Goal: Task Accomplishment & Management: Manage account settings

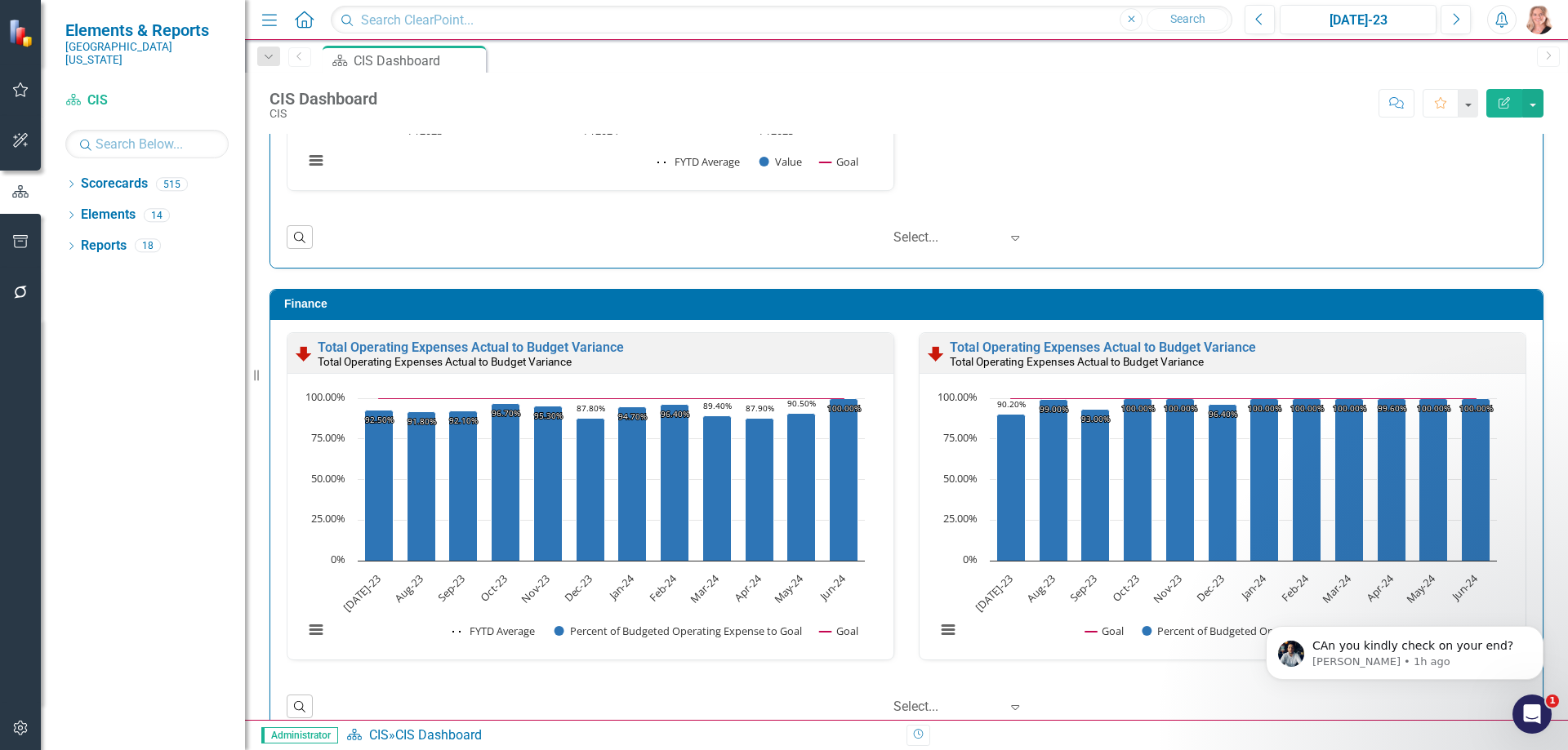
scroll to position [1757, 0]
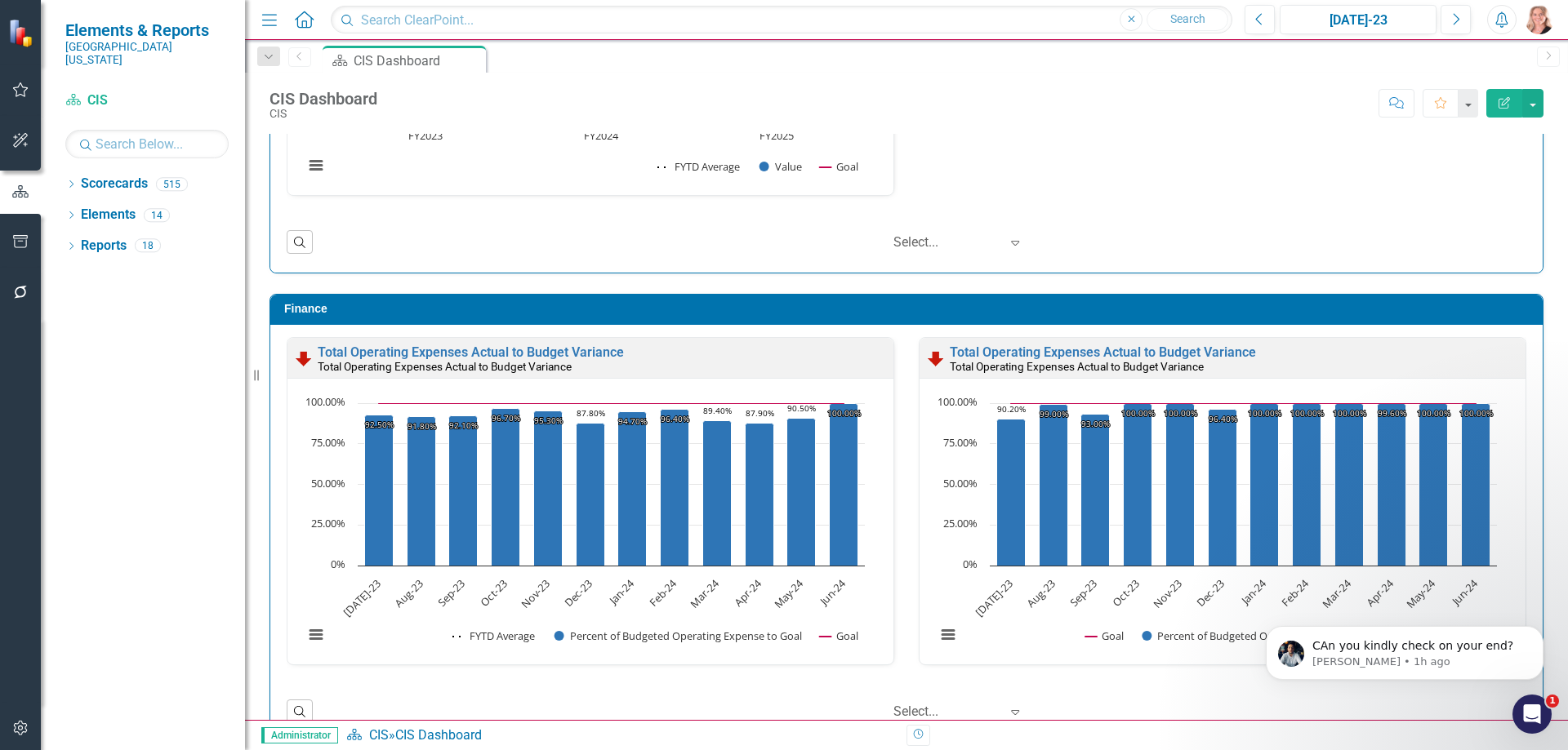
scroll to position [1757, 0]
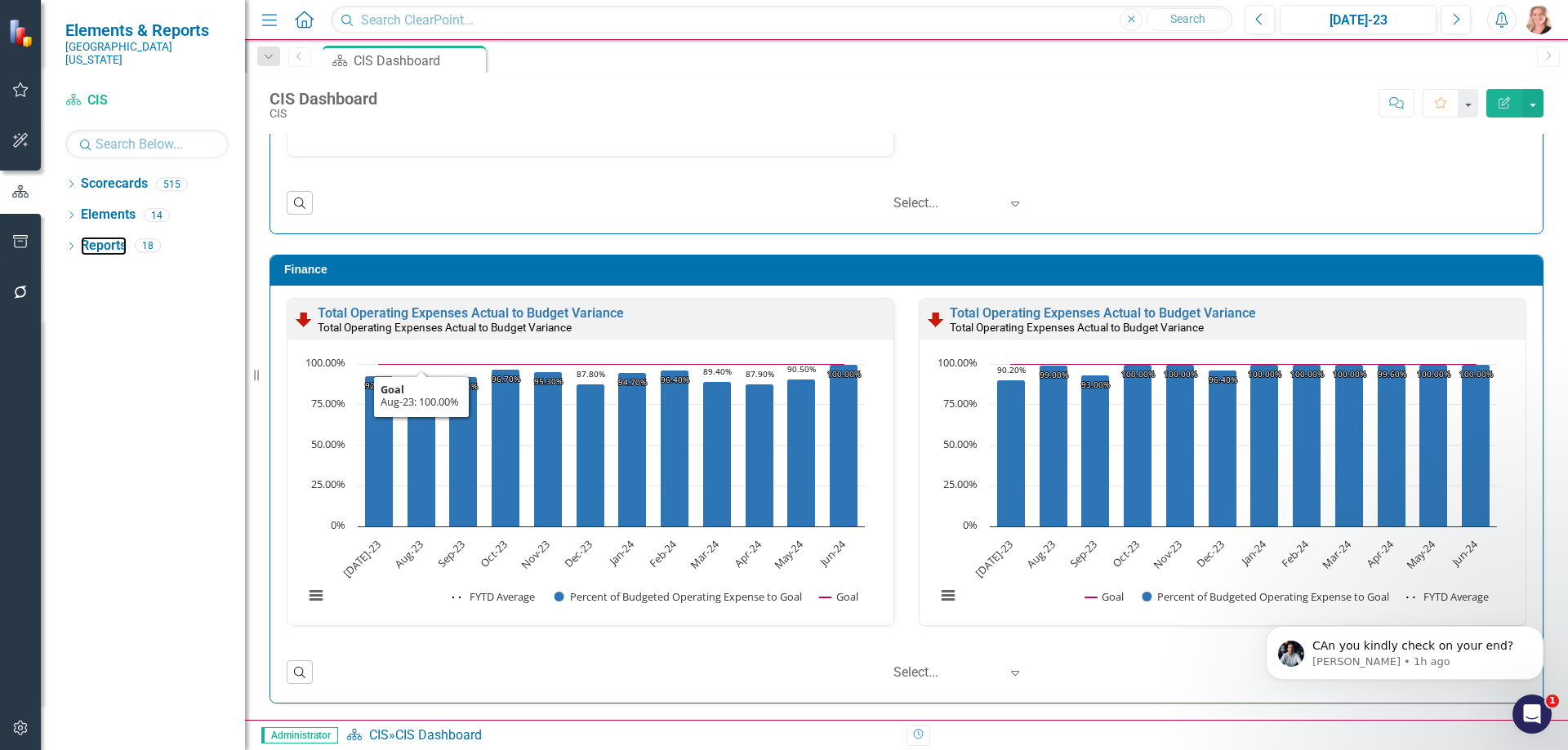
drag, startPoint x: 94, startPoint y: 231, endPoint x: 158, endPoint y: 261, distance: 70.7
click at [94, 237] on link "Reports" at bounding box center [103, 246] width 45 height 19
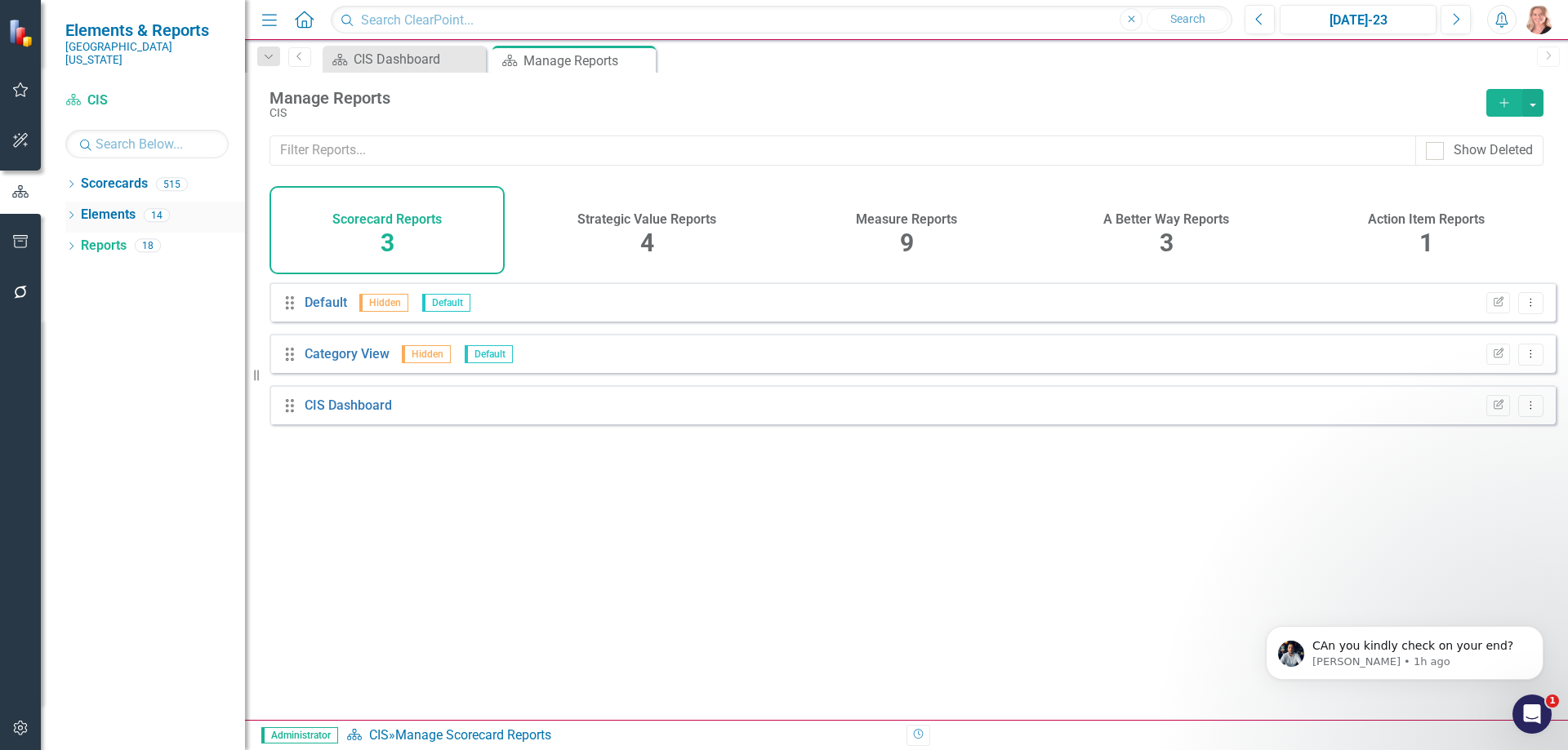
click at [85, 205] on link "Elements" at bounding box center [108, 215] width 55 height 19
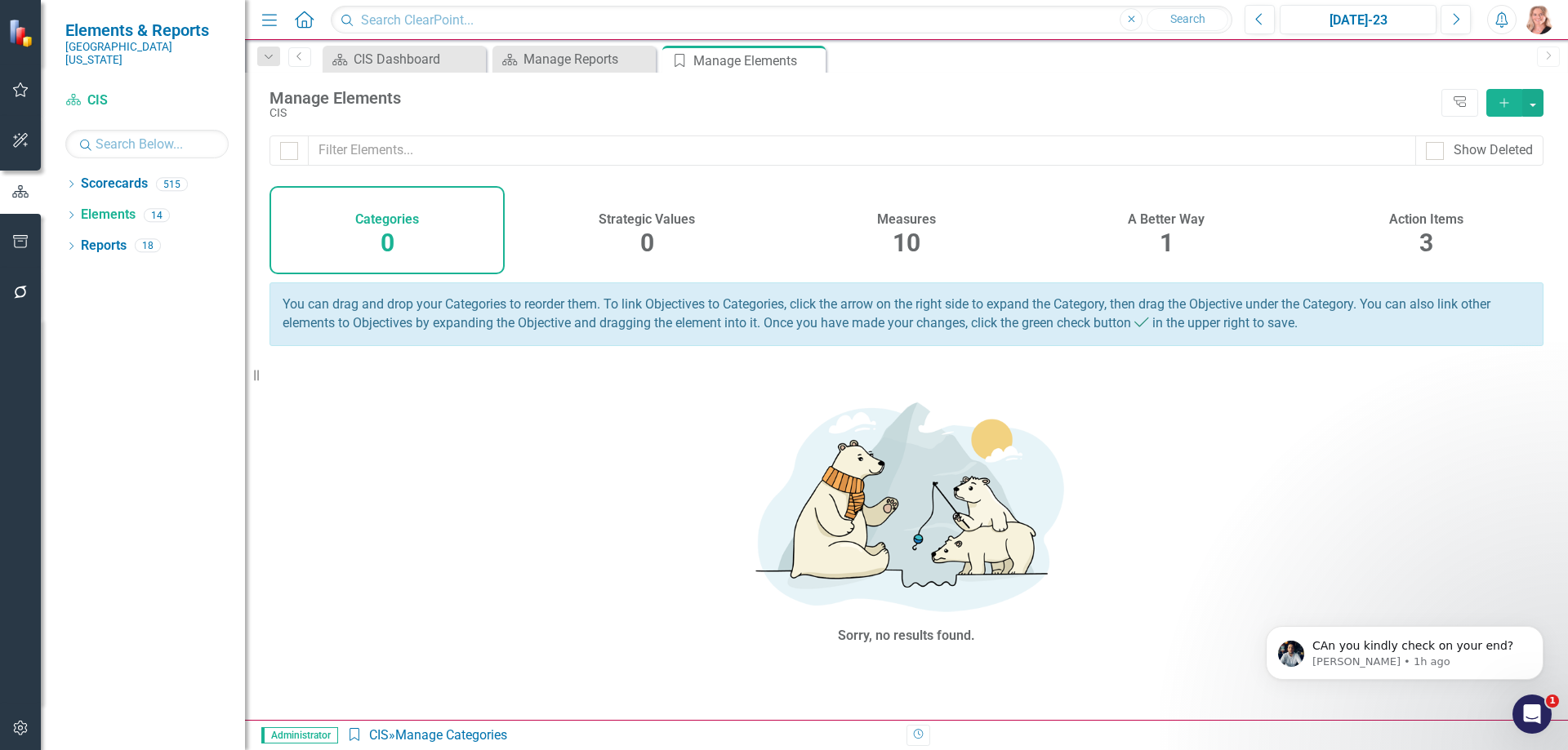
click at [912, 224] on h4 "Measures" at bounding box center [907, 220] width 59 height 15
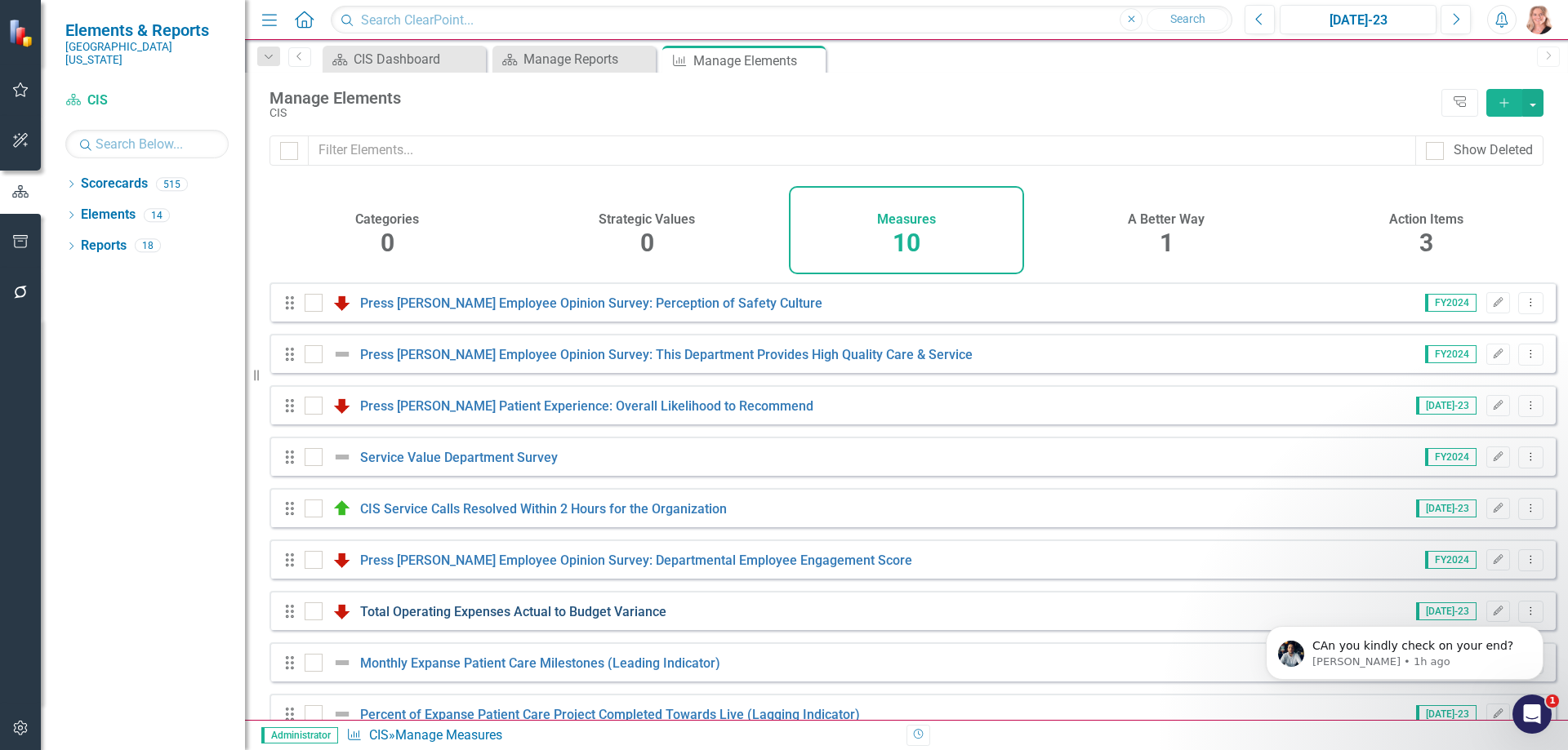
click at [525, 619] on link "Total Operating Expenses Actual to Budget Variance" at bounding box center [513, 612] width 306 height 15
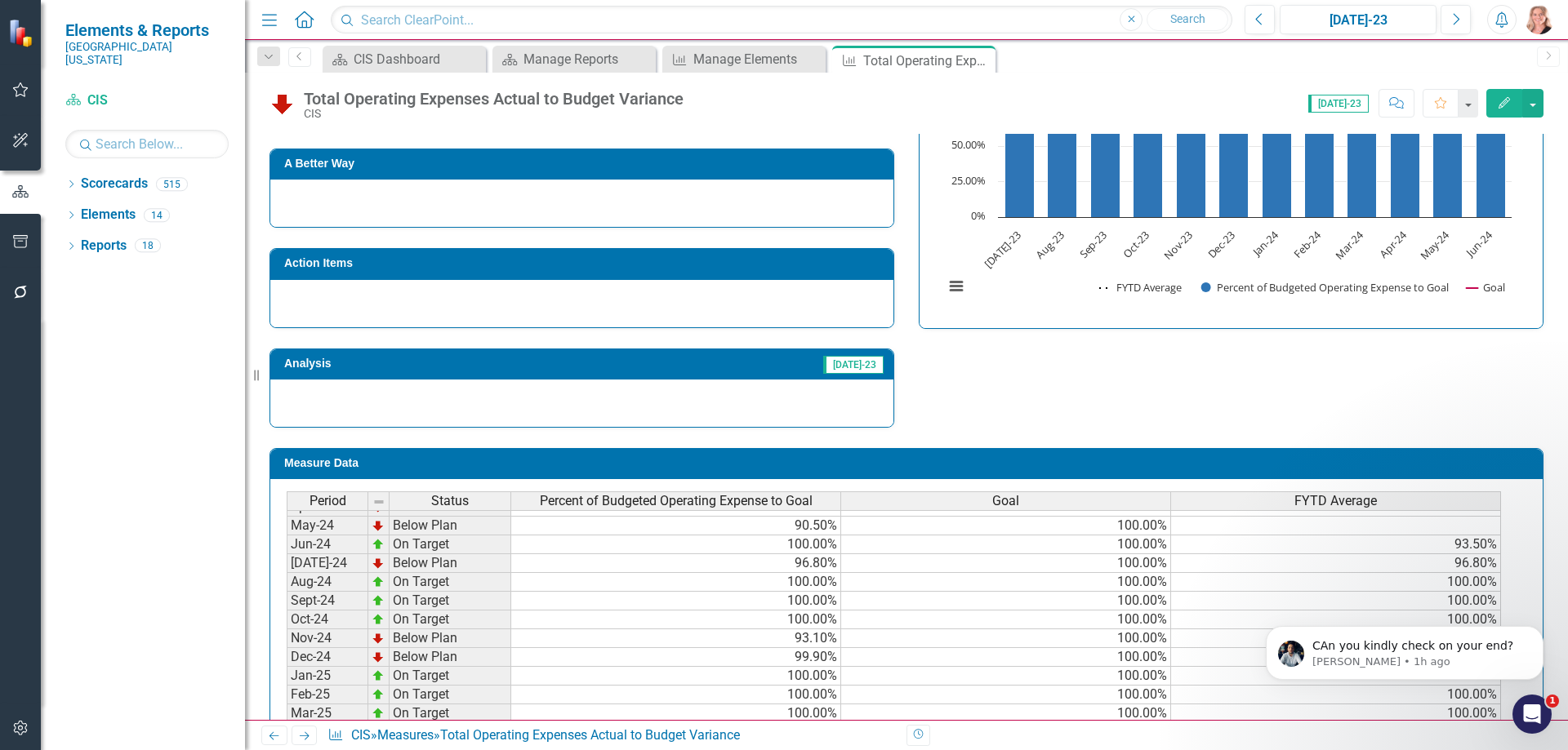
scroll to position [370, 0]
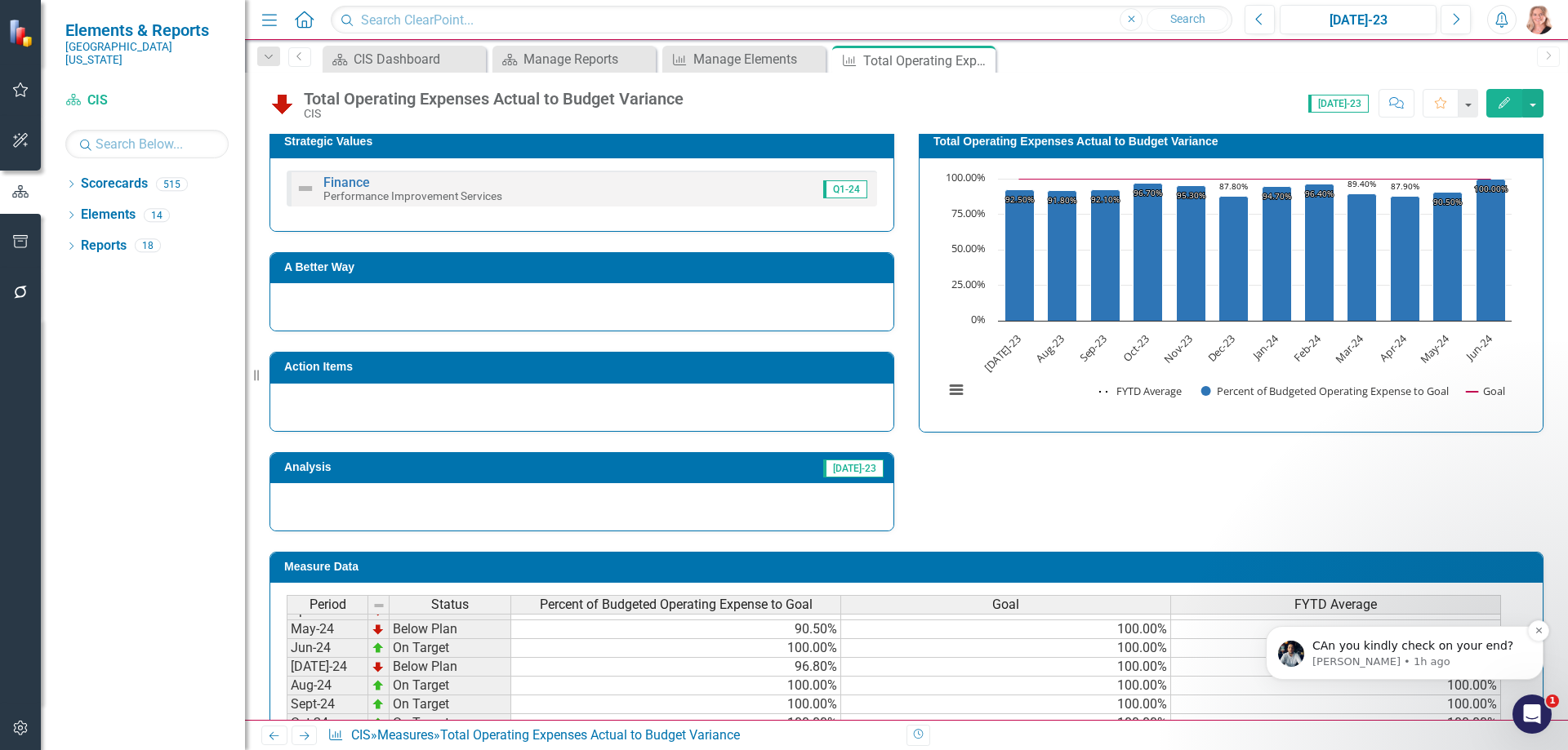
click at [1439, 638] on p "CAn you kindly check on your end?" at bounding box center [1417, 646] width 210 height 16
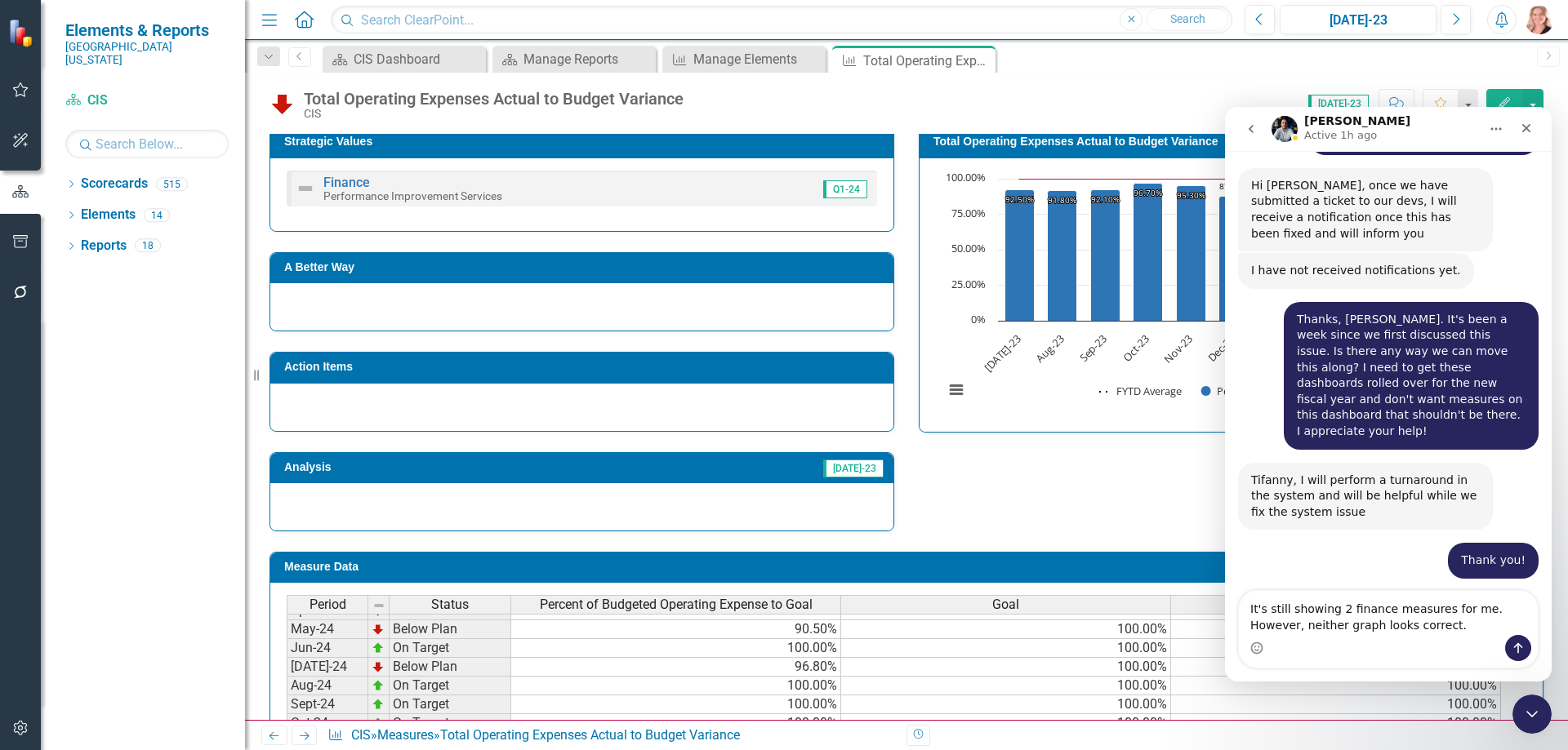
scroll to position [490, 0]
type textarea "It's still showing 2 finance measures for me. However, neither graph looks corr…"
click at [1361, 19] on div "[DATE]-23" at bounding box center [1358, 20] width 145 height 20
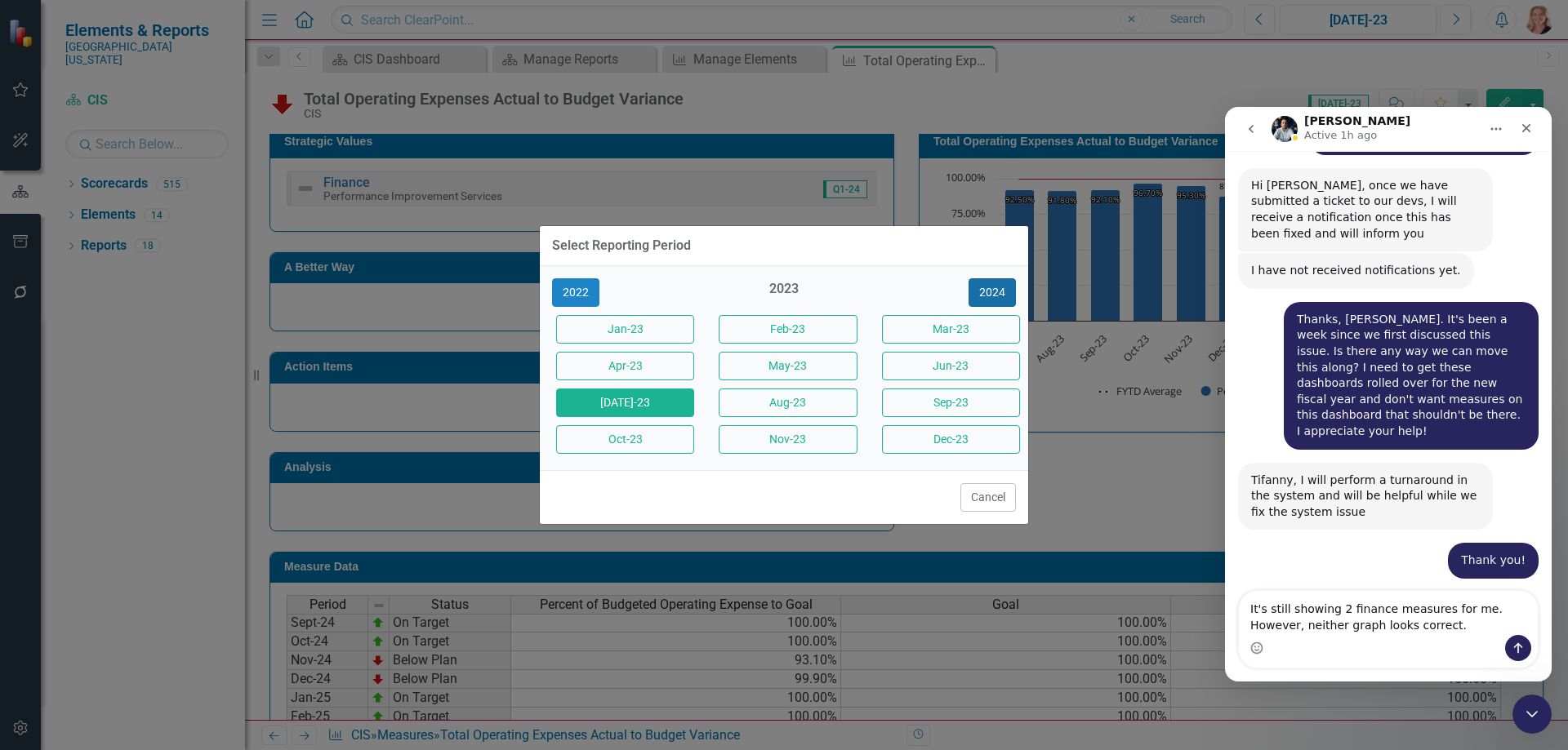
click at [999, 295] on button "2024" at bounding box center [993, 293] width 47 height 28
click at [999, 295] on button "2025" at bounding box center [993, 293] width 47 height 28
click at [956, 371] on button "Jun-25" at bounding box center [951, 366] width 138 height 28
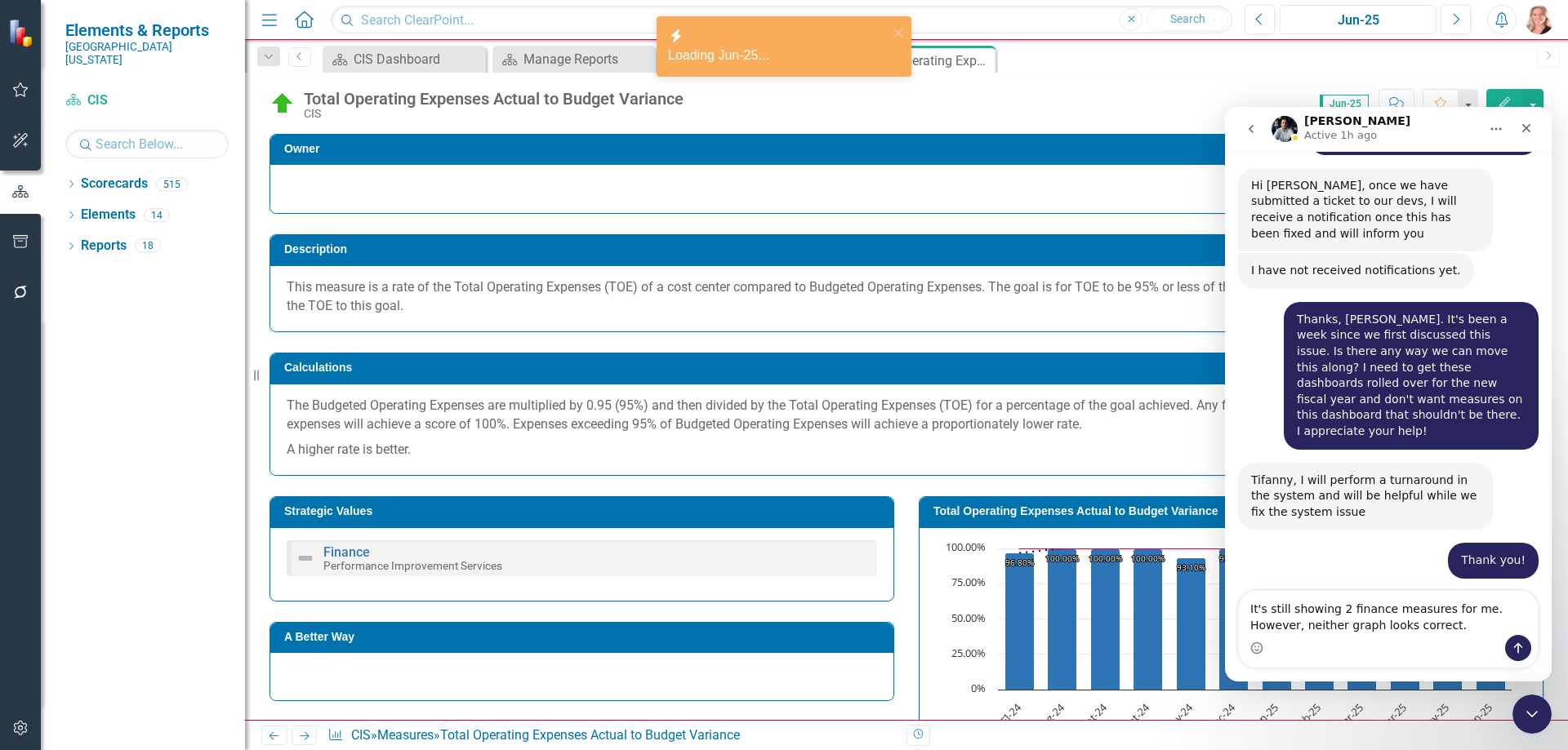
scroll to position [449, 0]
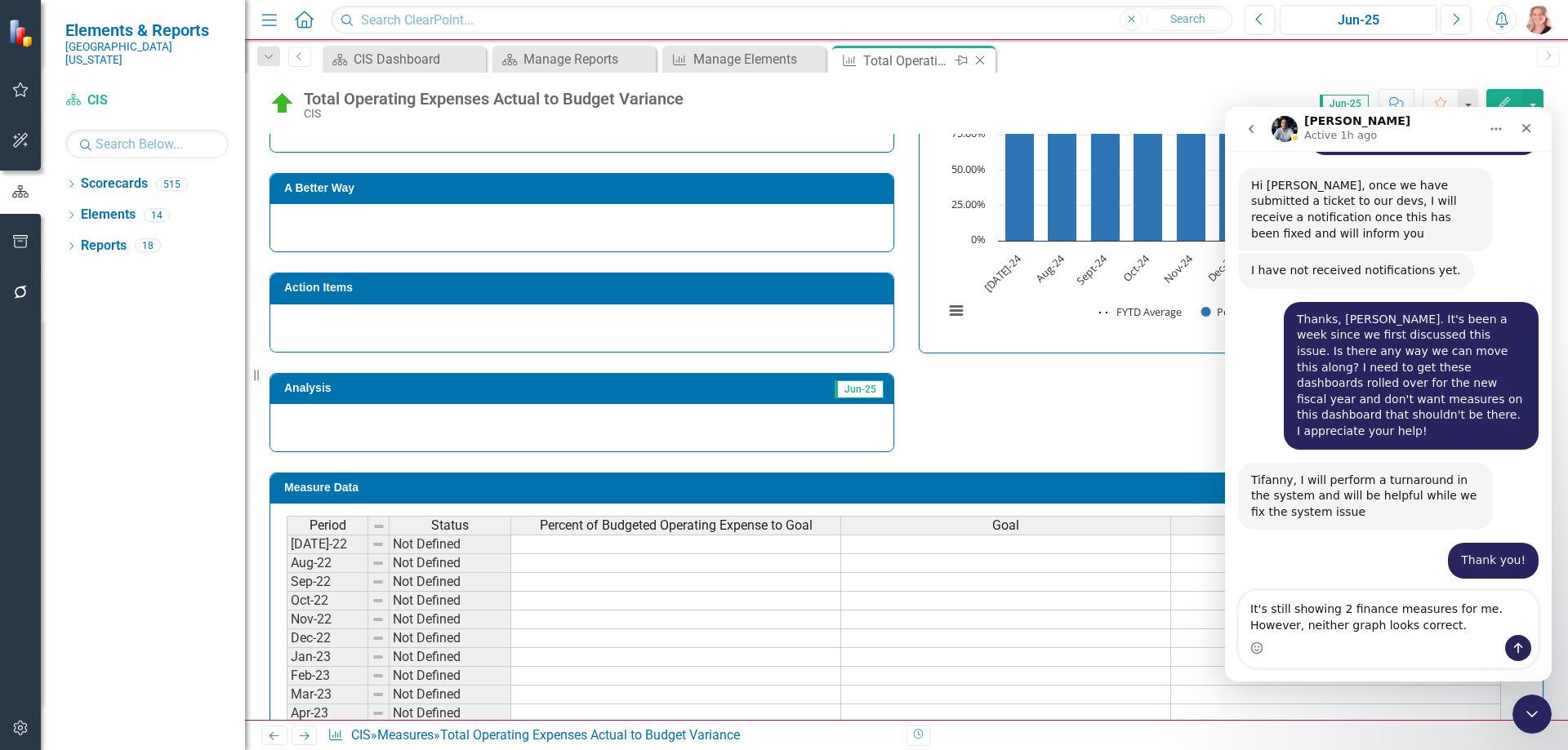
click at [984, 59] on icon "Close" at bounding box center [980, 61] width 16 height 13
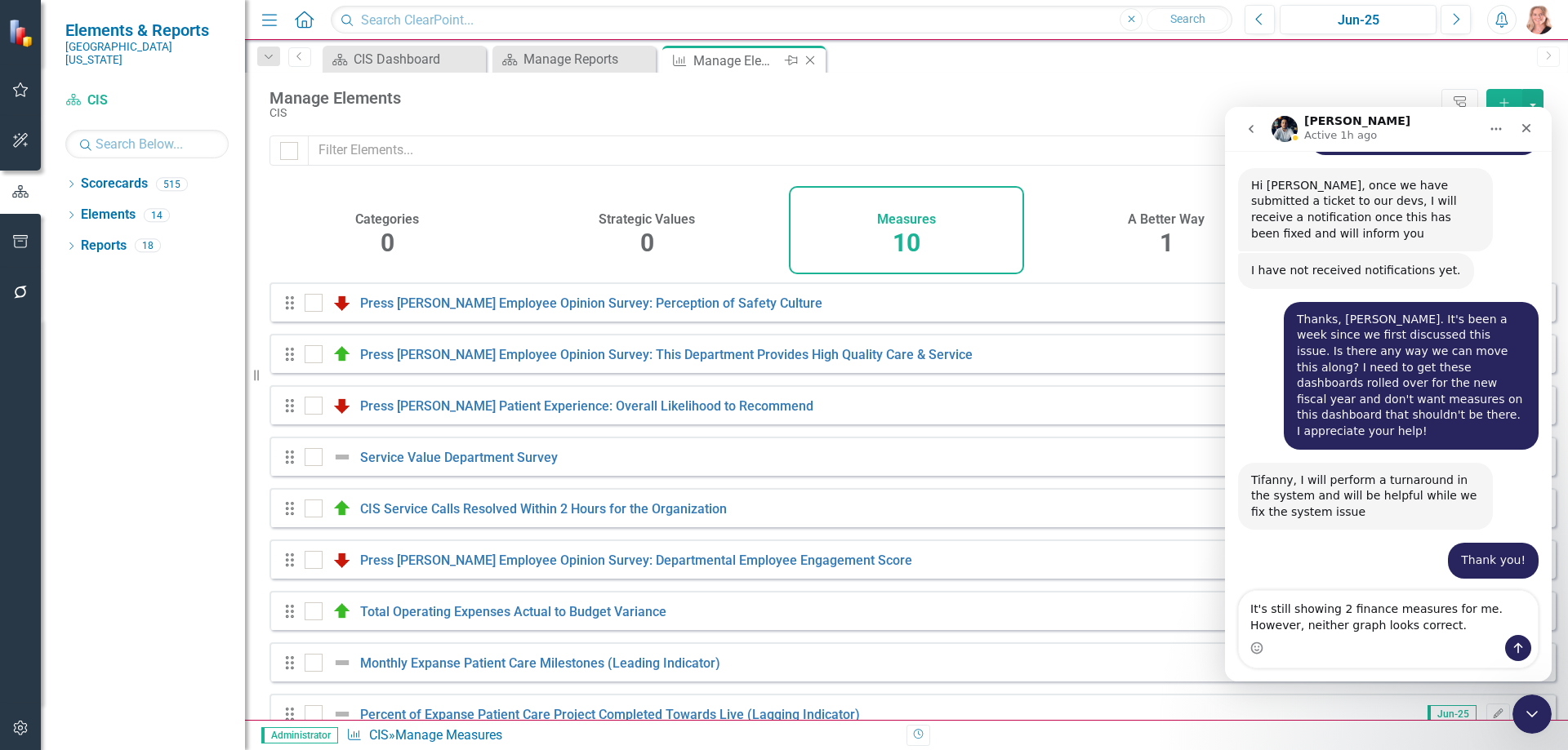
click at [815, 58] on icon "Close" at bounding box center [810, 61] width 16 height 13
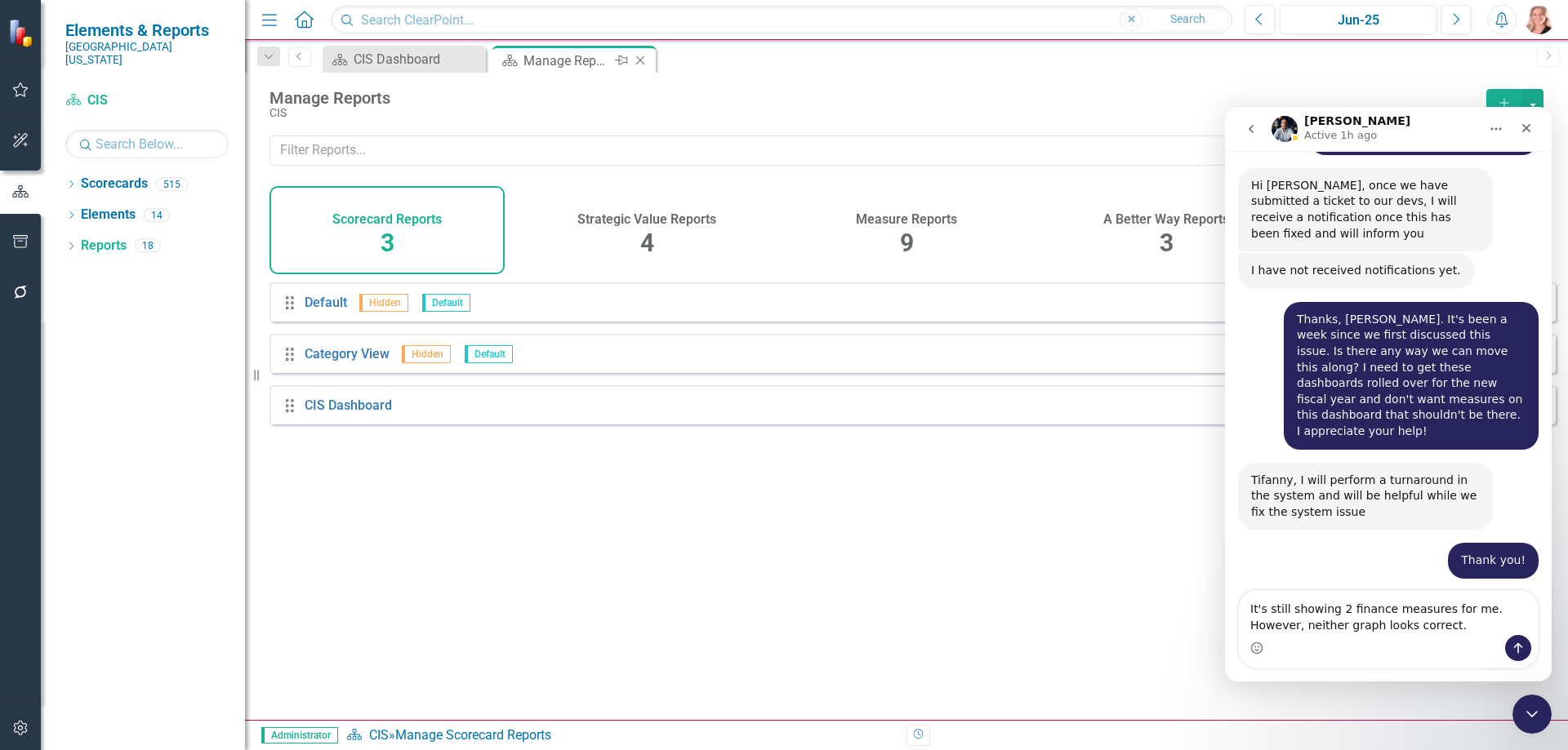
click at [640, 62] on icon "Close" at bounding box center [640, 61] width 16 height 13
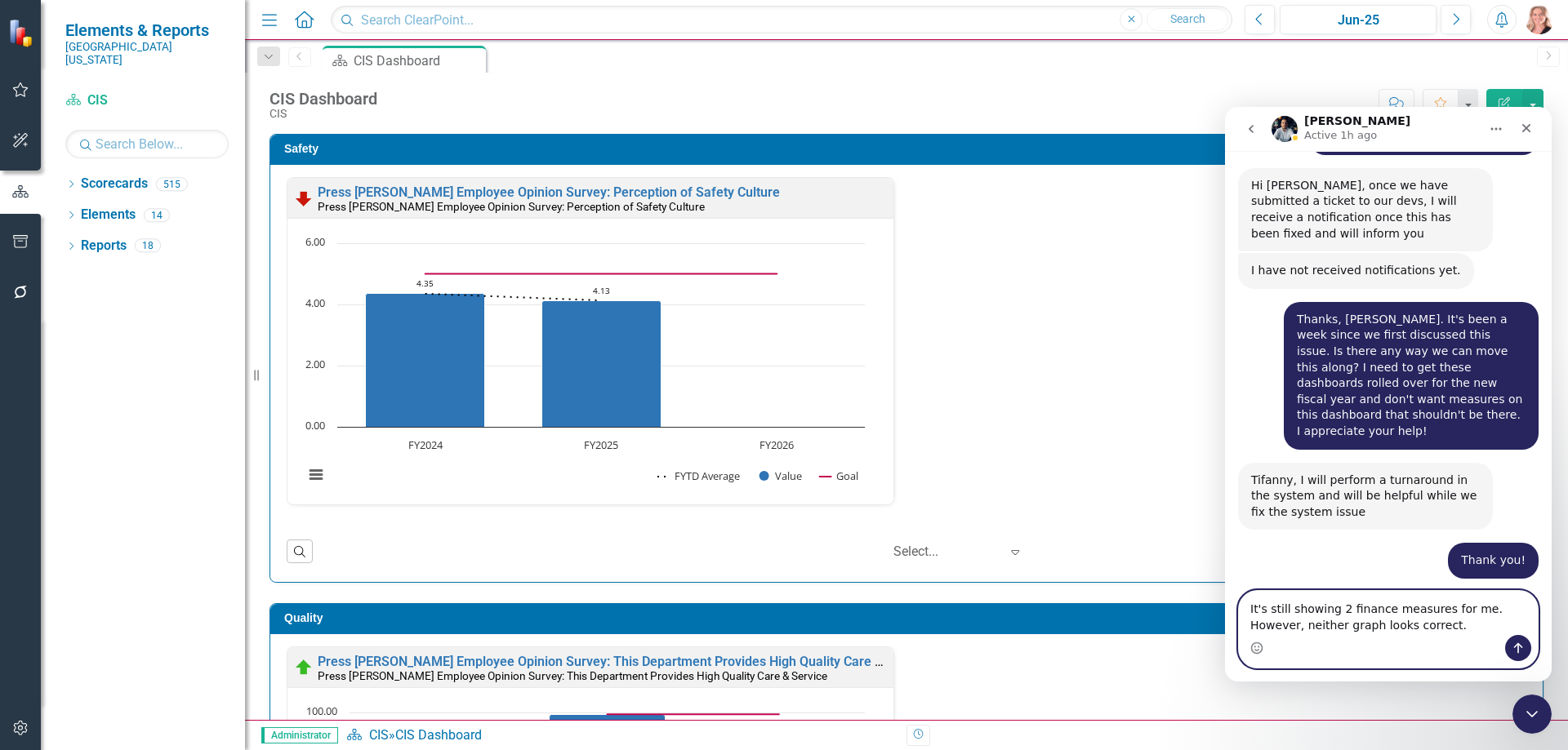
drag, startPoint x: 1375, startPoint y: 616, endPoint x: 1239, endPoint y: 606, distance: 136.4
click at [1239, 606] on textarea "It's still showing 2 finance measures for me. However, neither graph looks corr…" at bounding box center [1389, 613] width 299 height 45
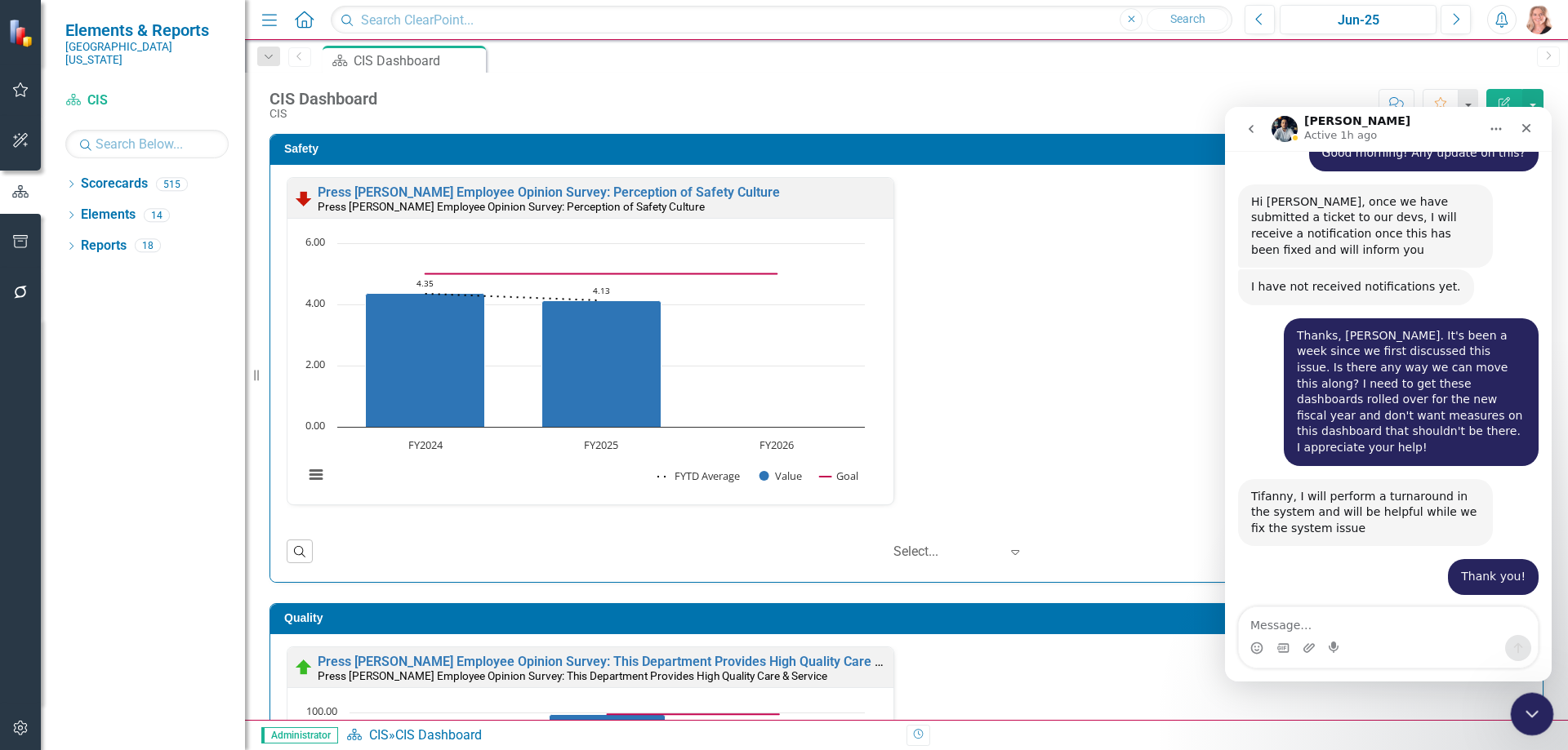
click at [1538, 708] on icon "Close Intercom Messenger" at bounding box center [1529, 711] width 20 height 20
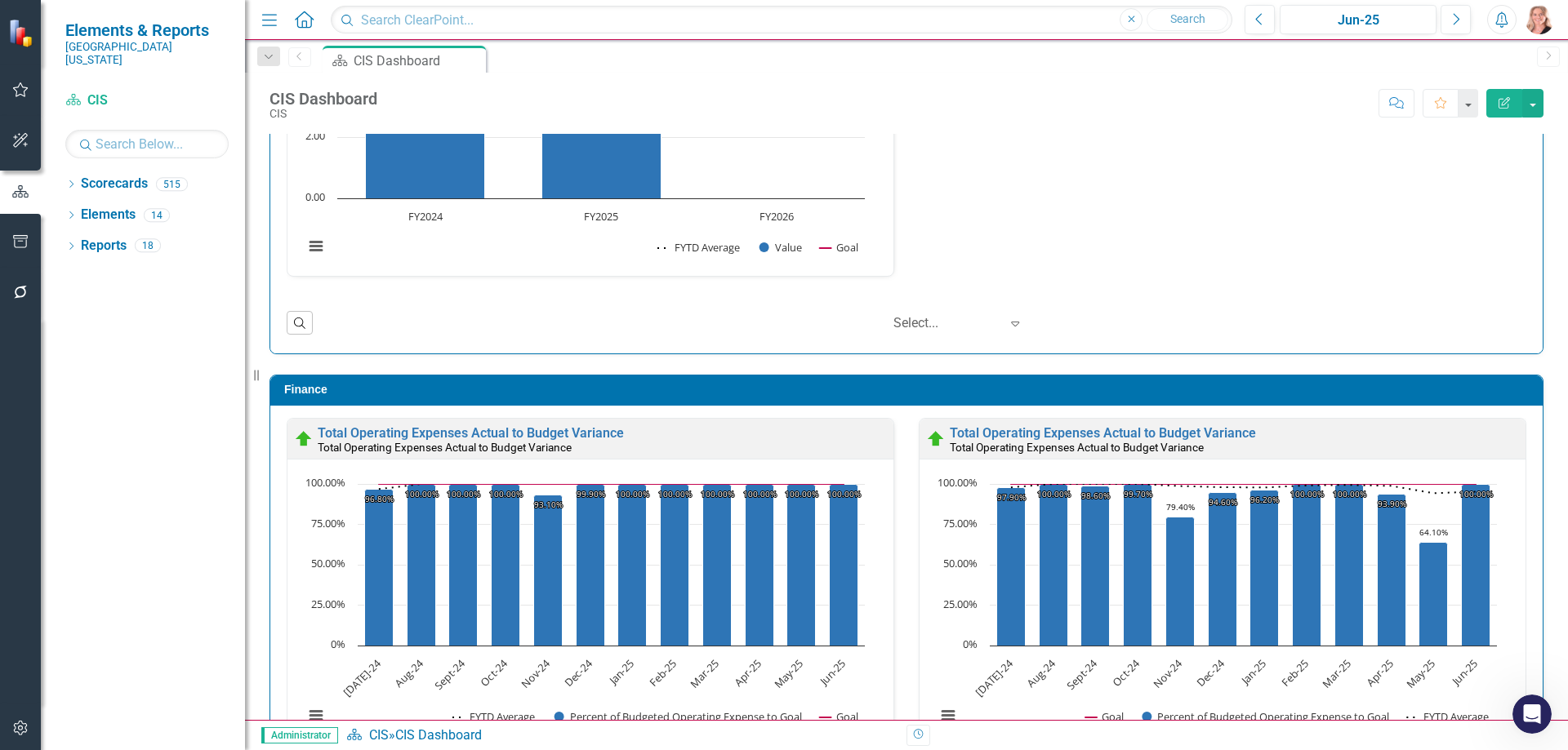
scroll to position [1757, 0]
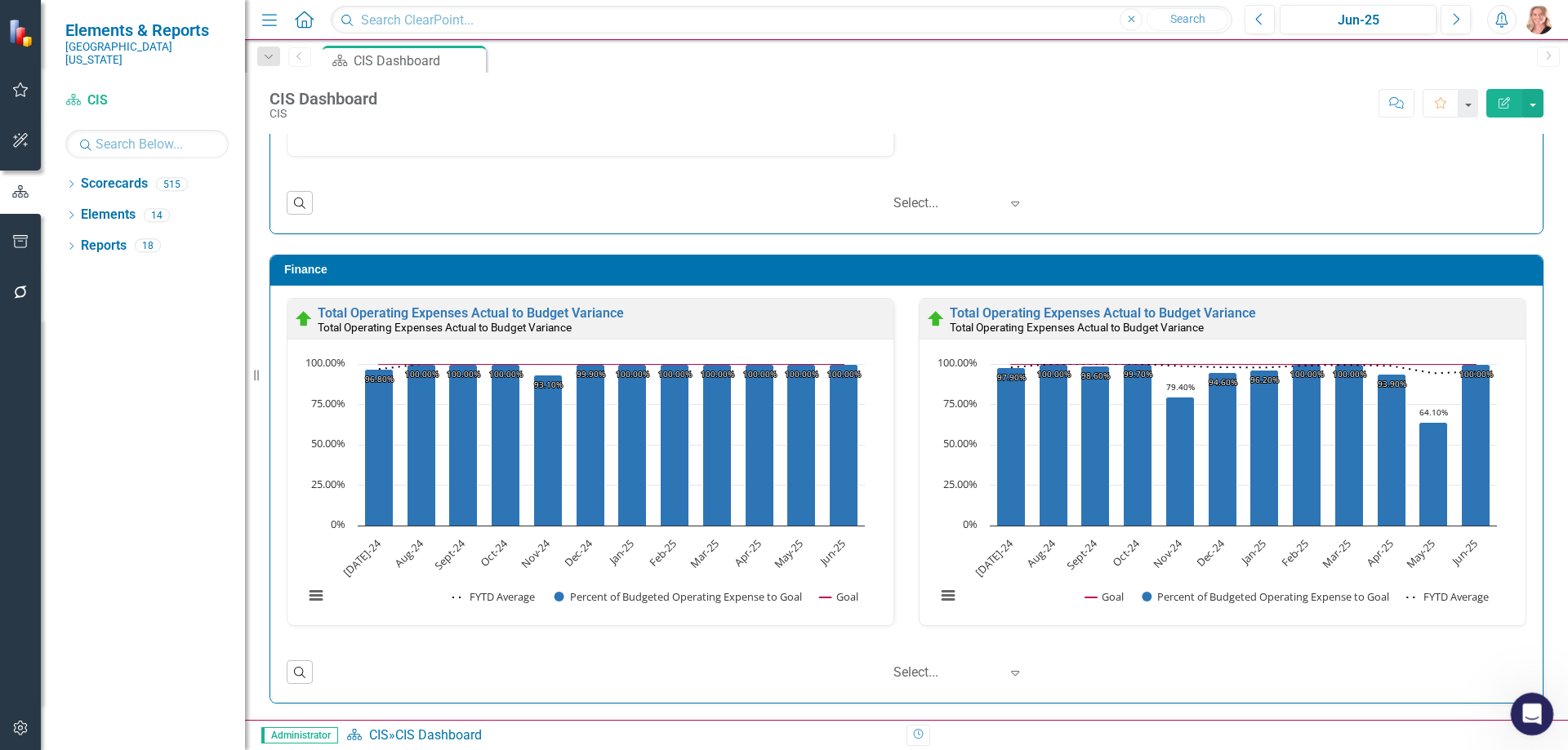
click at [1538, 714] on icon "Open Intercom Messenger" at bounding box center [1530, 712] width 27 height 27
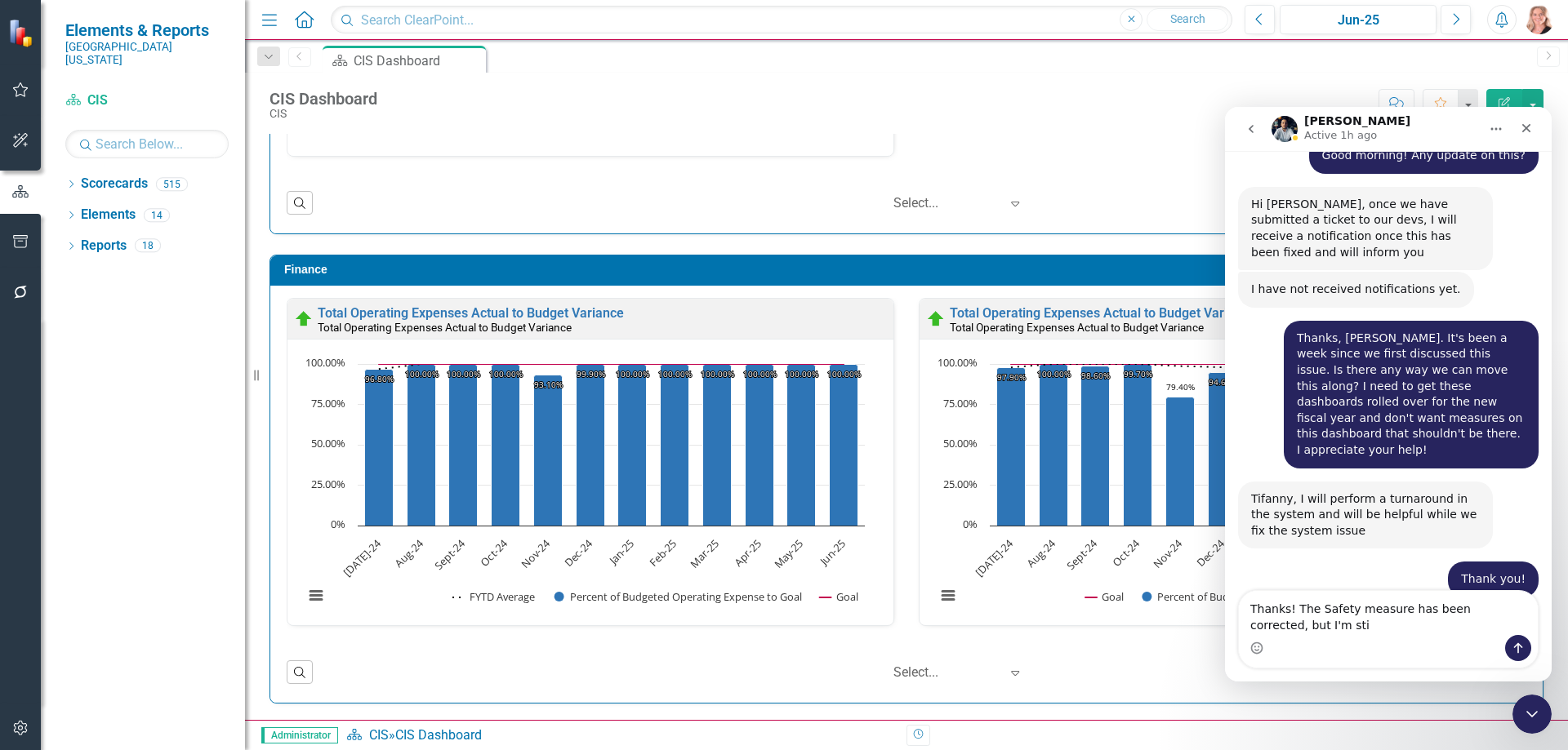
scroll to position [2058, 0]
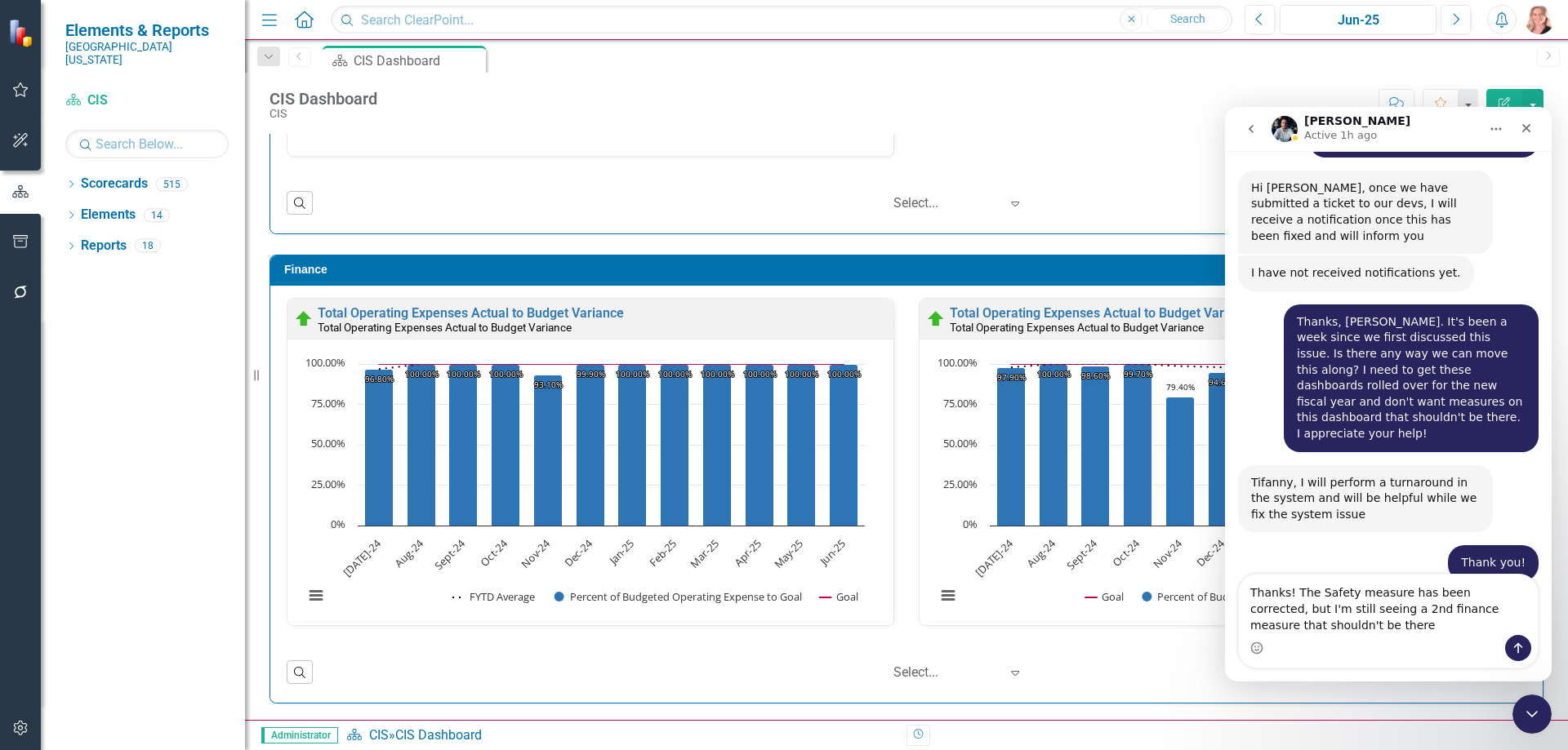
type textarea "Thanks! The Safety measure has been corrected, but I'm still seeing a 2nd finan…"
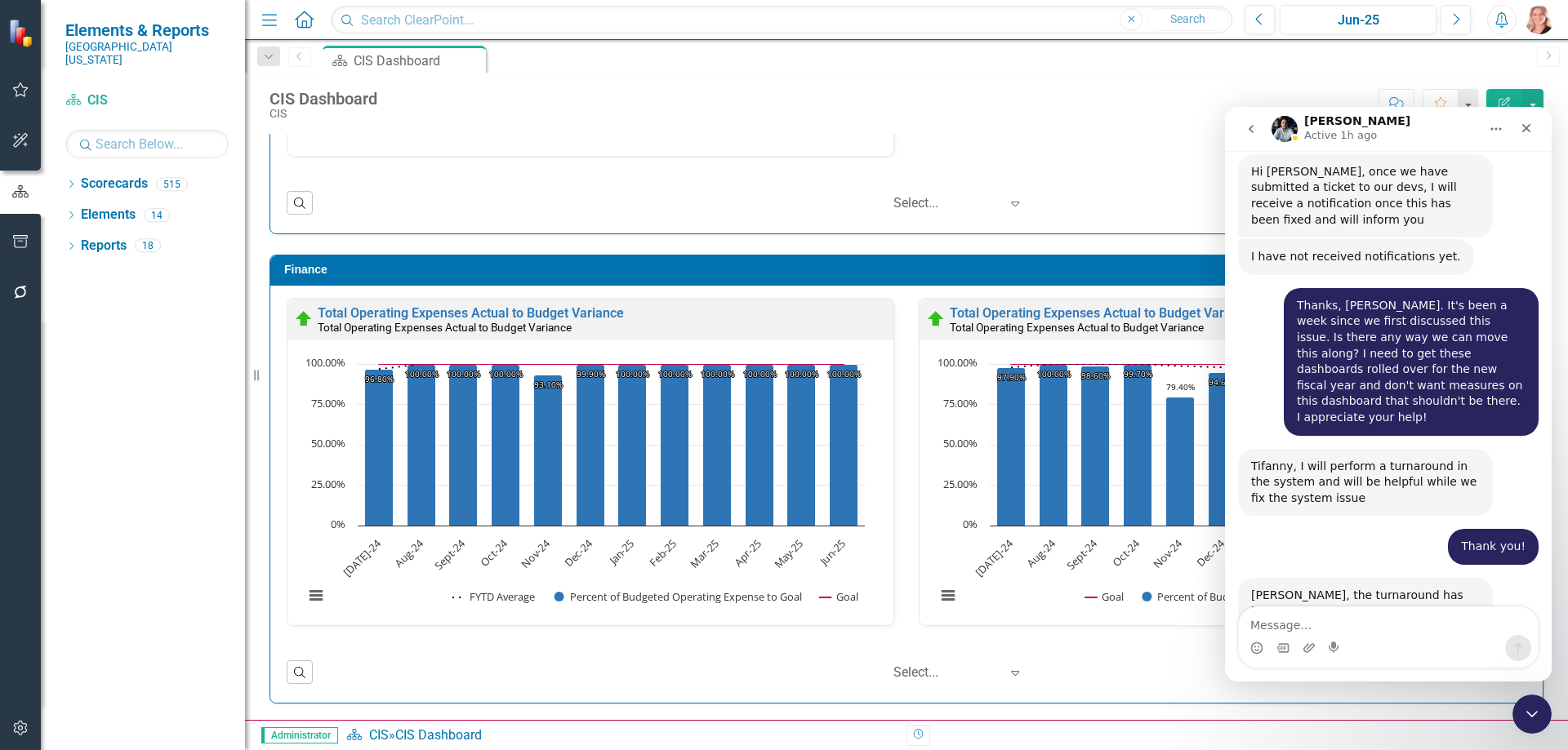
scroll to position [2123, 0]
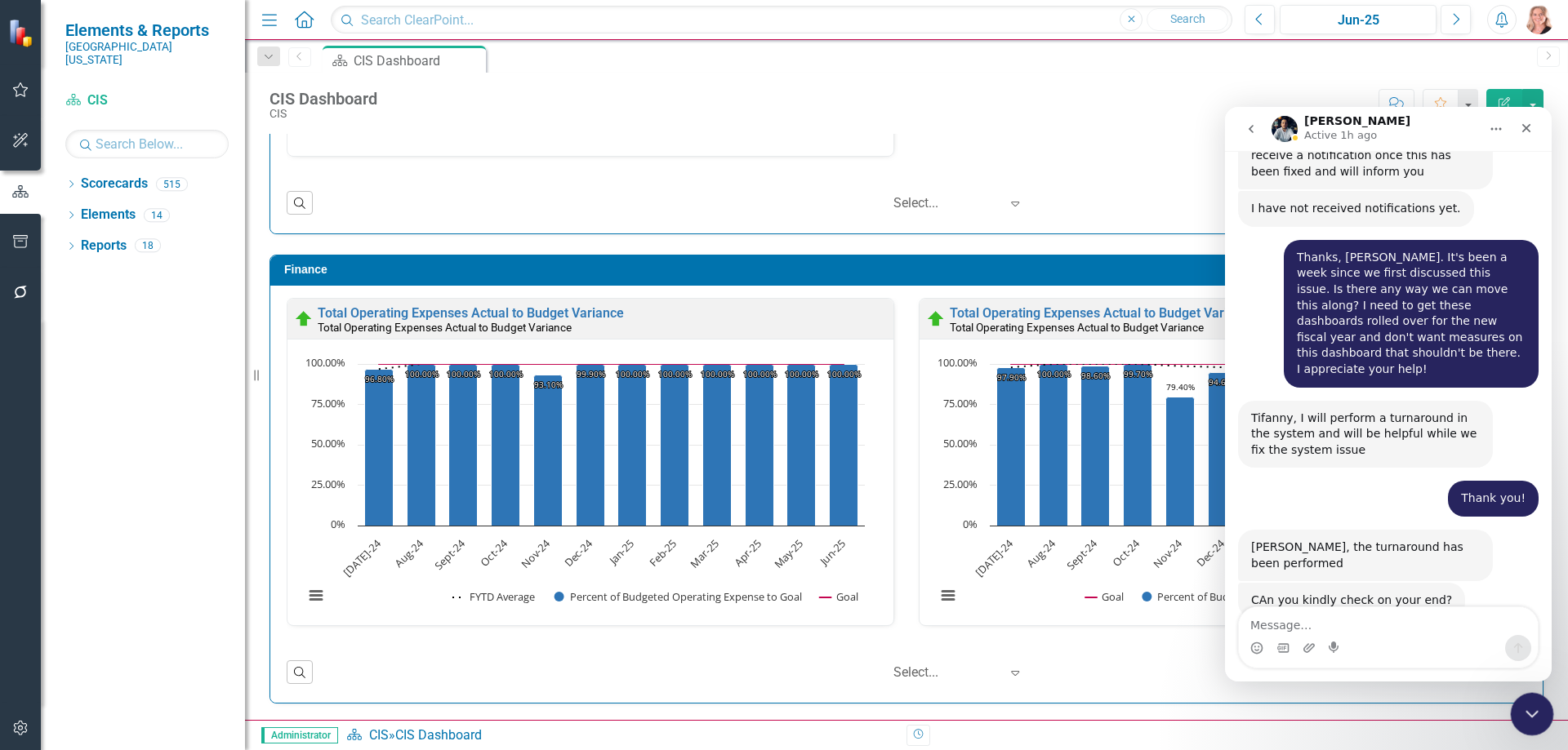
drag, startPoint x: 1520, startPoint y: 719, endPoint x: 1510, endPoint y: 714, distance: 11.2
click at [1518, 718] on div "Close Intercom Messenger" at bounding box center [1529, 711] width 39 height 39
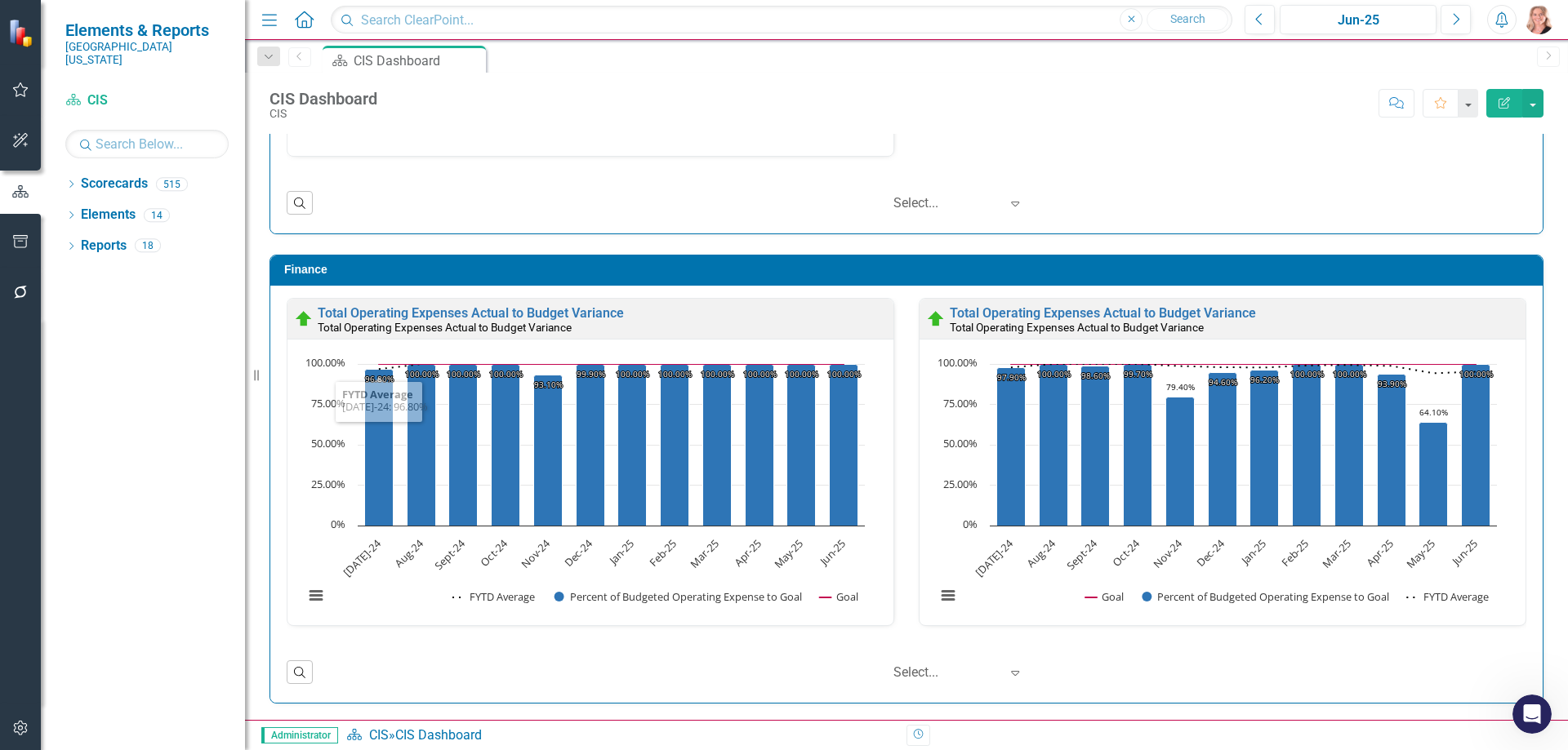
click at [11, 234] on button "button" at bounding box center [21, 242] width 37 height 34
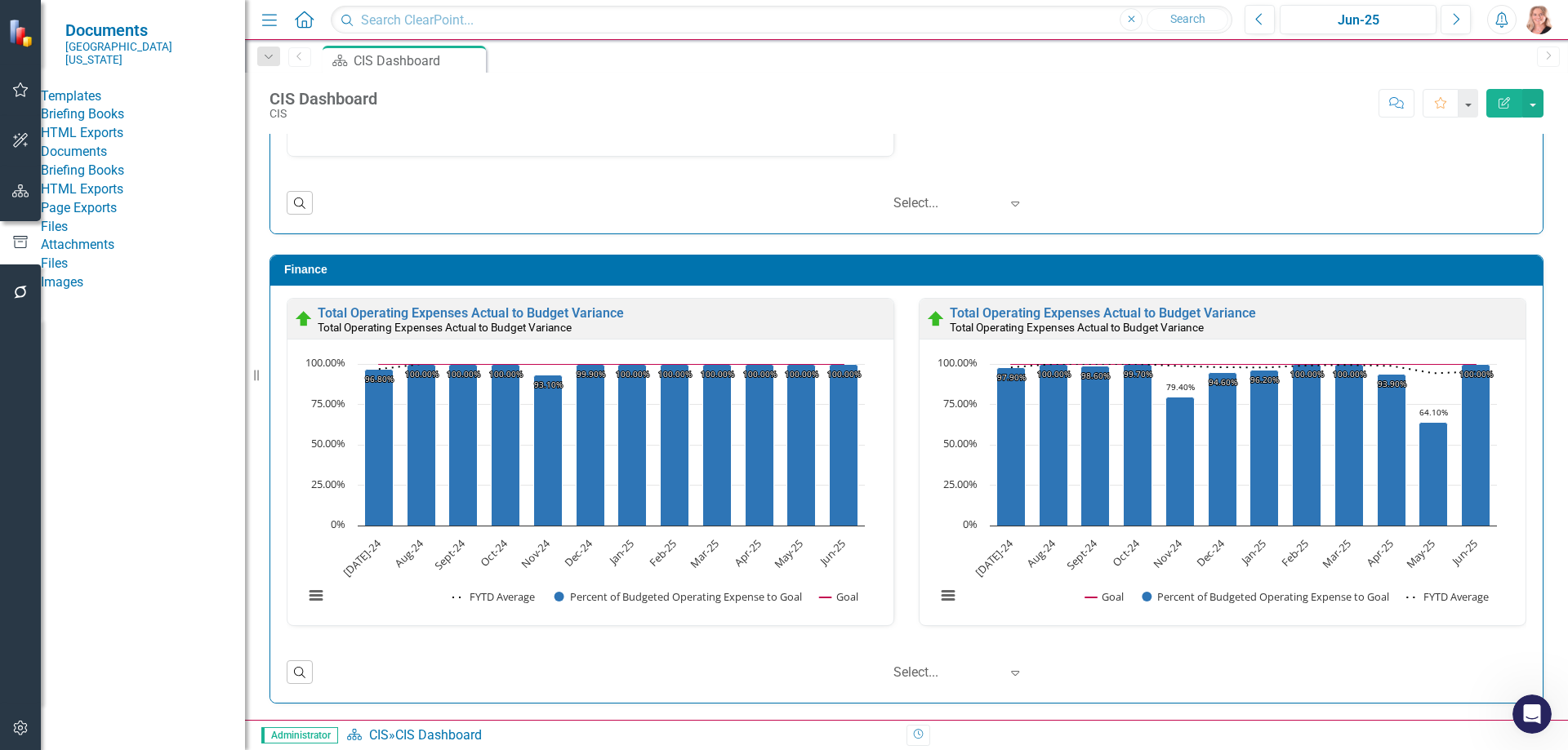
click at [95, 143] on link "HTML Exports" at bounding box center [143, 134] width 205 height 19
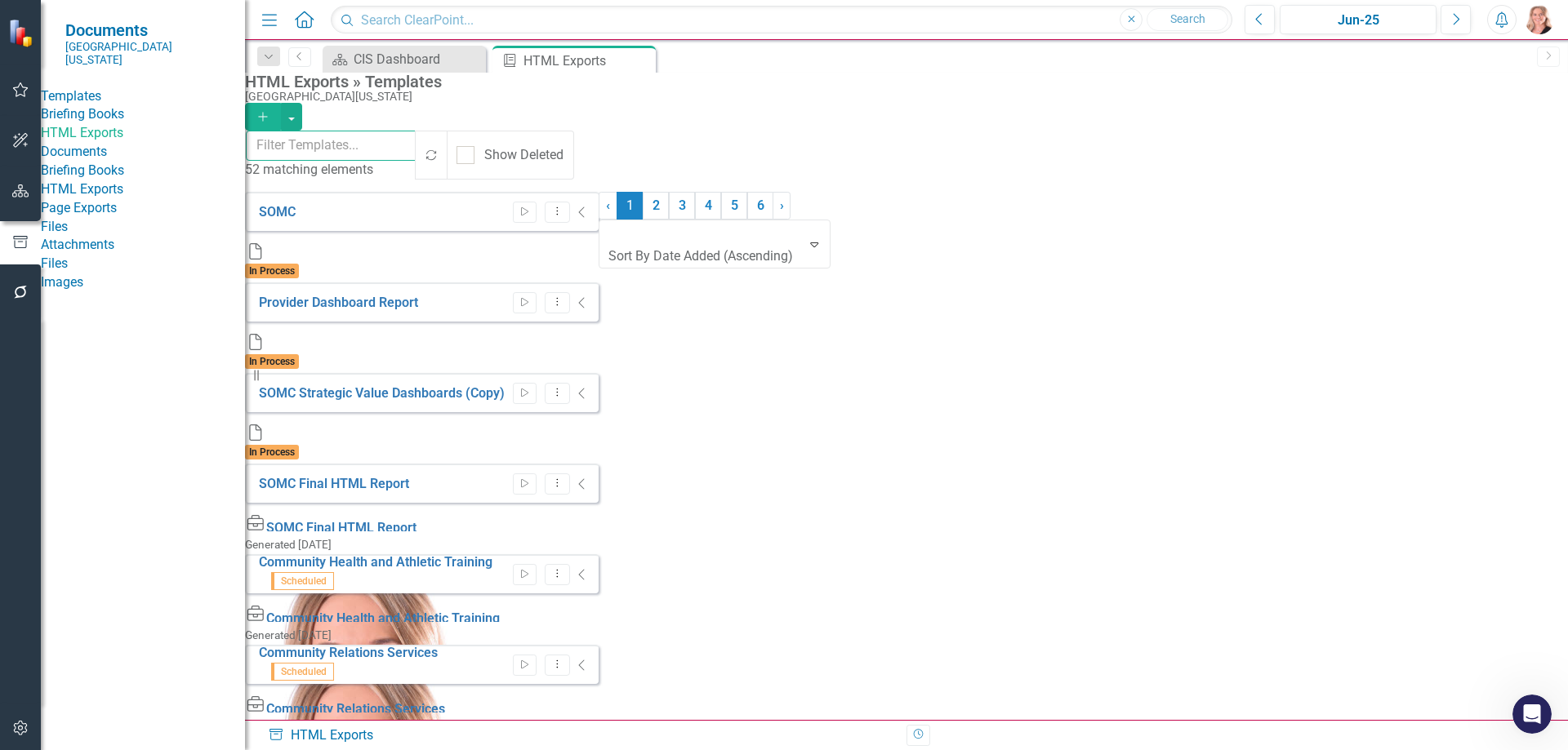
click at [418, 152] on input "text" at bounding box center [332, 146] width 171 height 30
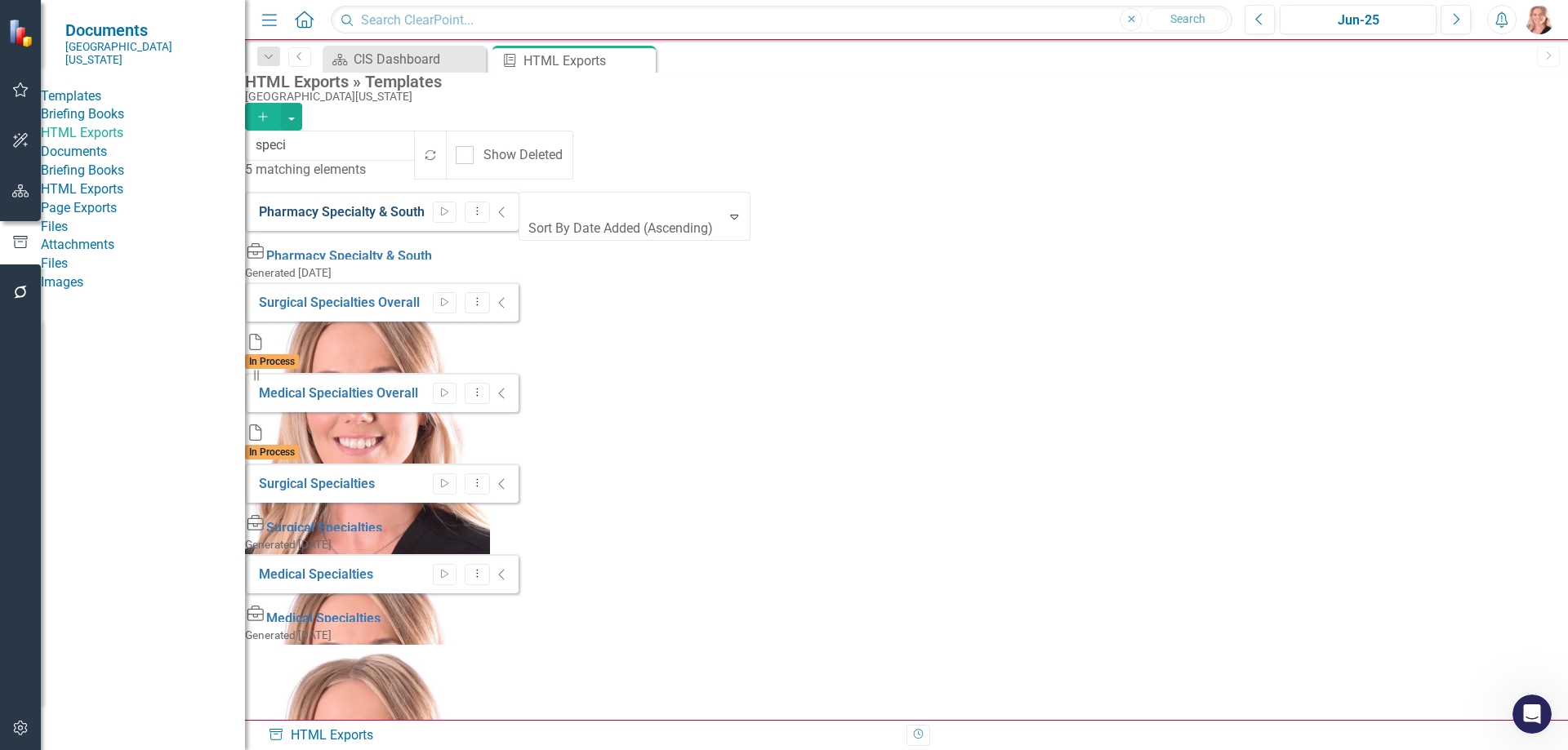
click at [353, 205] on link "Pharmacy Specialty & South" at bounding box center [341, 212] width 166 height 15
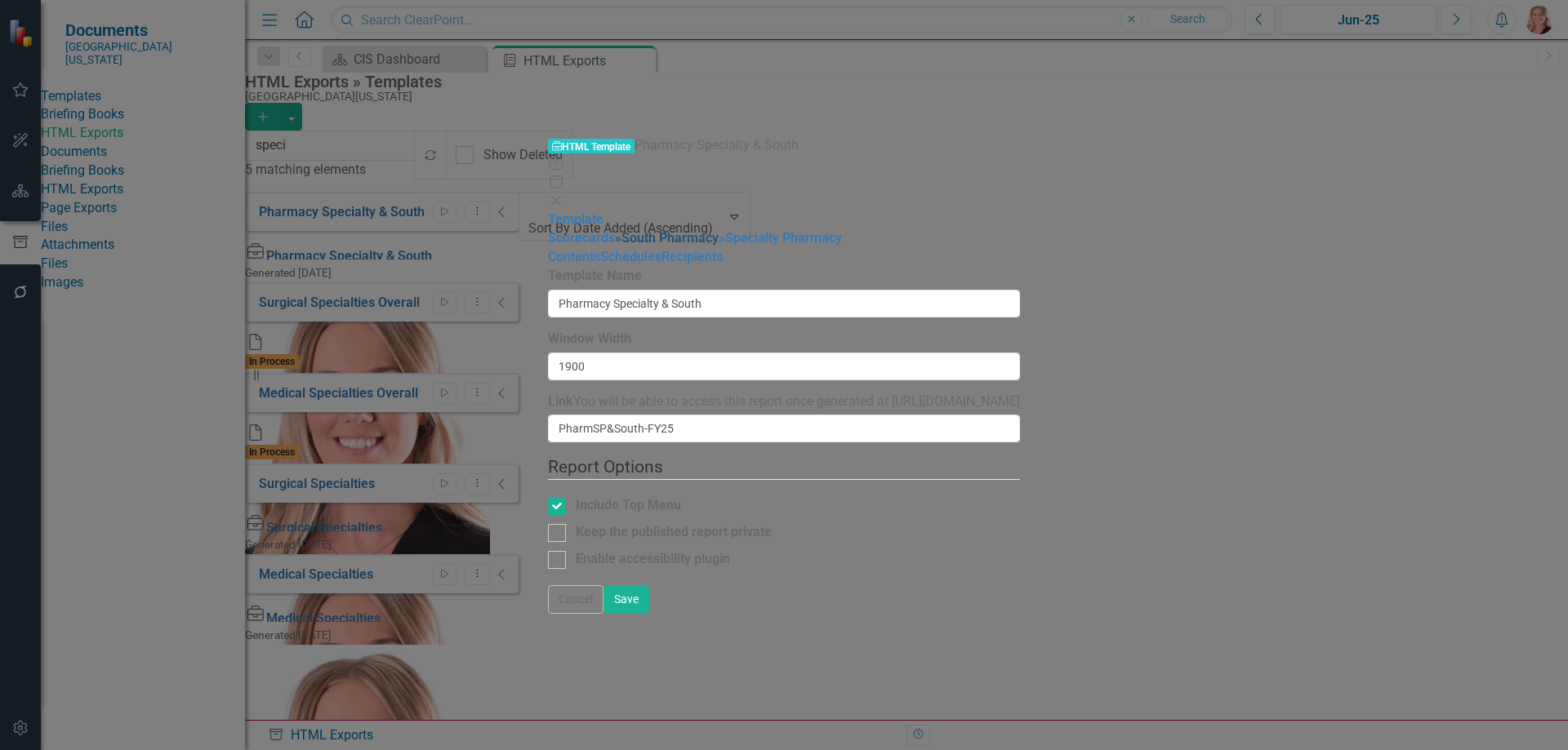
click at [615, 230] on link "» South Pharmacy" at bounding box center [666, 238] width 103 height 15
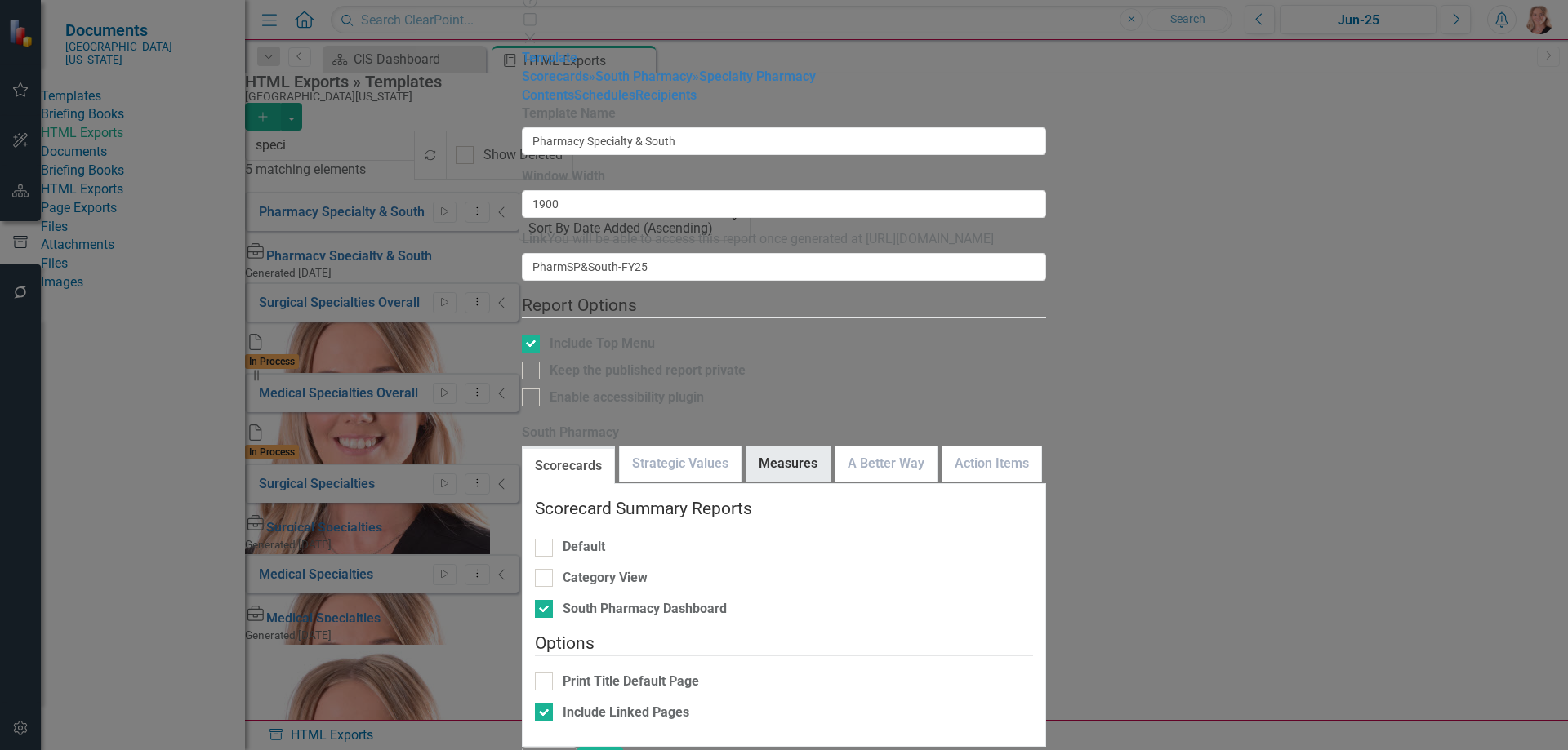
click at [747, 447] on link "Measures" at bounding box center [788, 464] width 83 height 35
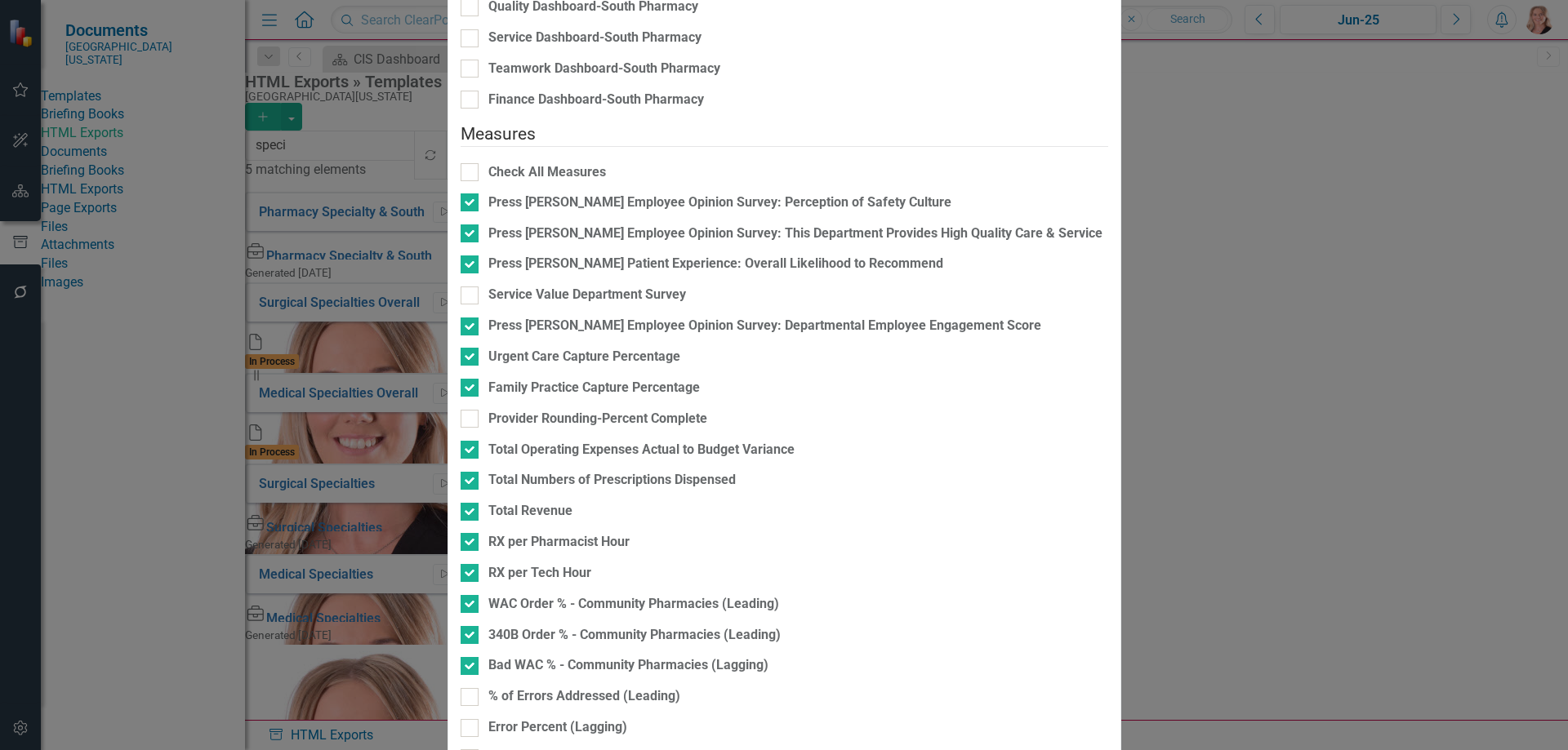
scroll to position [490, 0]
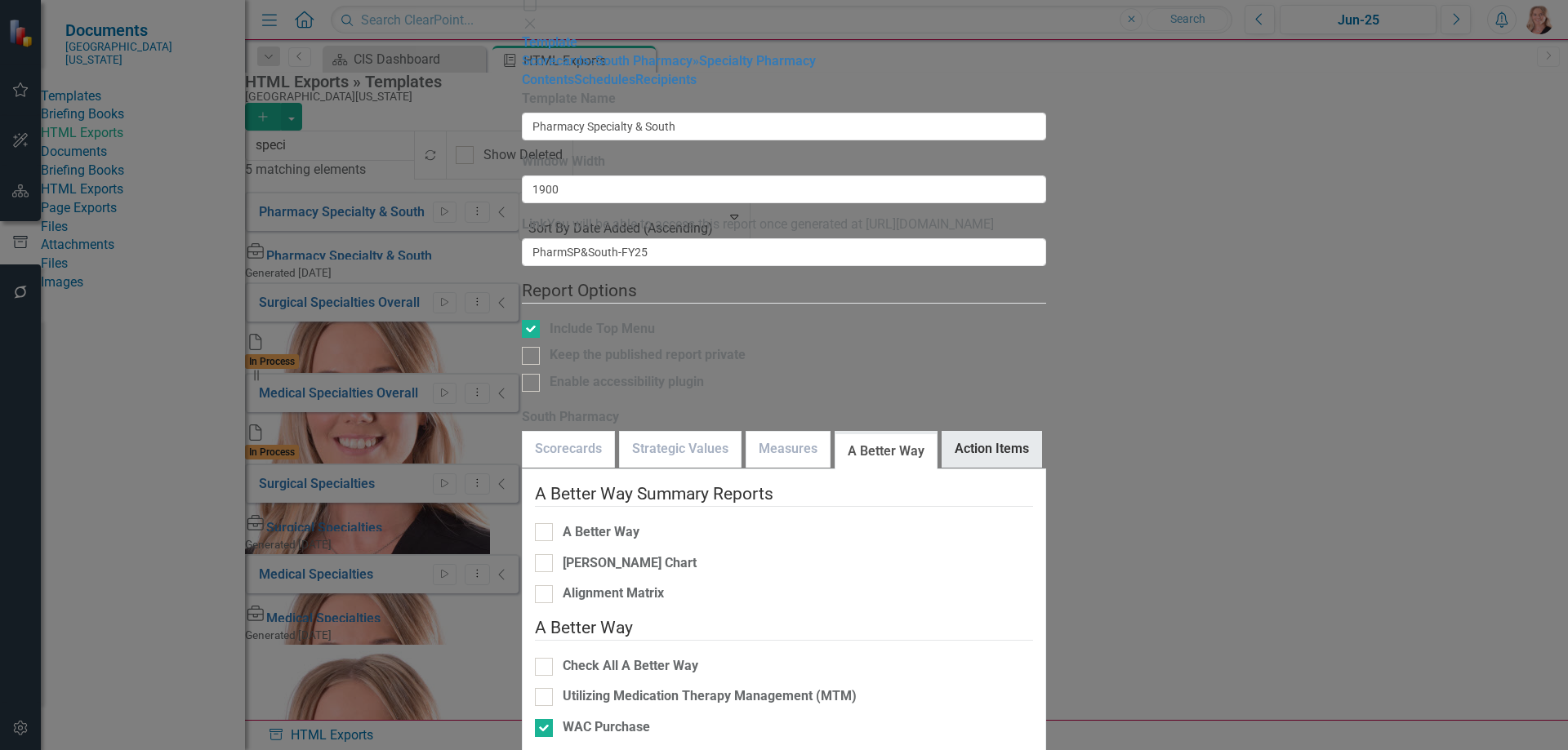
click at [943, 432] on link "Action Items" at bounding box center [992, 449] width 99 height 35
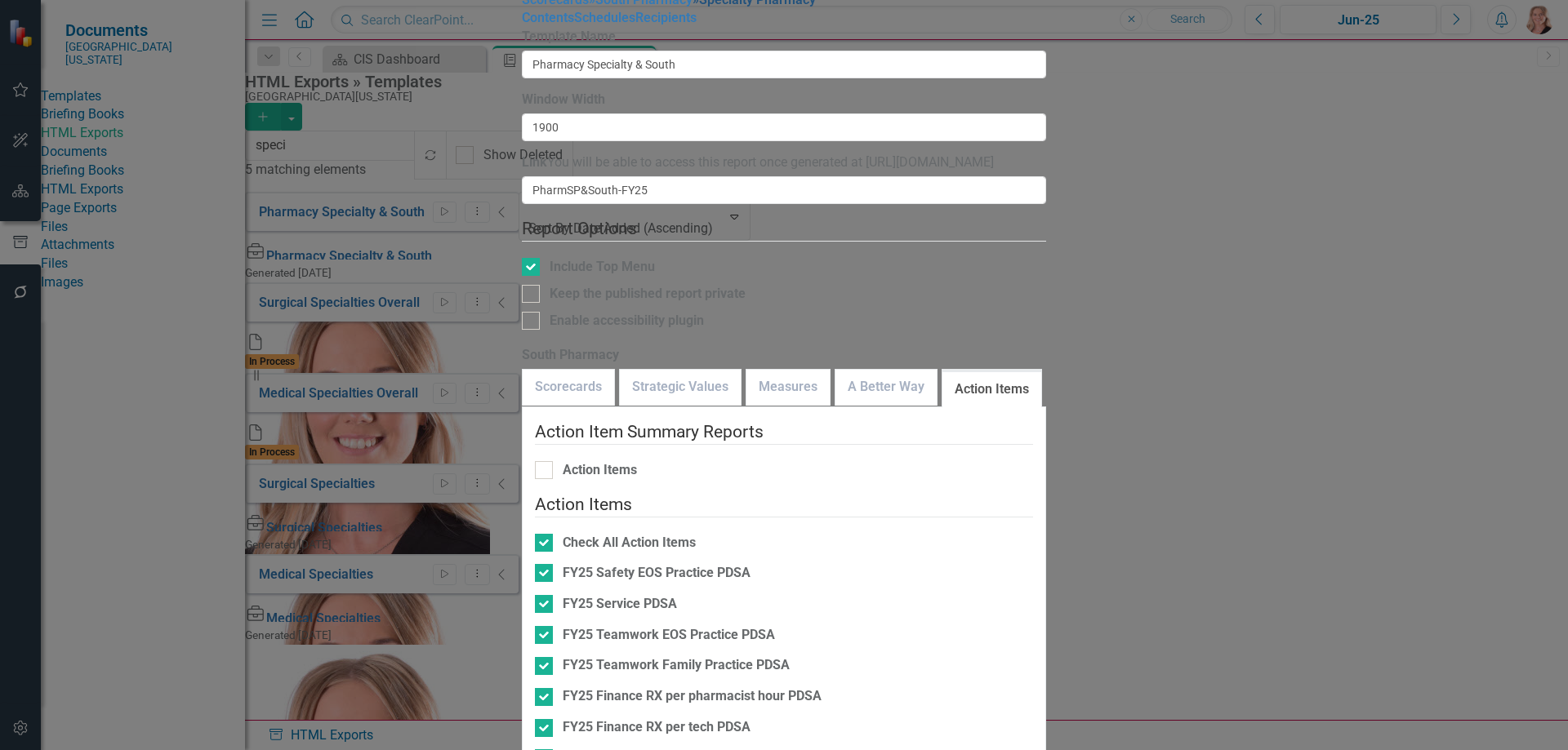
click at [693, 8] on link "» Specialty Pharmacy" at bounding box center [754, -1] width 123 height 15
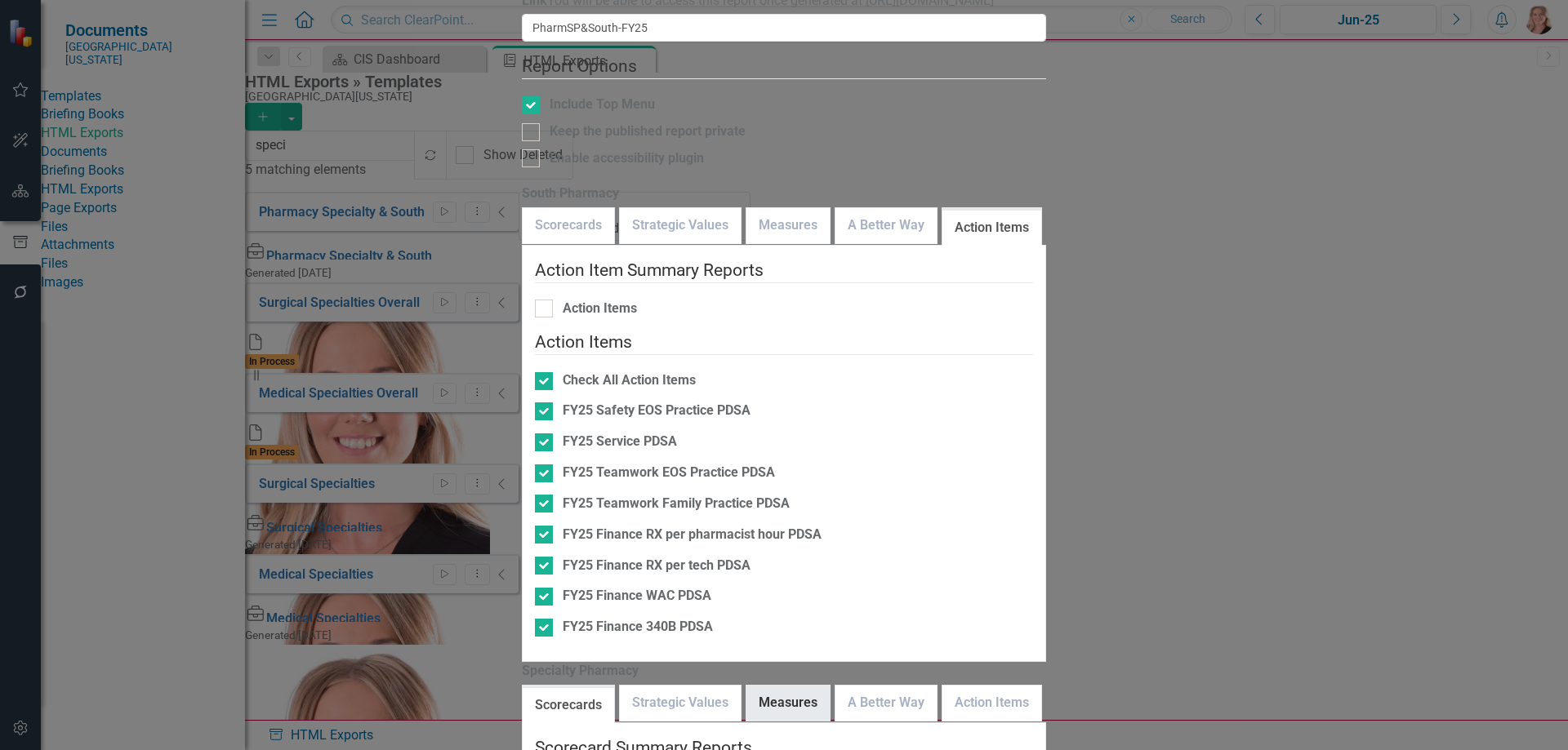
click at [747, 686] on link "Measures" at bounding box center [788, 703] width 83 height 35
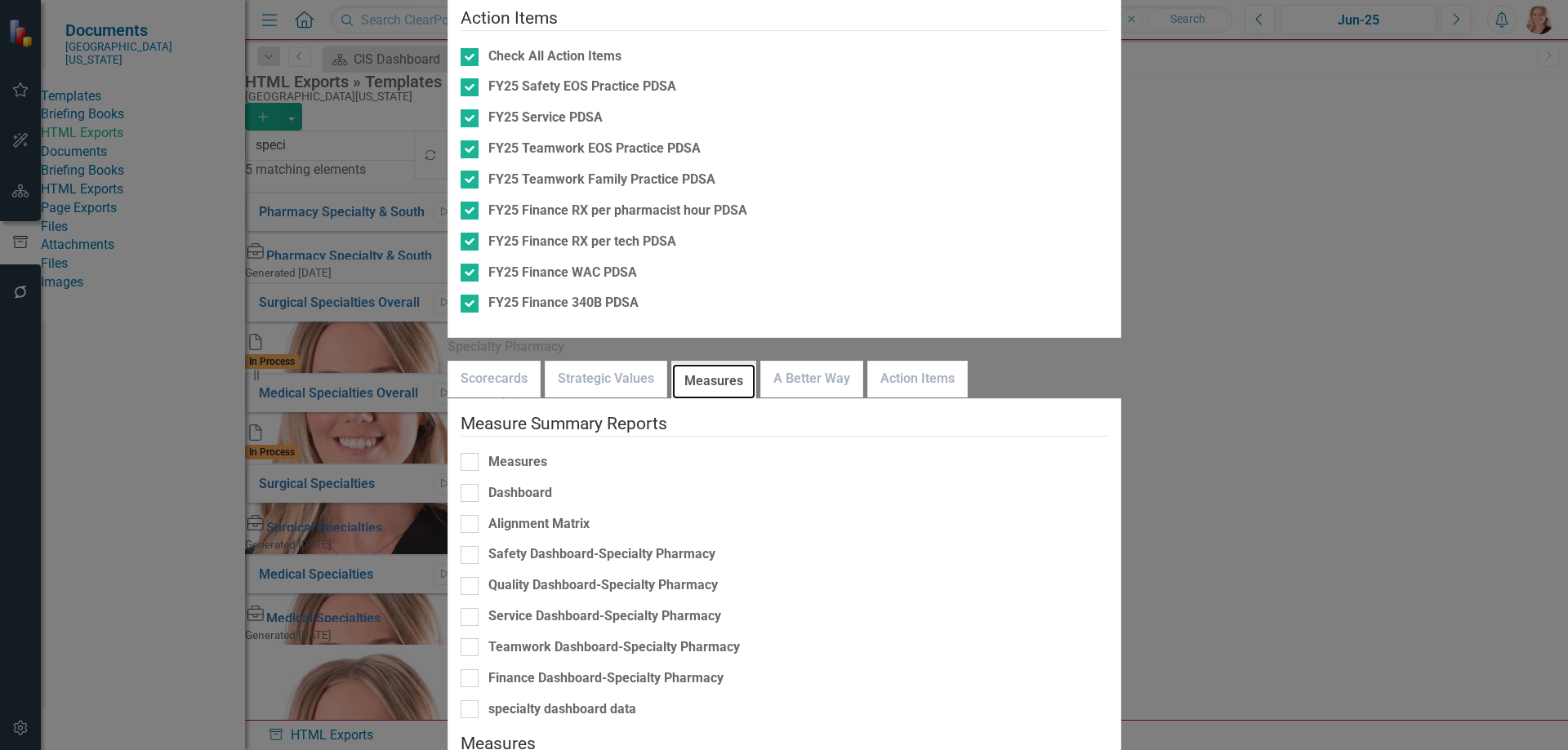
scroll to position [234, 0]
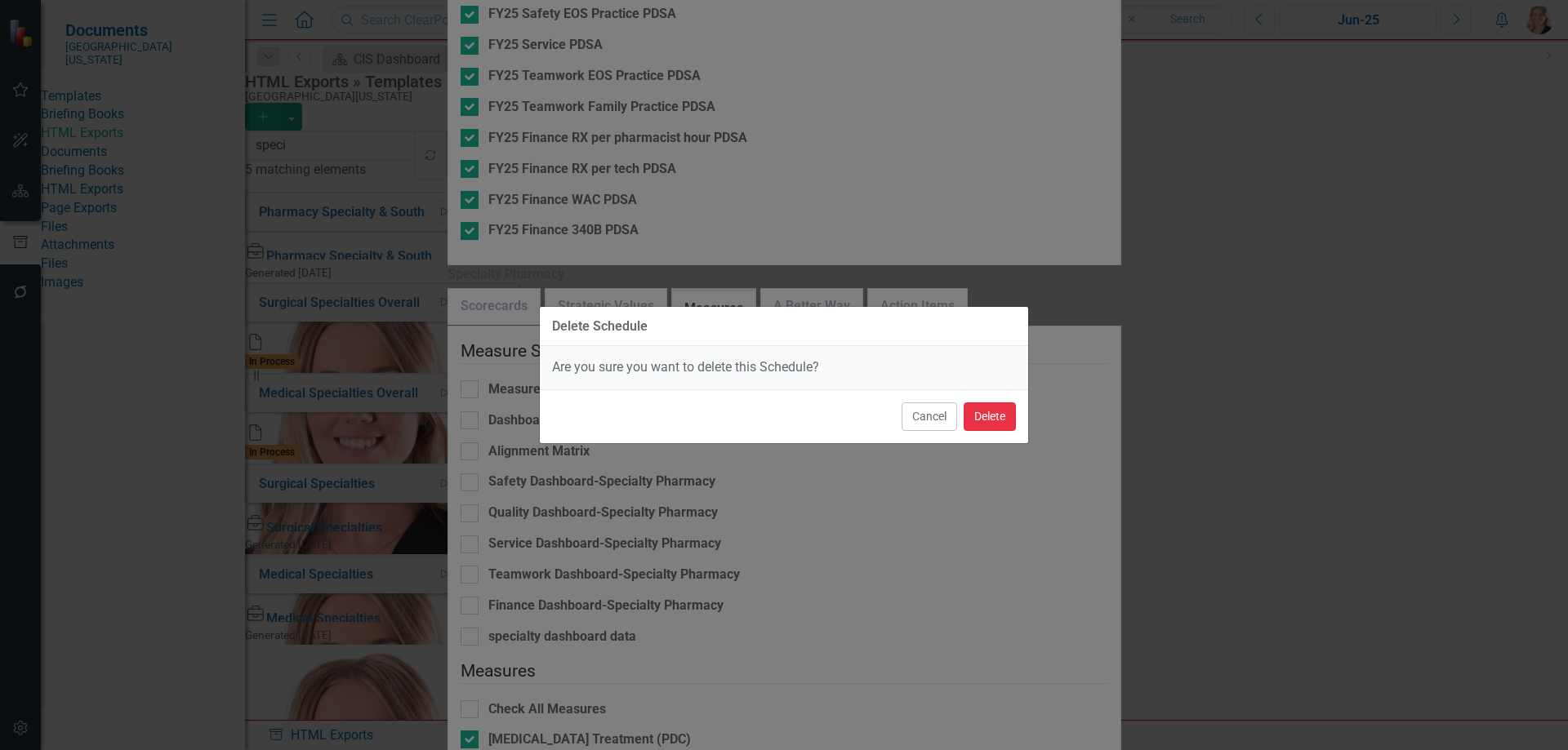
click at [988, 414] on button "Delete" at bounding box center [989, 417] width 52 height 28
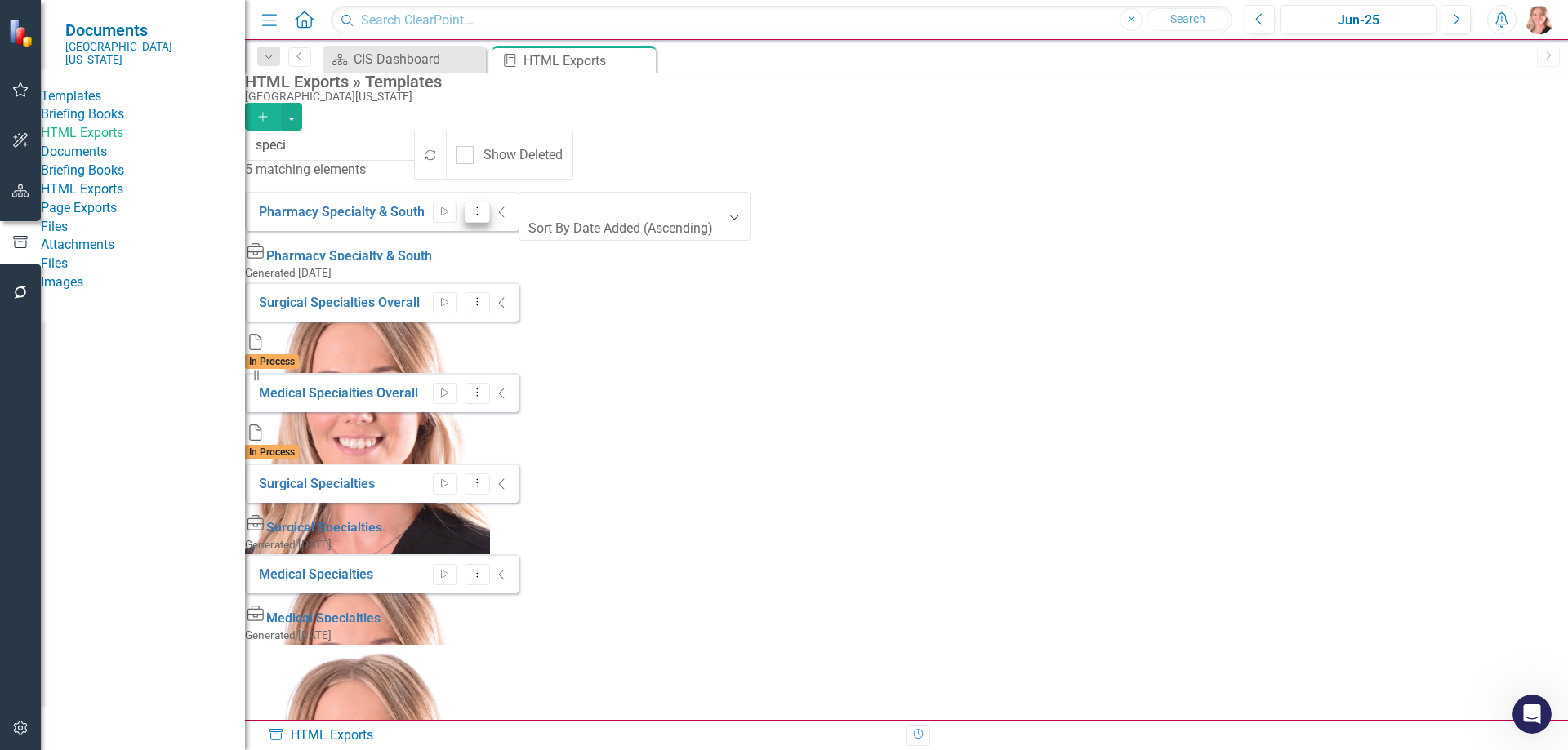
click at [478, 207] on icon at bounding box center [478, 211] width 2 height 9
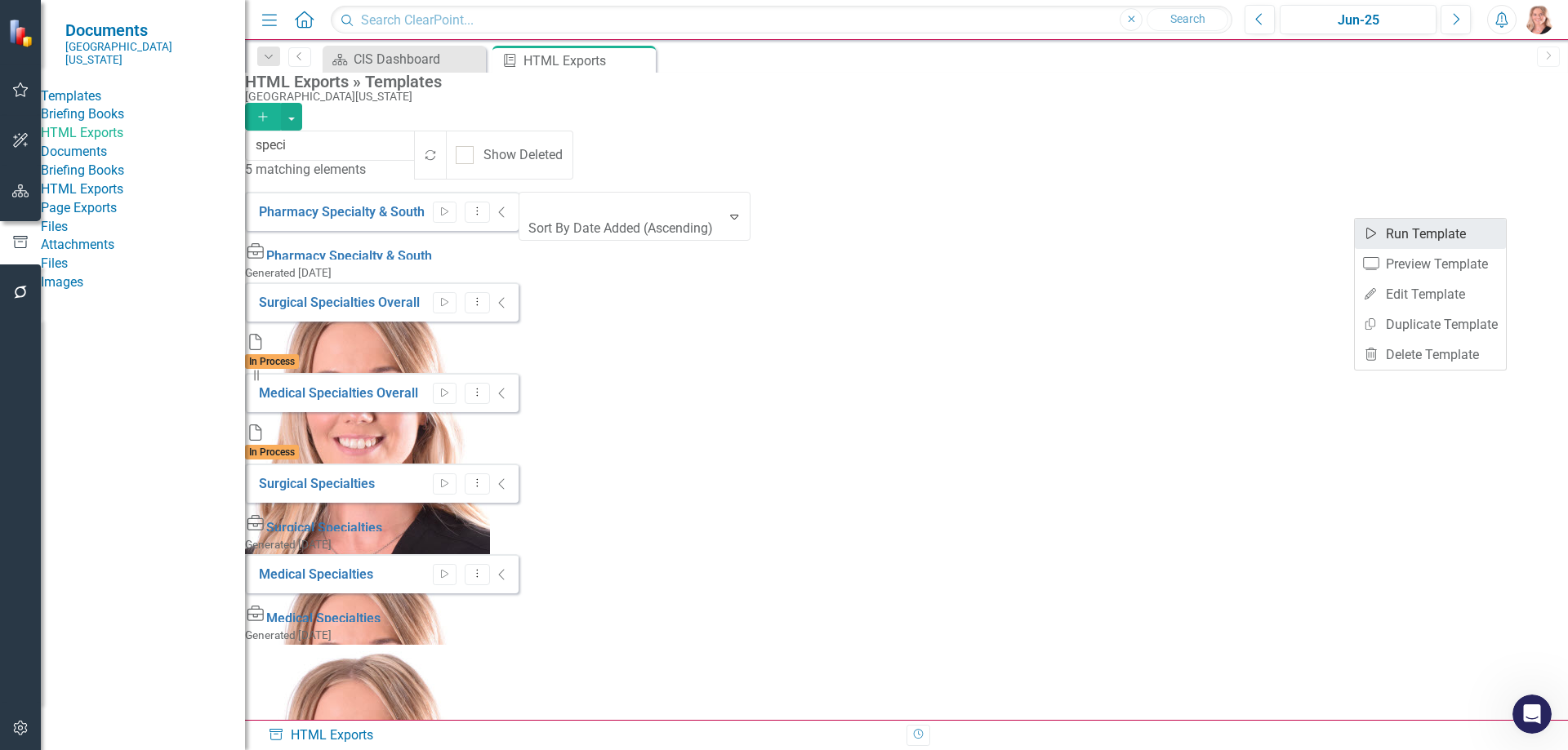
click at [1418, 240] on link "Start Run Template" at bounding box center [1430, 234] width 151 height 30
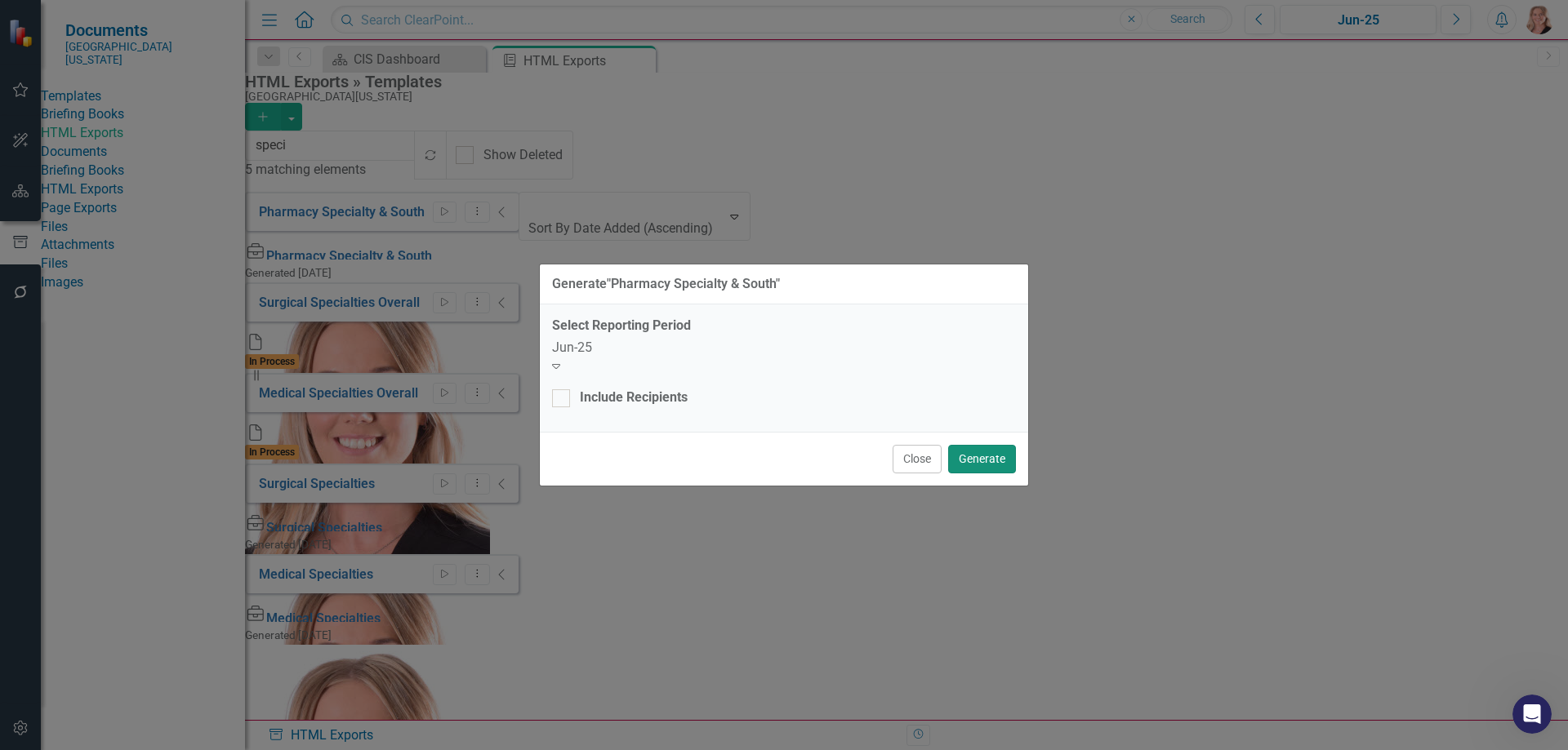
click at [991, 451] on button "Generate" at bounding box center [982, 459] width 68 height 28
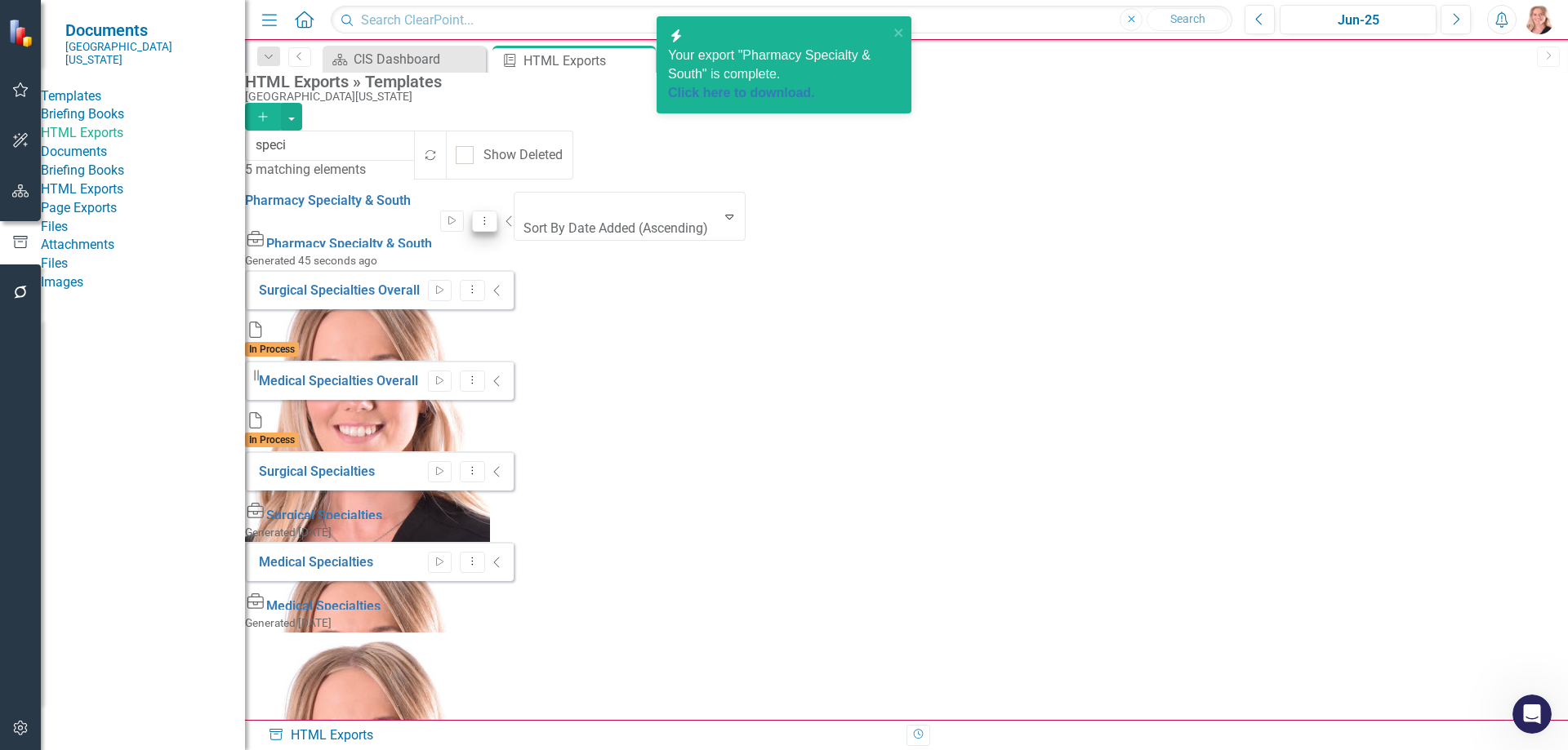
click at [492, 216] on icon "Dropdown Menu" at bounding box center [484, 221] width 14 height 10
click at [1424, 297] on link "Edit Edit Template" at bounding box center [1430, 295] width 151 height 30
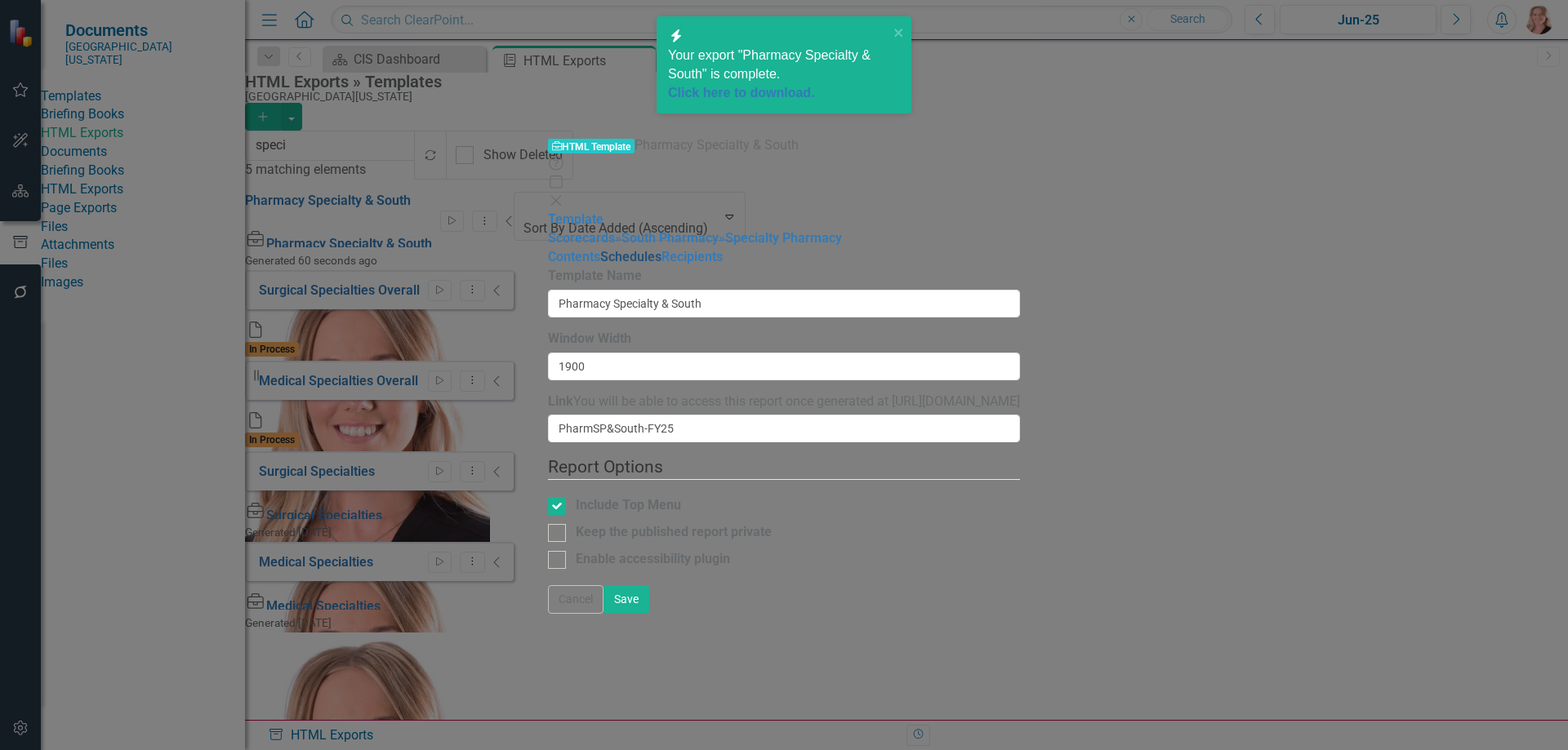
click at [601, 249] on link "Schedules" at bounding box center [631, 257] width 62 height 15
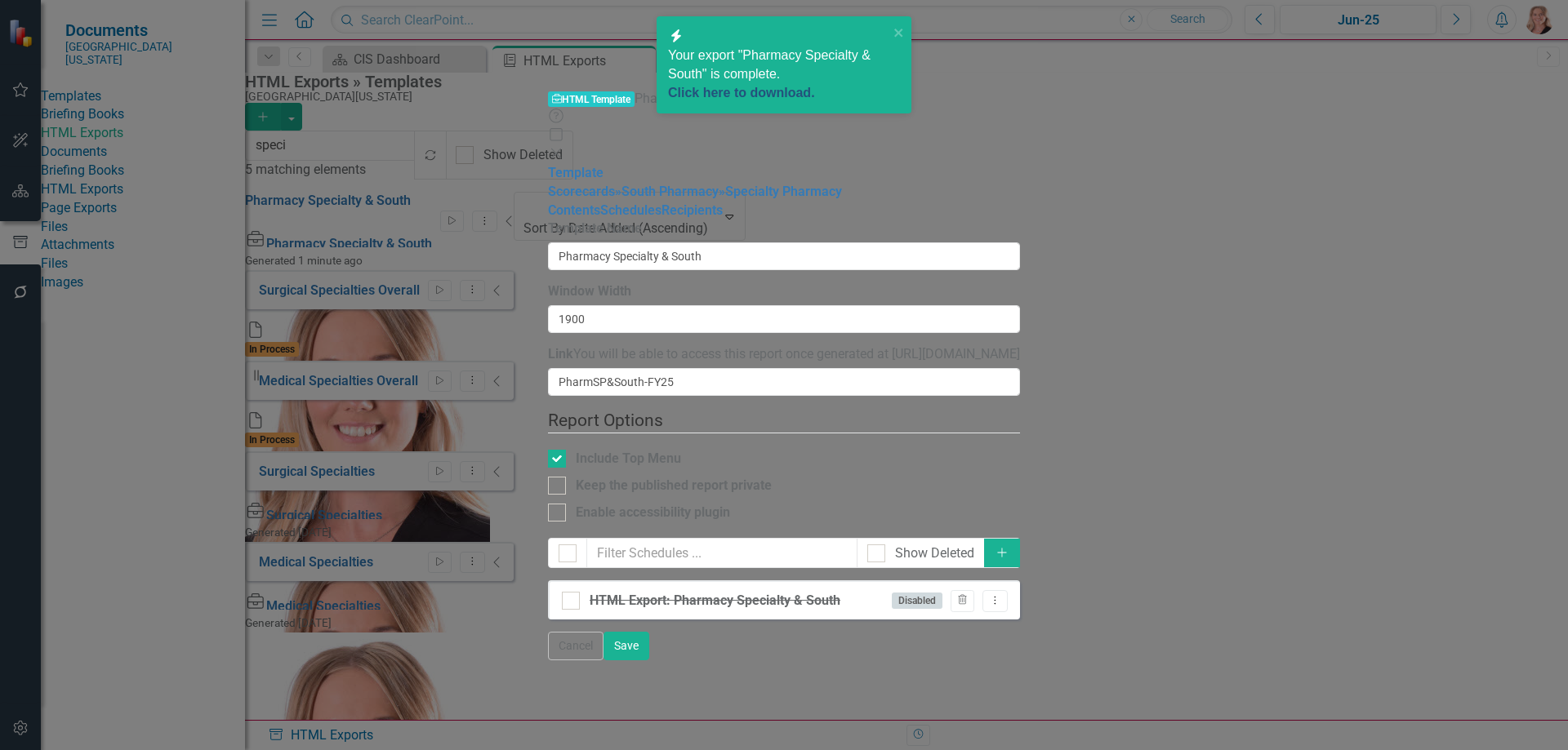
click at [754, 86] on link "Click here to download." at bounding box center [741, 93] width 147 height 14
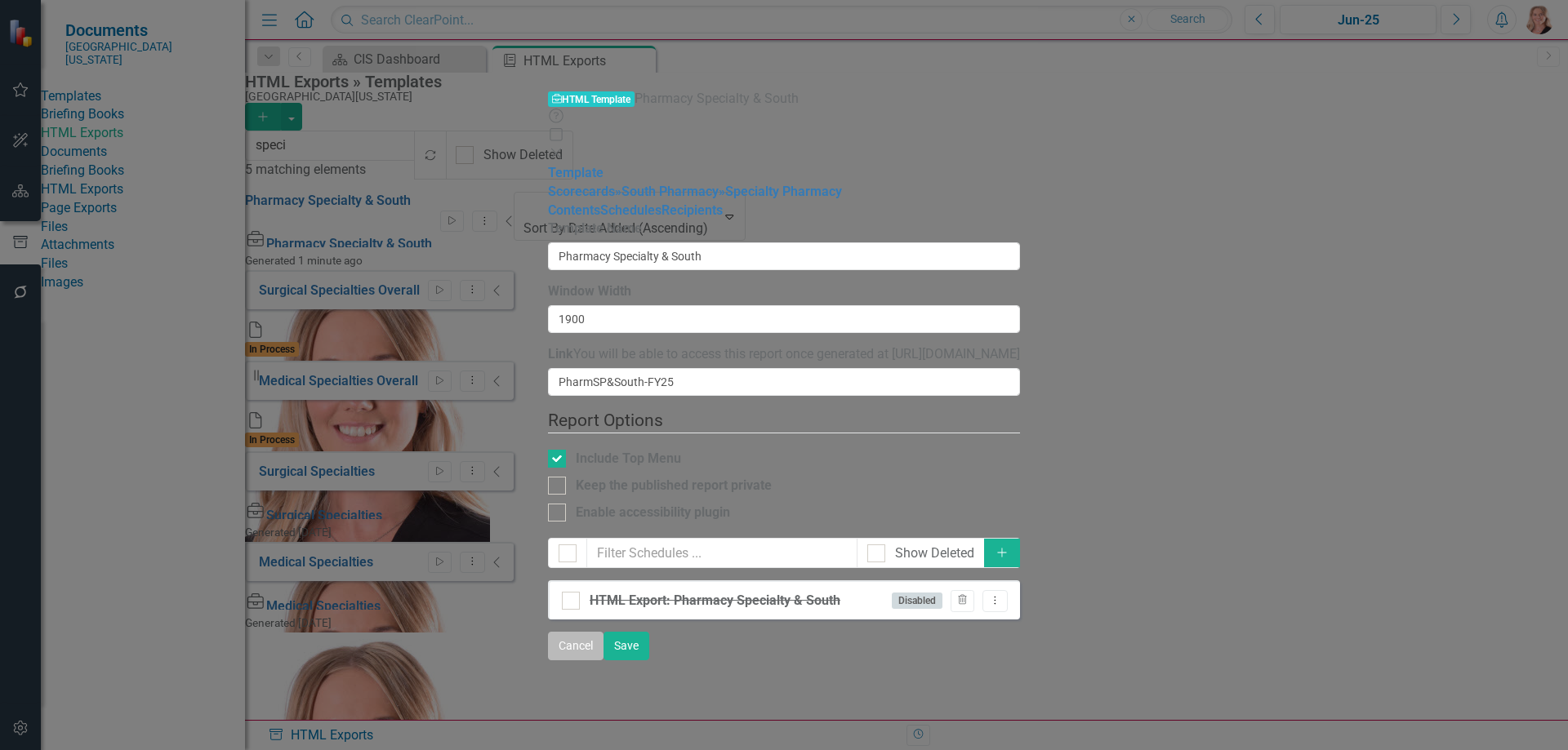
click at [604, 660] on button "Cancel" at bounding box center [576, 646] width 56 height 28
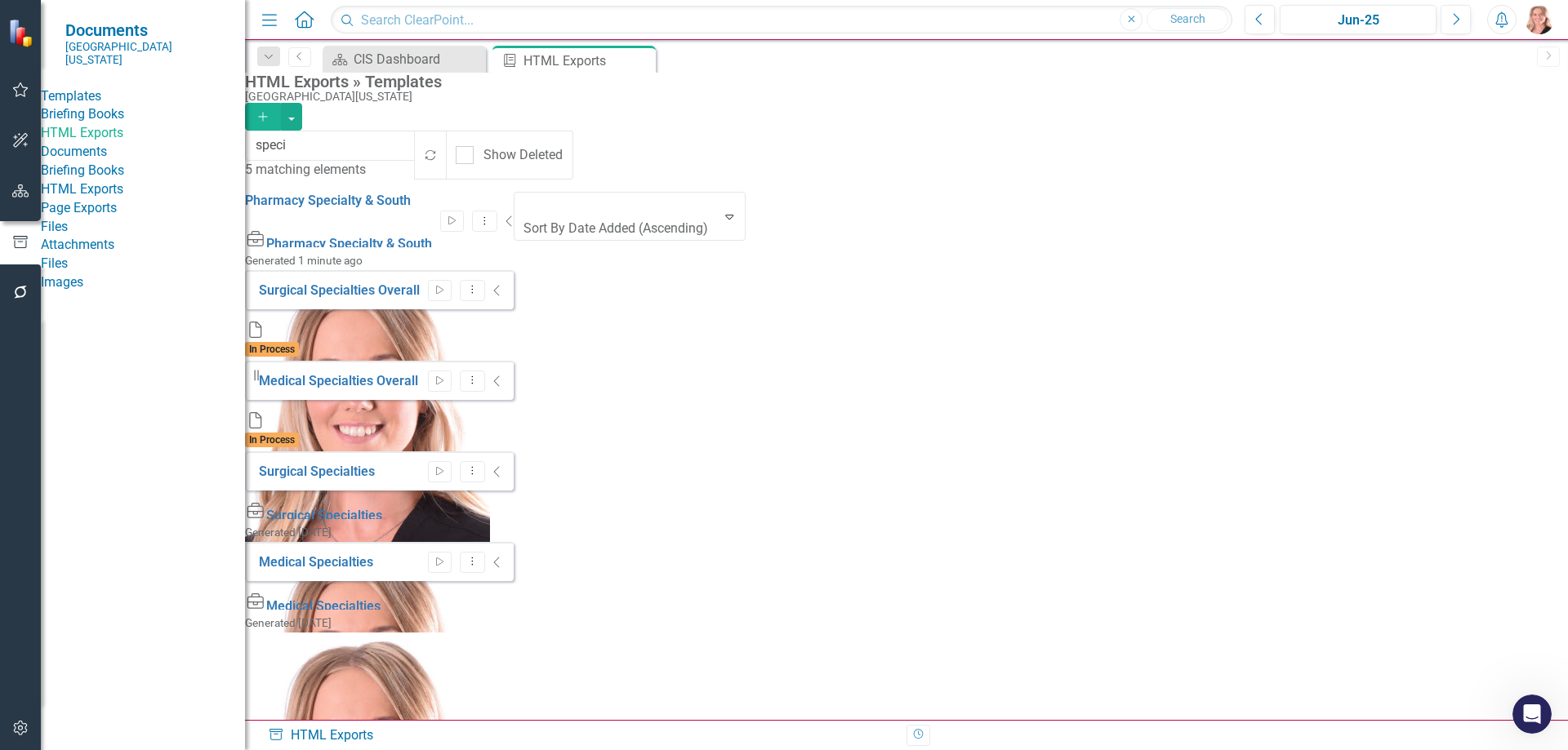
click at [514, 208] on div "Pharmacy Specialty & South Start Dropdown Menu Collapse" at bounding box center [380, 211] width 269 height 39
click at [514, 215] on icon "Collapse" at bounding box center [510, 222] width 9 height 13
click at [487, 216] on icon "Dropdown Menu" at bounding box center [479, 221] width 14 height 10
click at [1433, 281] on link "Edit Edit Template" at bounding box center [1430, 295] width 151 height 30
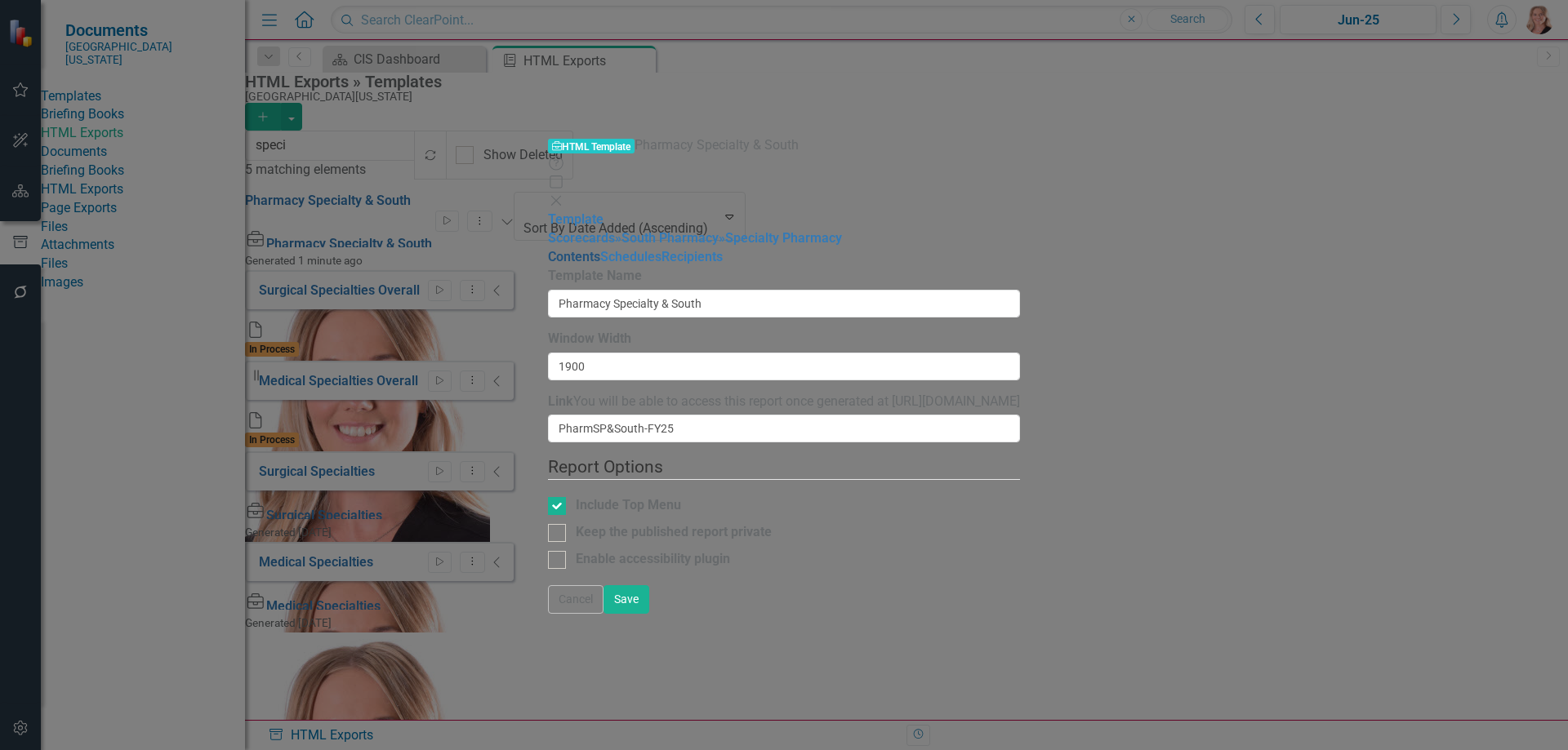
click at [549, 249] on link "Contents" at bounding box center [574, 257] width 52 height 15
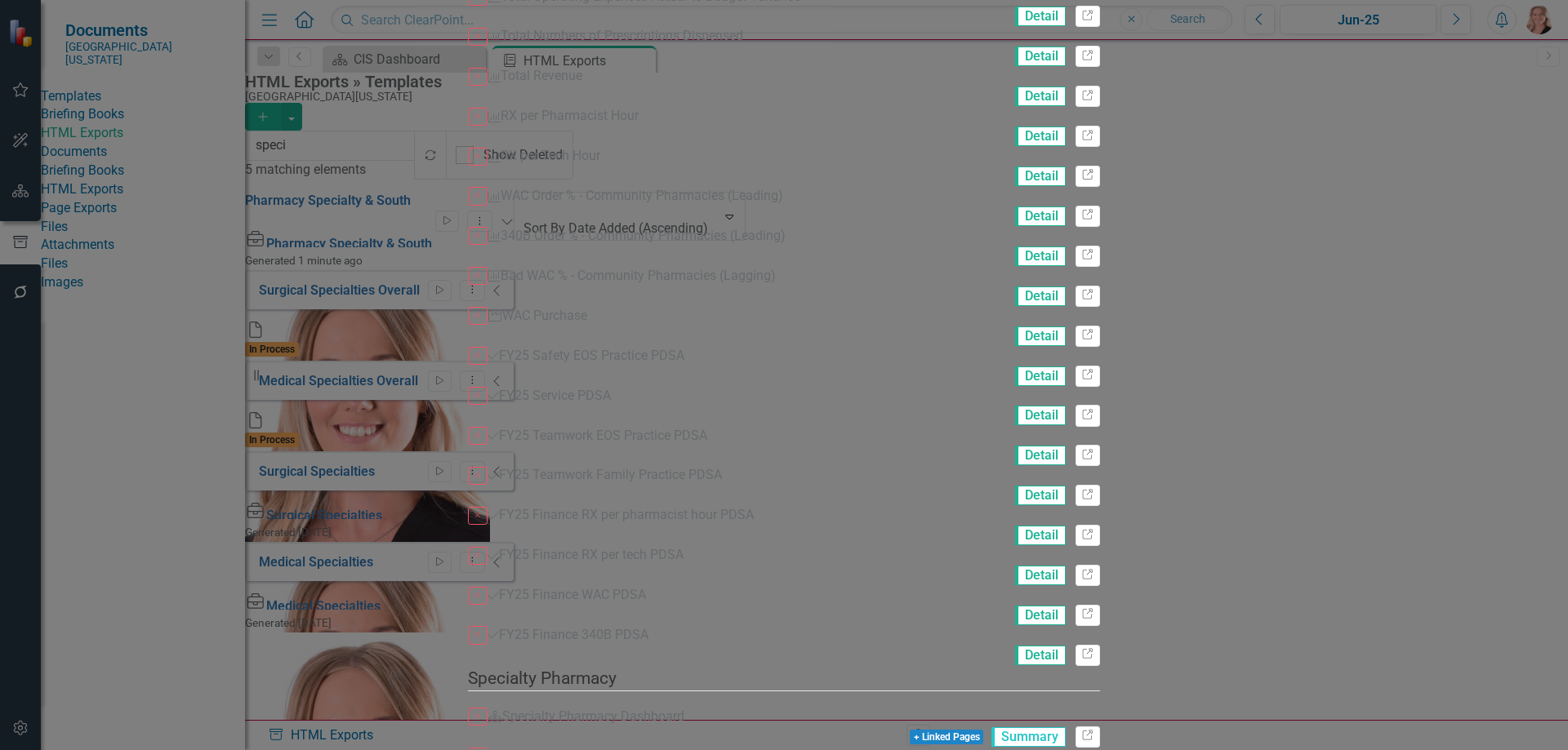
scroll to position [0, 0]
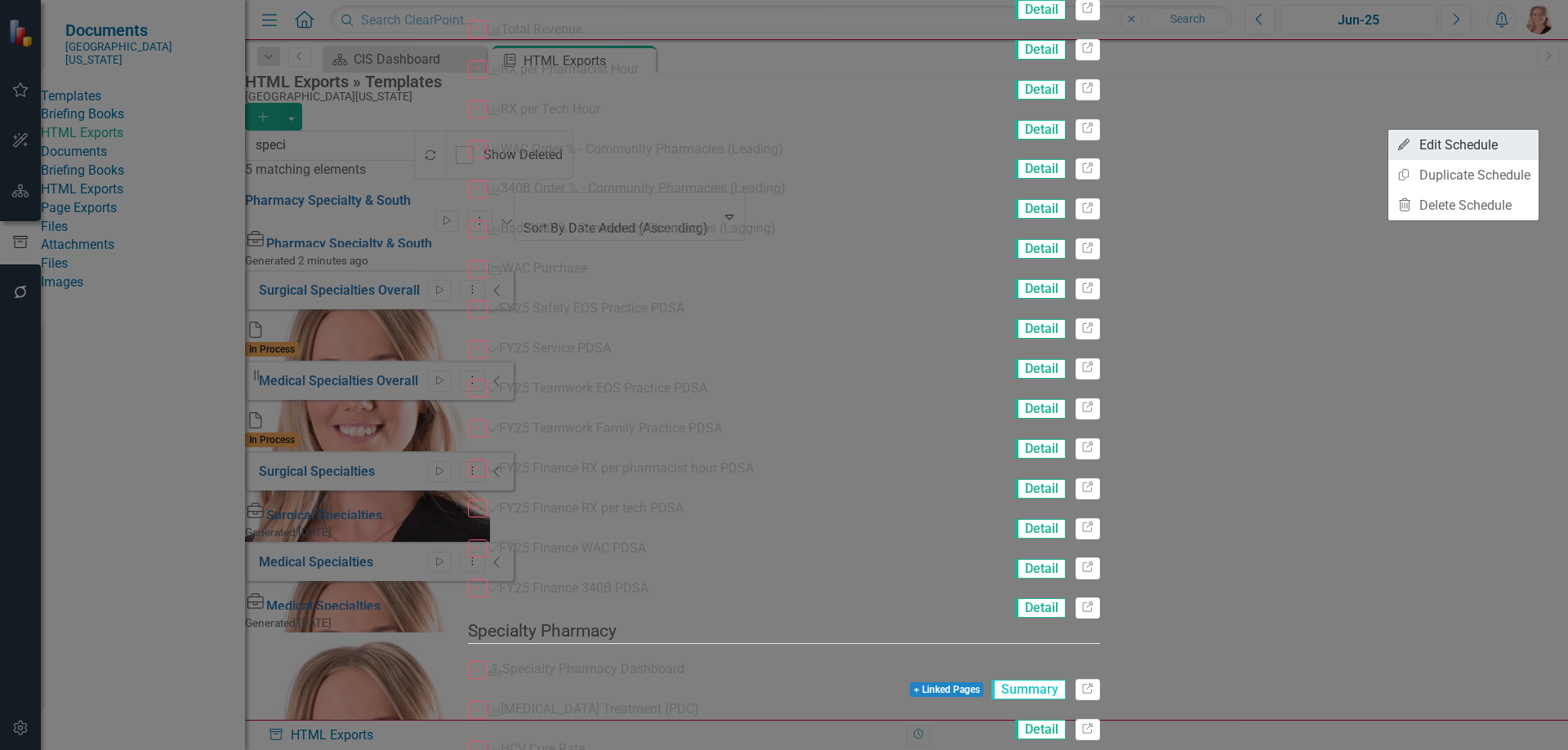
click at [1472, 143] on link "Edit Edit Schedule" at bounding box center [1464, 145] width 151 height 30
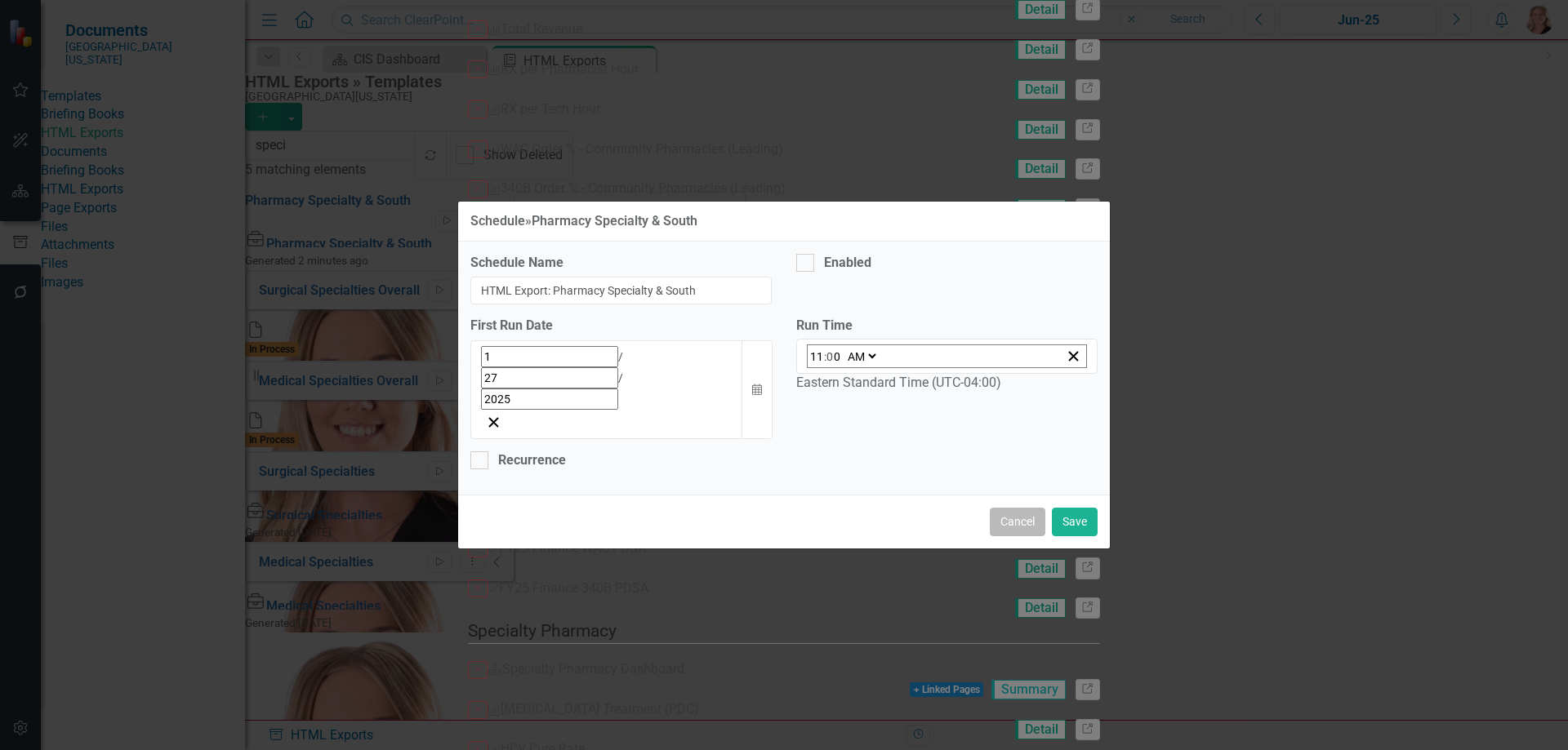
click at [990, 508] on button "Cancel" at bounding box center [1018, 522] width 56 height 28
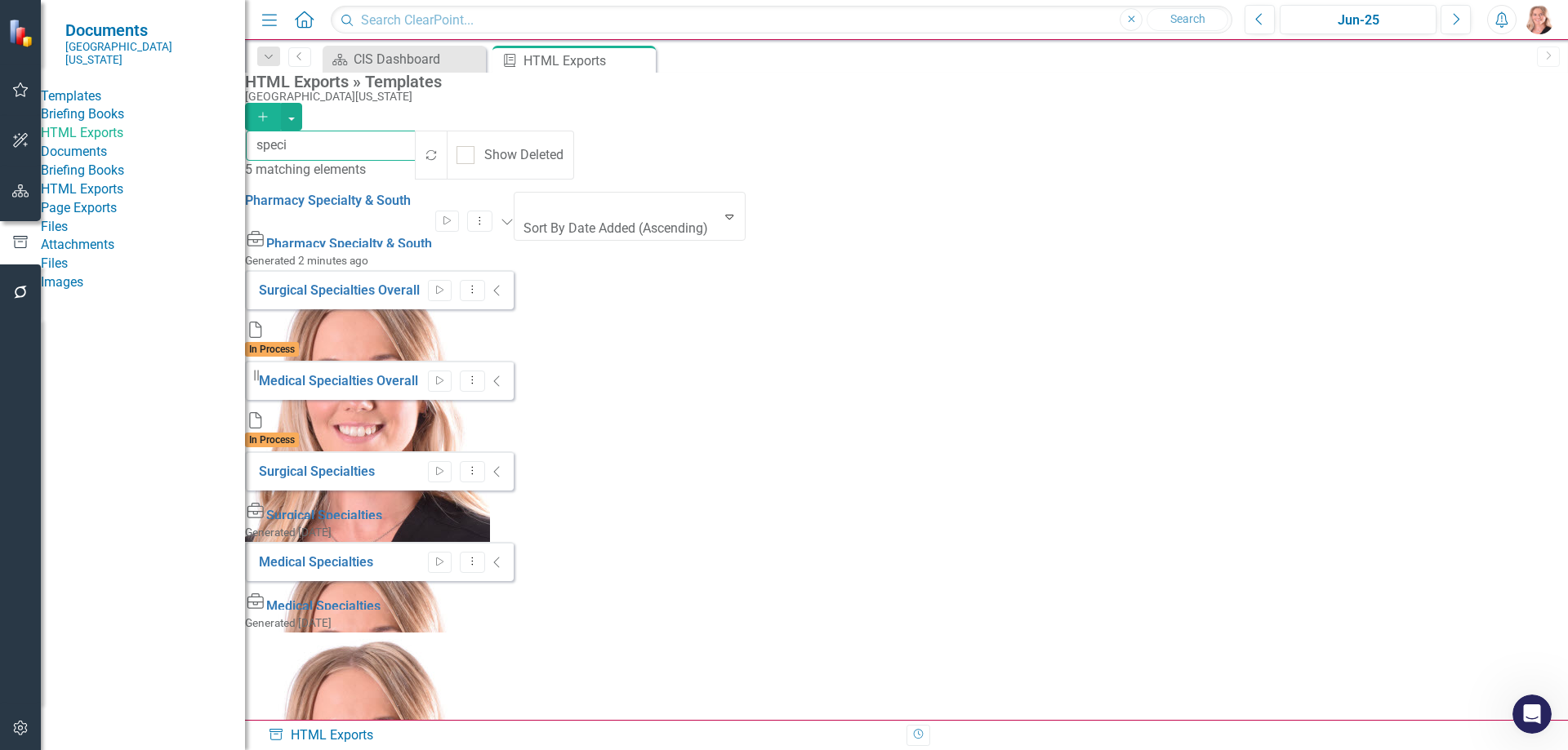
click at [323, 154] on input "speci" at bounding box center [332, 146] width 171 height 30
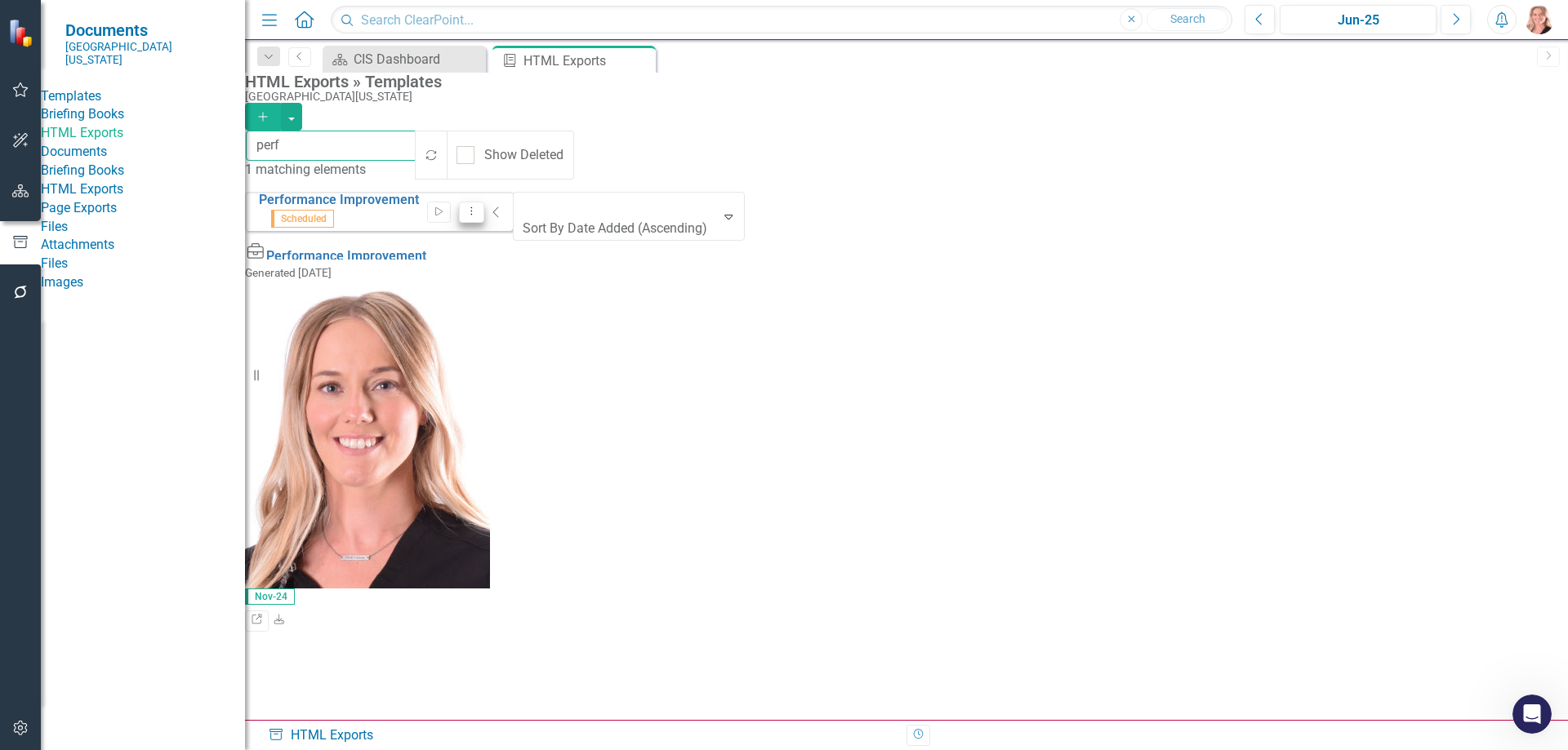
type input "perf"
click at [478, 209] on icon "Dropdown Menu" at bounding box center [472, 210] width 14 height 10
click at [1433, 301] on link "Edit Edit Template" at bounding box center [1430, 295] width 151 height 30
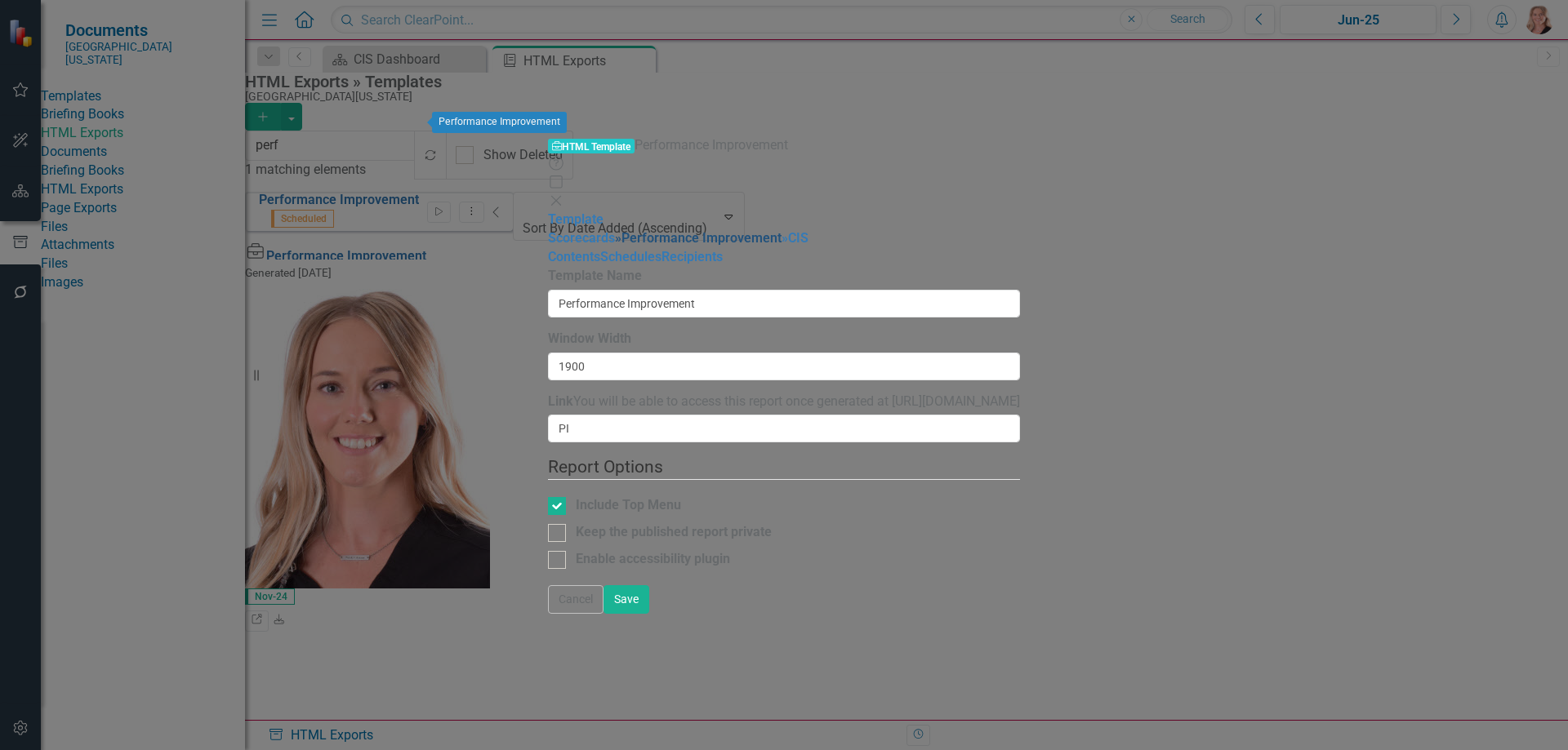
click at [615, 230] on link "» Performance Improvement" at bounding box center [698, 238] width 167 height 15
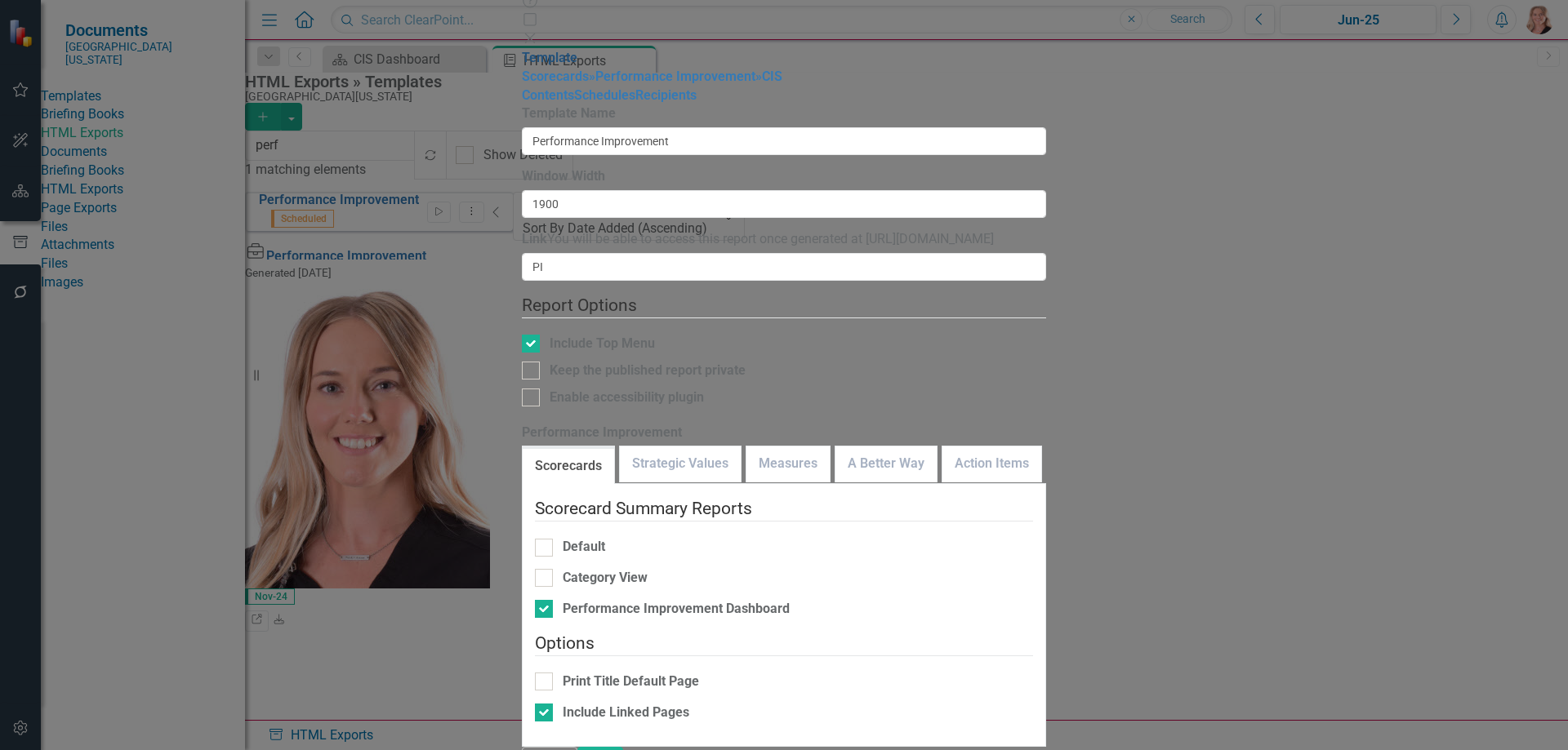
click at [522, 62] on link "Template" at bounding box center [550, 58] width 56 height 15
click at [522, 103] on link "Contents" at bounding box center [548, 95] width 52 height 15
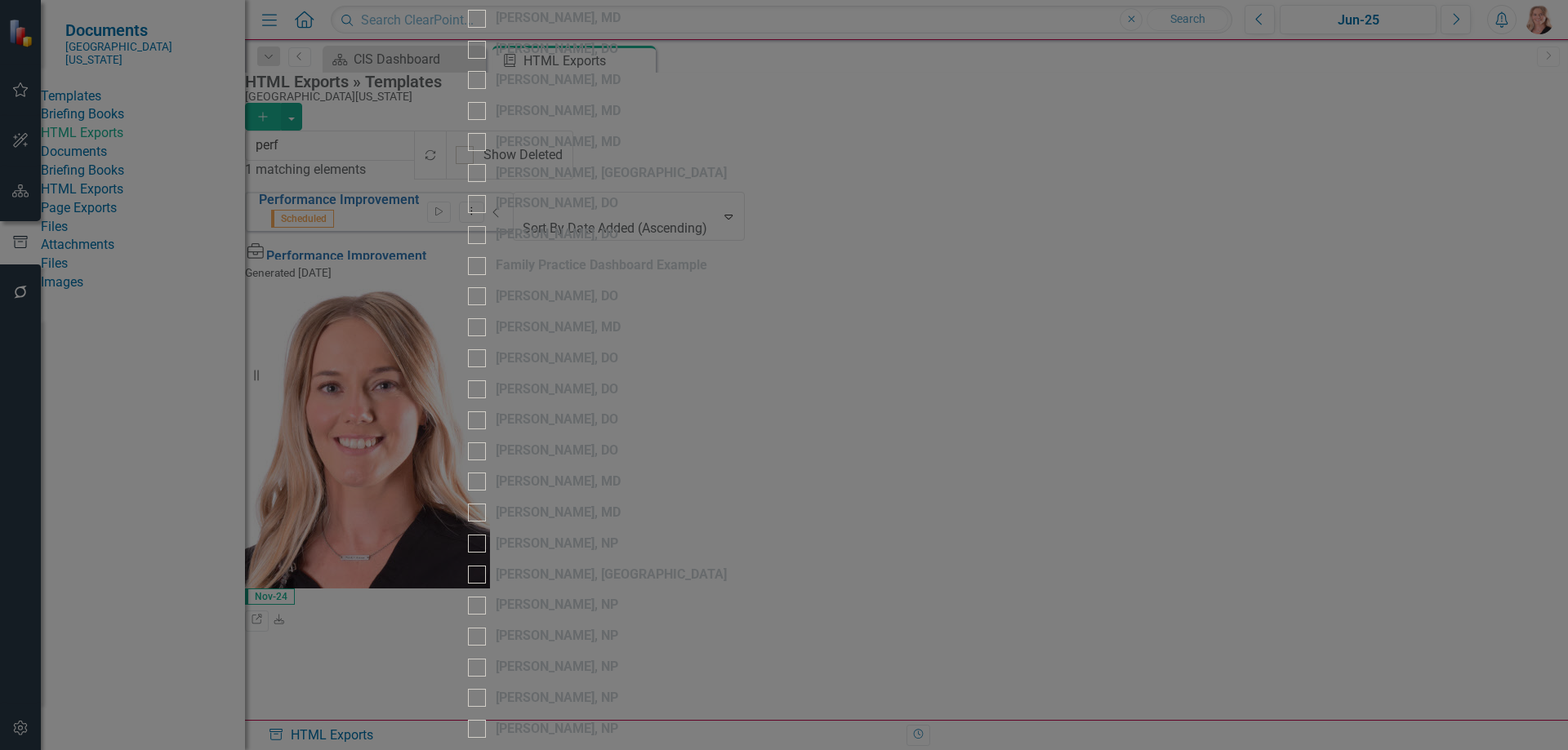
checkbox input "true"
checkbox input "false"
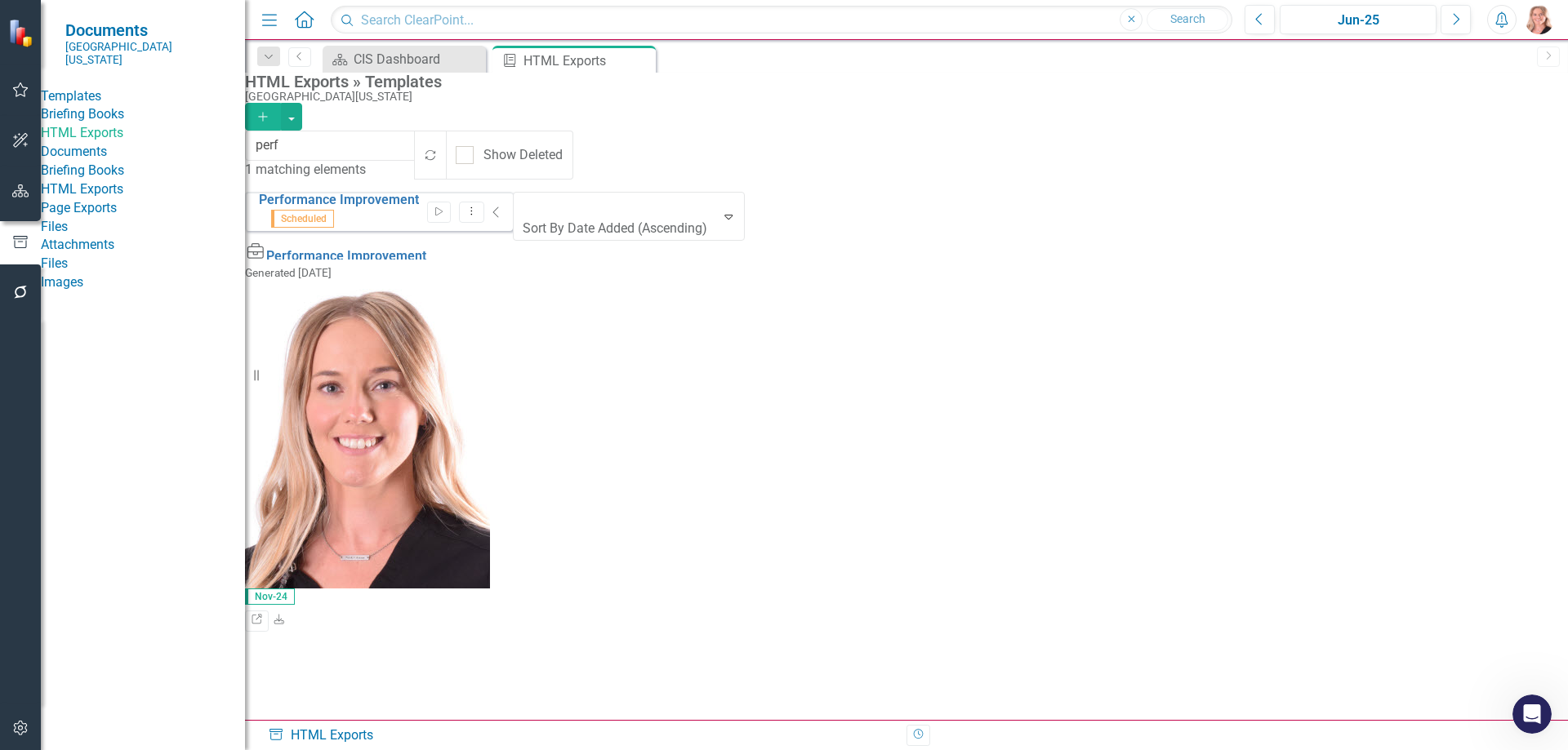
click at [19, 191] on icon "button" at bounding box center [21, 191] width 17 height 13
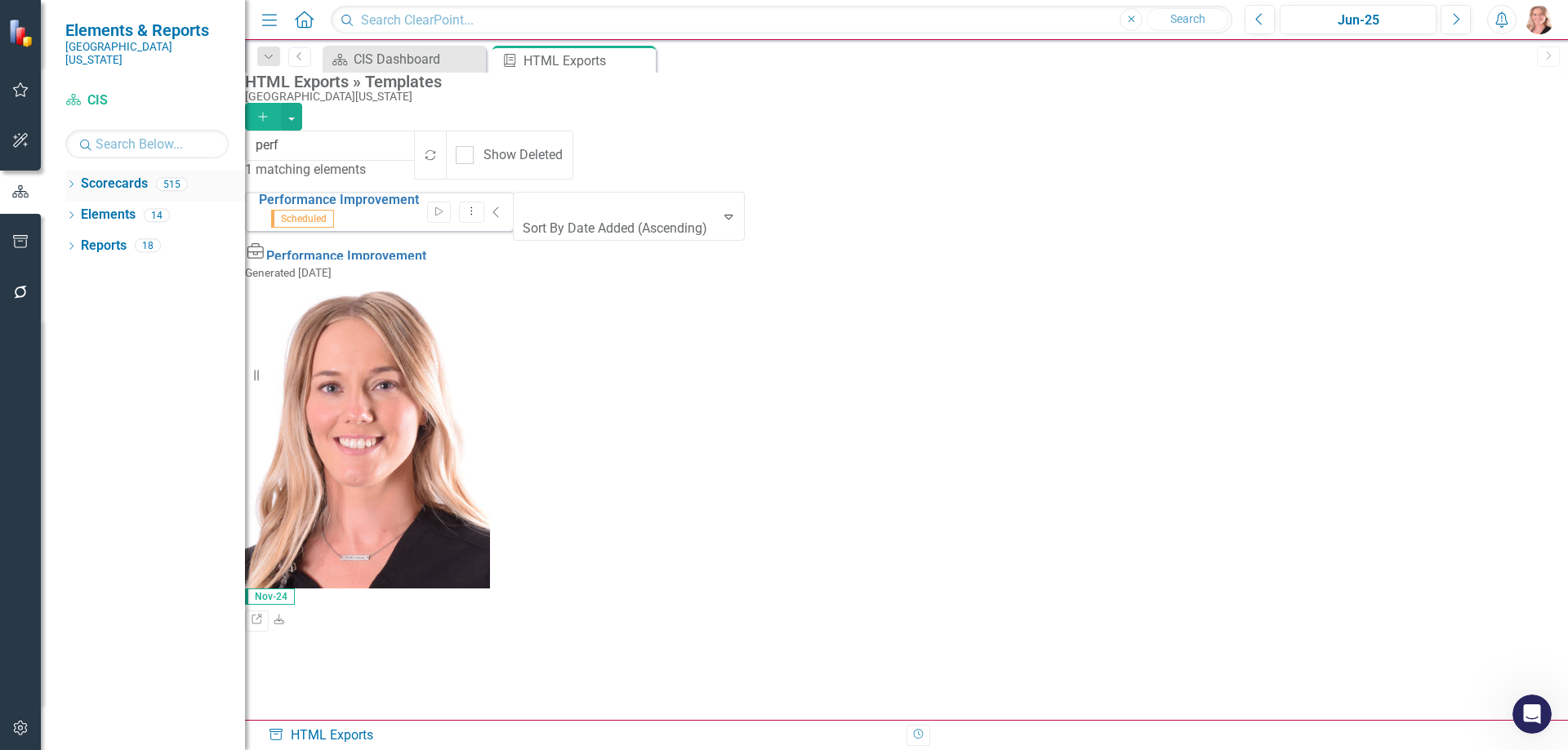
click at [68, 170] on div "Dropdown Scorecards 515" at bounding box center [155, 186] width 180 height 31
click at [71, 181] on icon "Dropdown" at bounding box center [71, 185] width 11 height 9
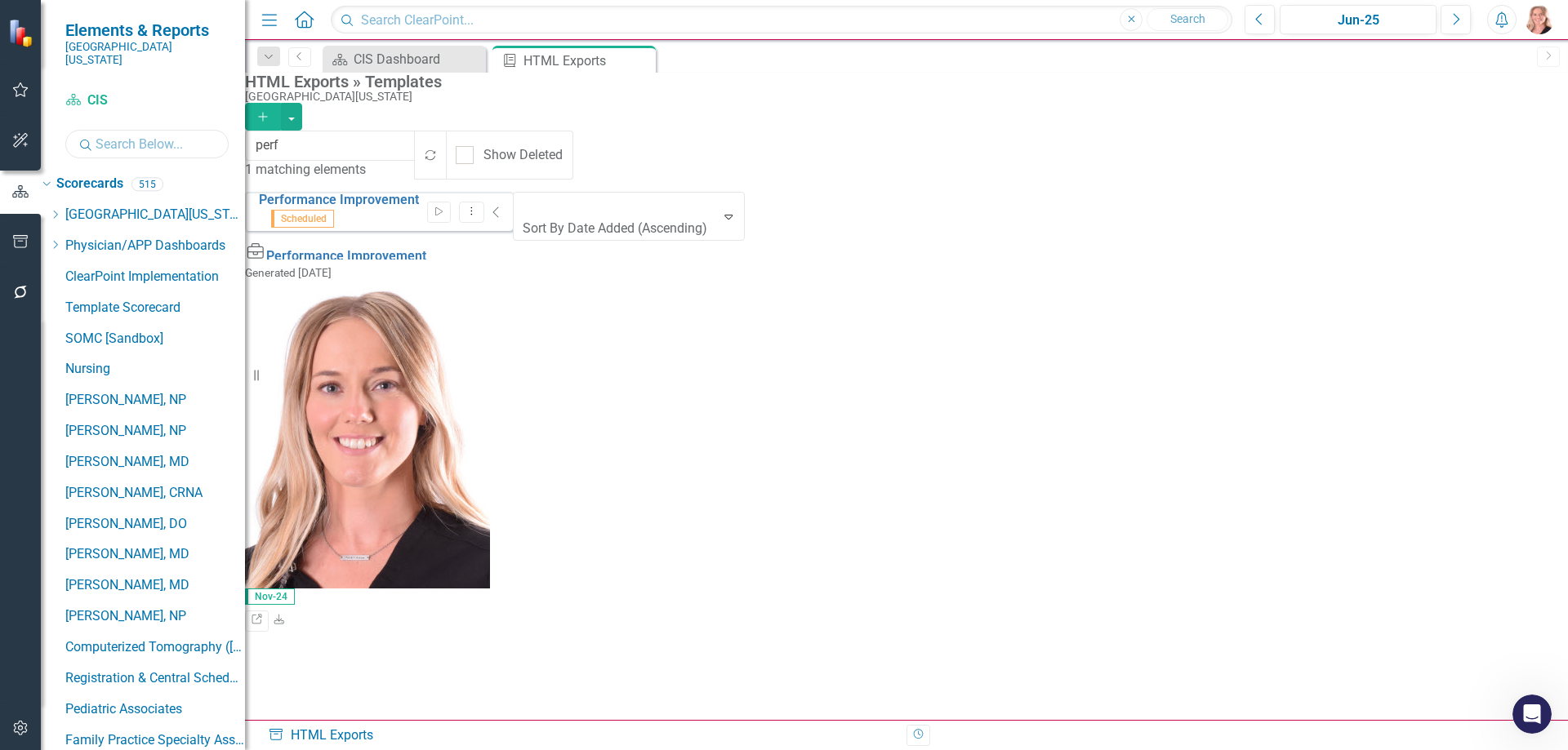
click at [145, 134] on input "text" at bounding box center [147, 144] width 163 height 28
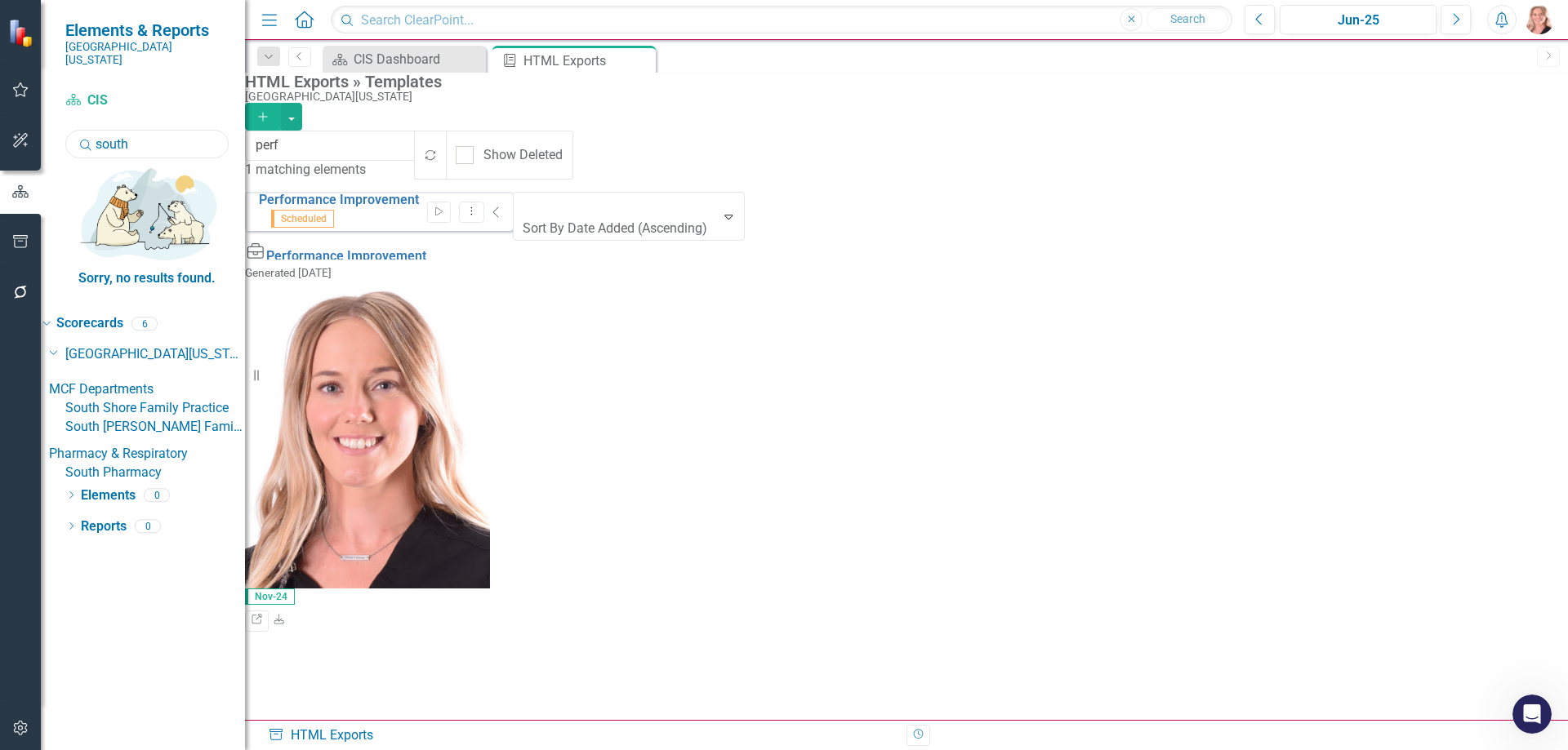
type input "south"
click at [139, 464] on link "South Pharmacy" at bounding box center [155, 473] width 180 height 19
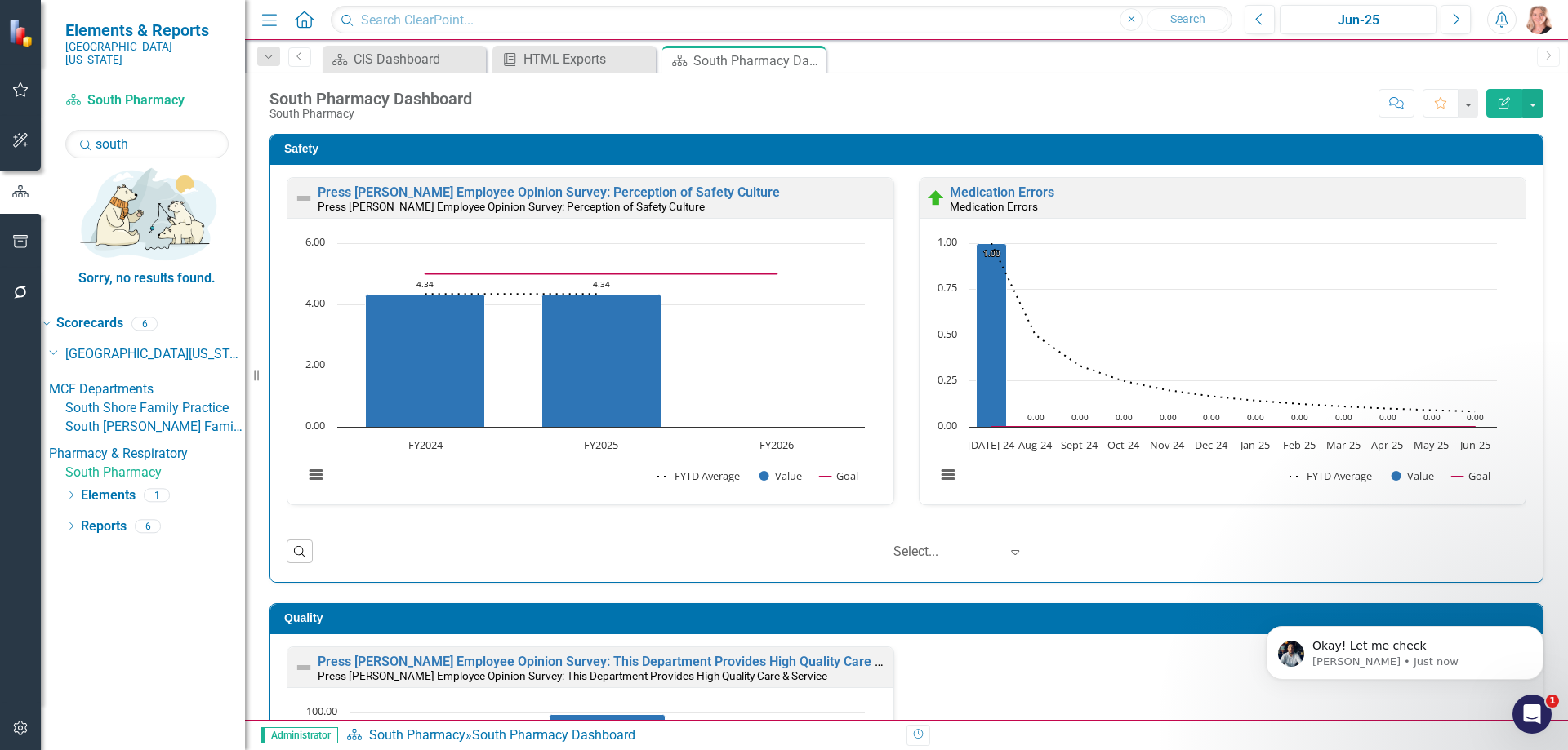
scroll to position [2170, 0]
click at [1532, 714] on icon "Open Intercom Messenger" at bounding box center [1530, 712] width 27 height 27
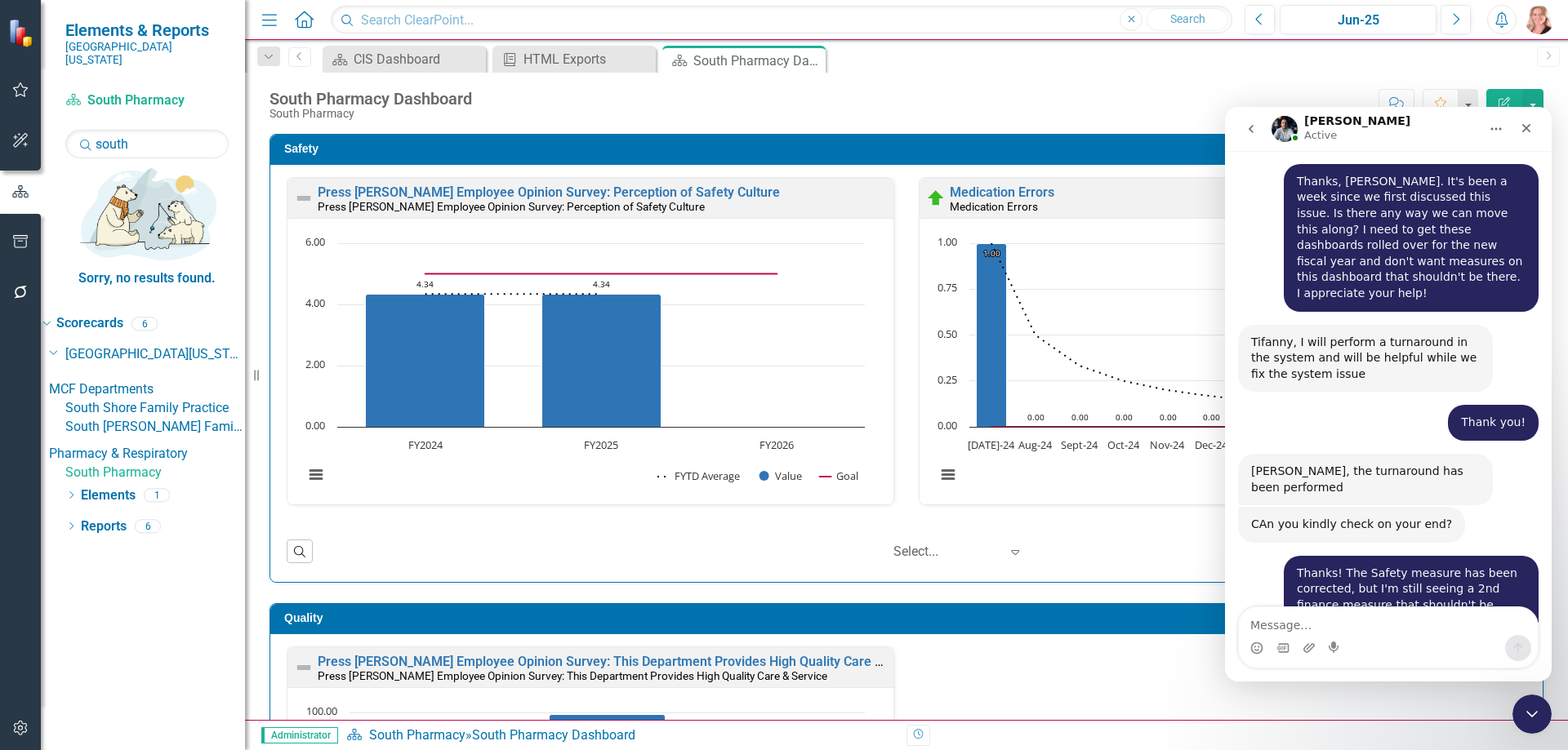
scroll to position [2198, 0]
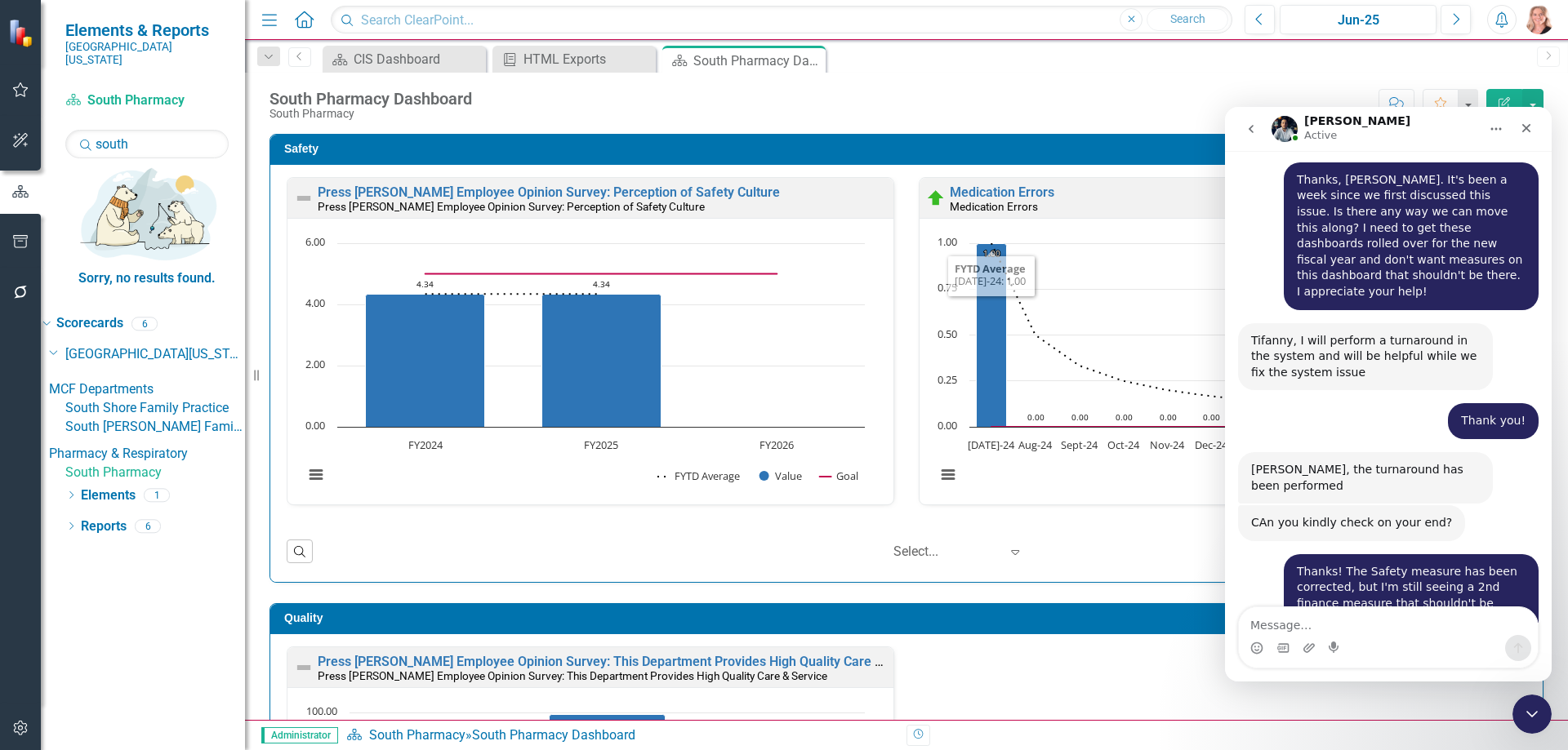
drag, startPoint x: 938, startPoint y: 74, endPoint x: 947, endPoint y: 72, distance: 9.2
click at [939, 74] on div "South Pharmacy Dashboard South Pharmacy Score: N/A Jun-25 Completed Comment Fav…" at bounding box center [907, 98] width 1324 height 49
click at [813, 60] on icon "Close" at bounding box center [810, 61] width 16 height 13
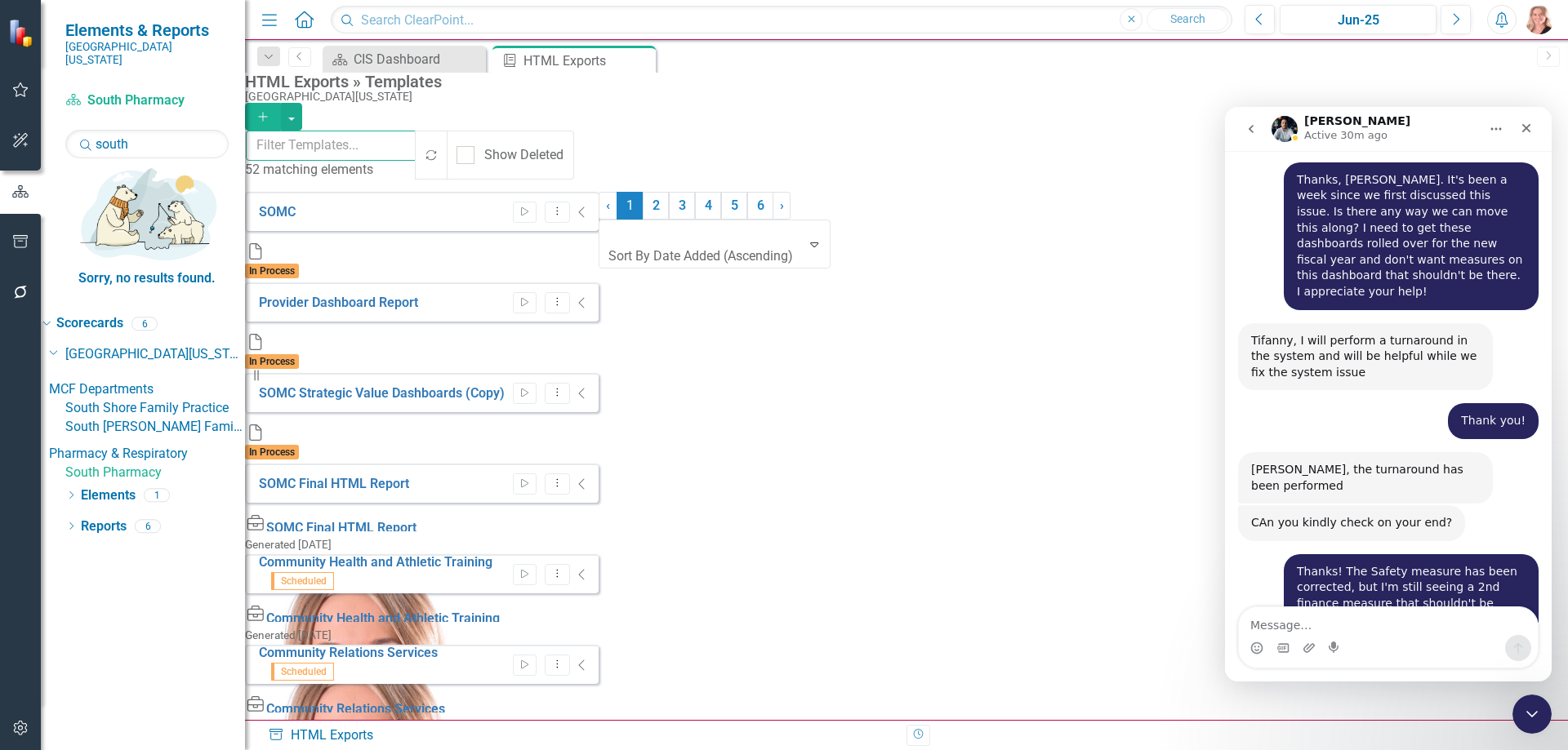
click at [395, 151] on input "text" at bounding box center [332, 146] width 171 height 30
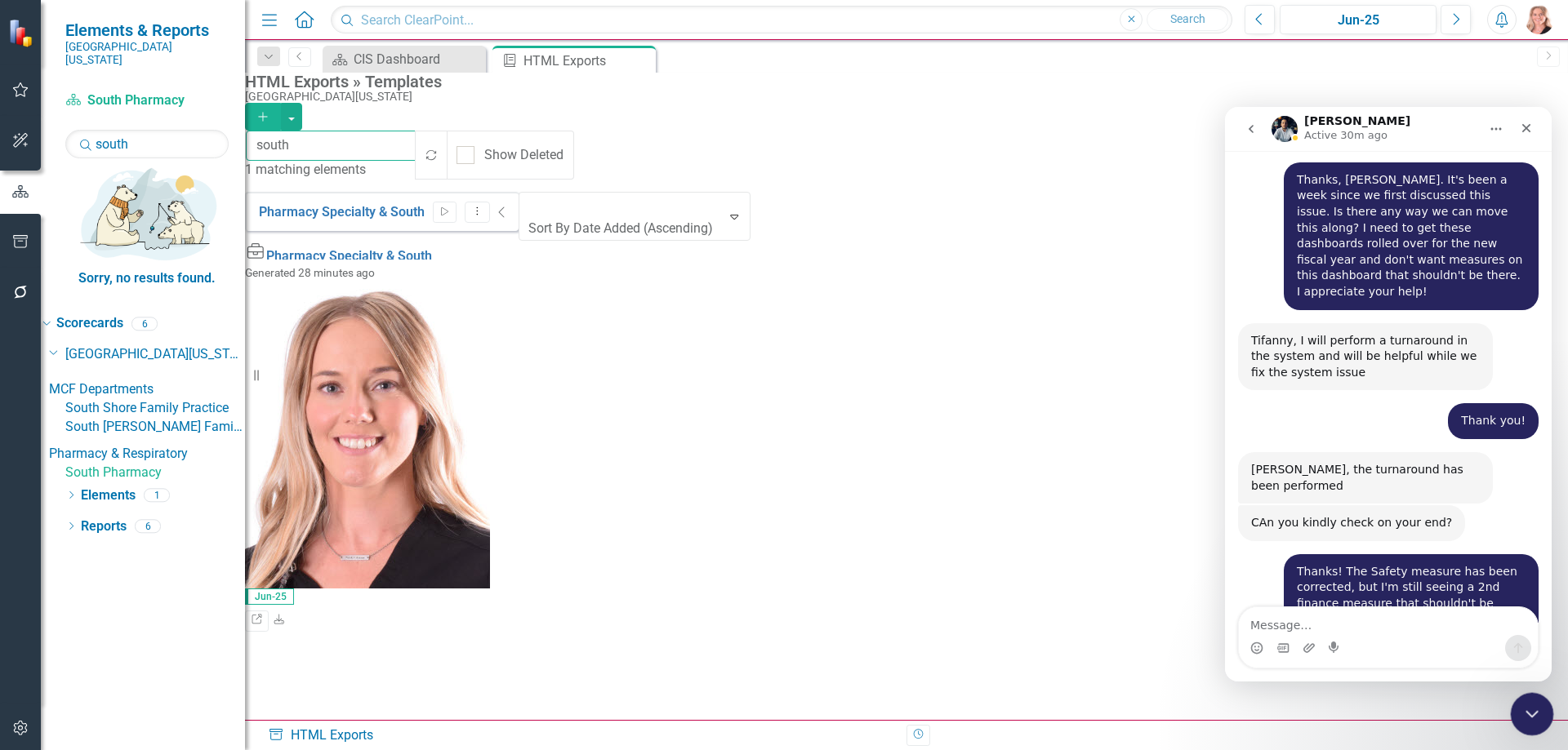
type input "south"
drag, startPoint x: 1531, startPoint y: 708, endPoint x: 2839, endPoint y: 1080, distance: 1359.9
click at [1531, 708] on icon "Close Intercom Messenger" at bounding box center [1529, 711] width 20 height 20
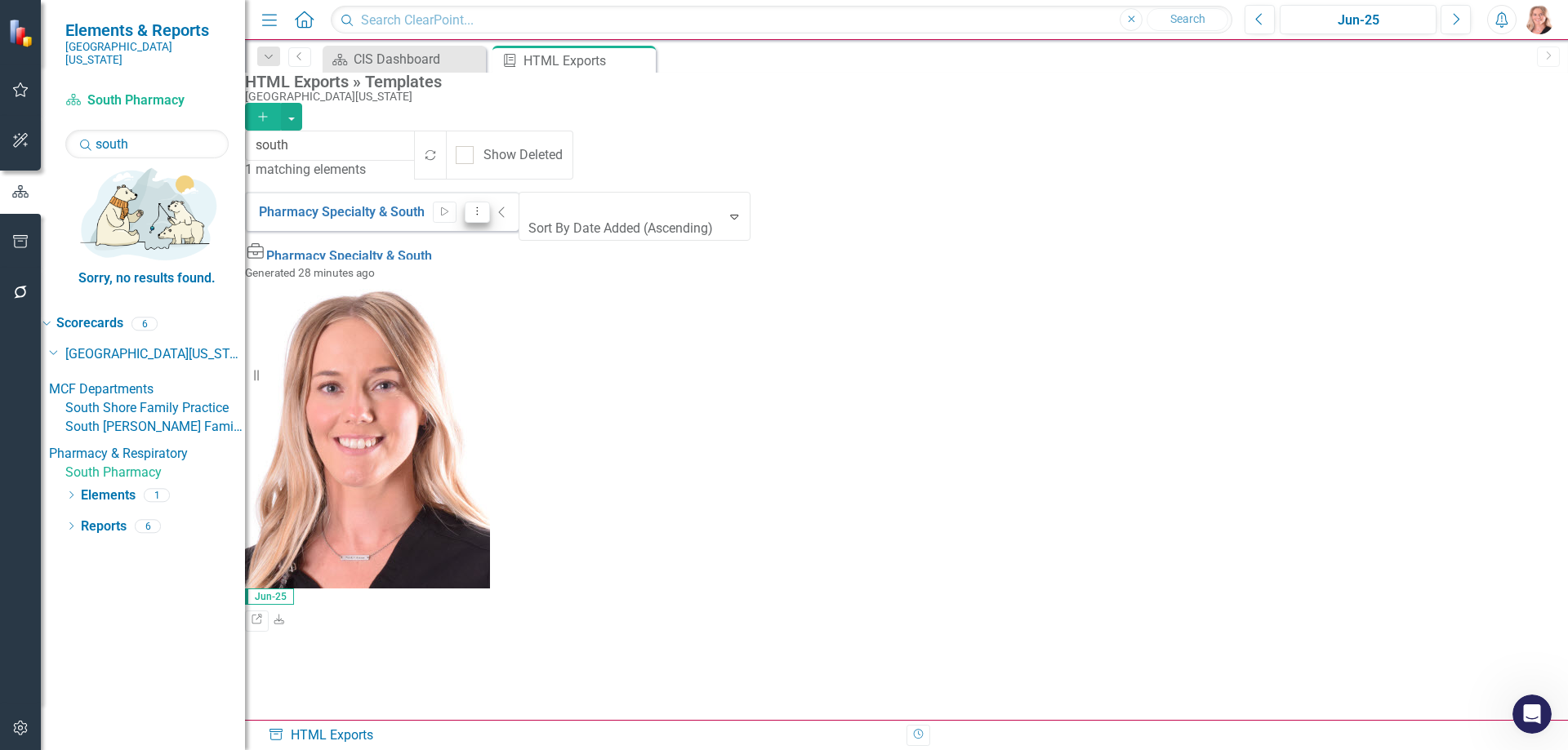
click at [484, 209] on icon "Dropdown Menu" at bounding box center [478, 210] width 14 height 10
click at [1414, 293] on link "Edit Edit Template" at bounding box center [1430, 295] width 151 height 30
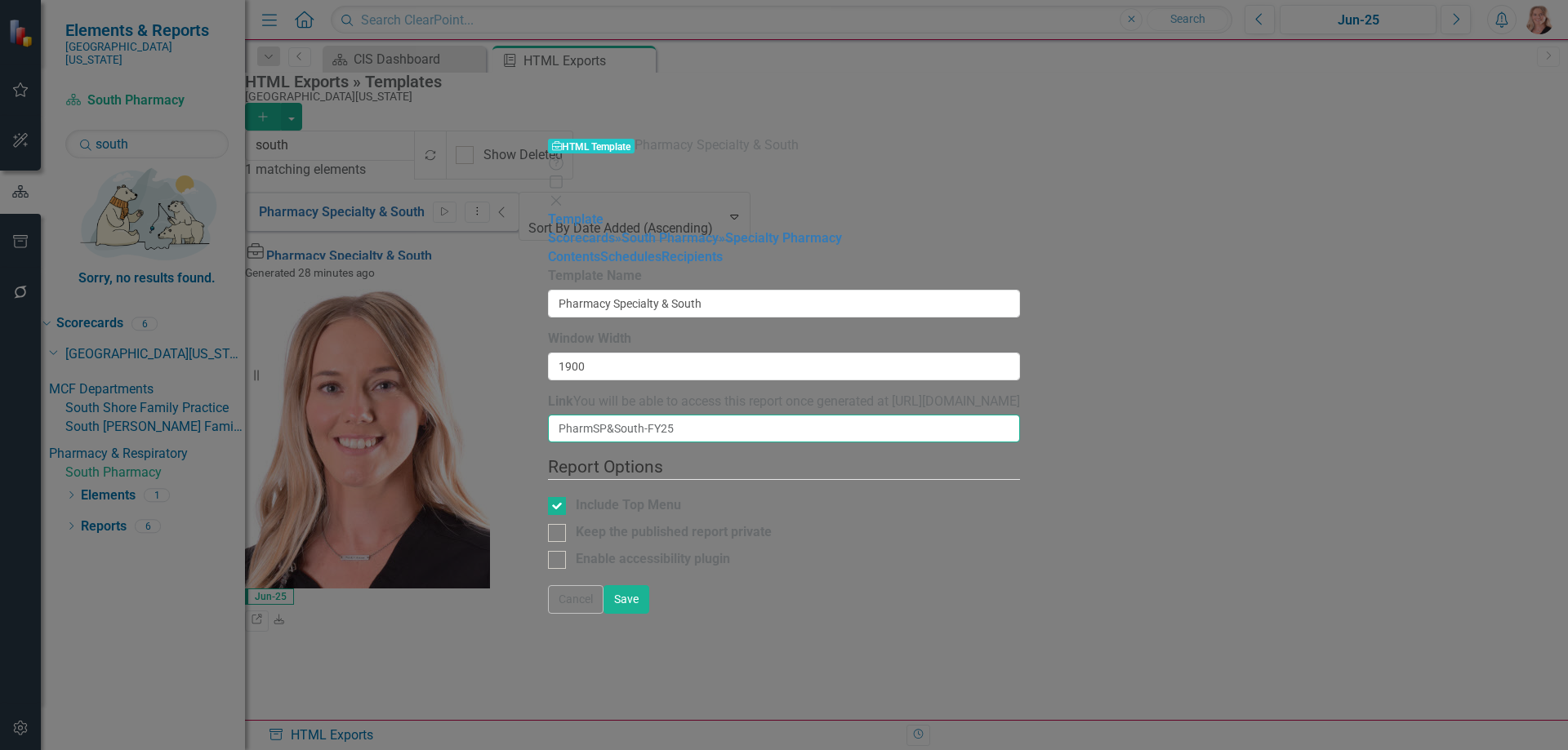
click at [642, 415] on input "PharmSP&South-FY25" at bounding box center [784, 428] width 472 height 27
type input "PharmSP&South"
drag, startPoint x: 263, startPoint y: 127, endPoint x: 358, endPoint y: 168, distance: 103.5
click at [615, 230] on link "» South Pharmacy" at bounding box center [666, 238] width 103 height 15
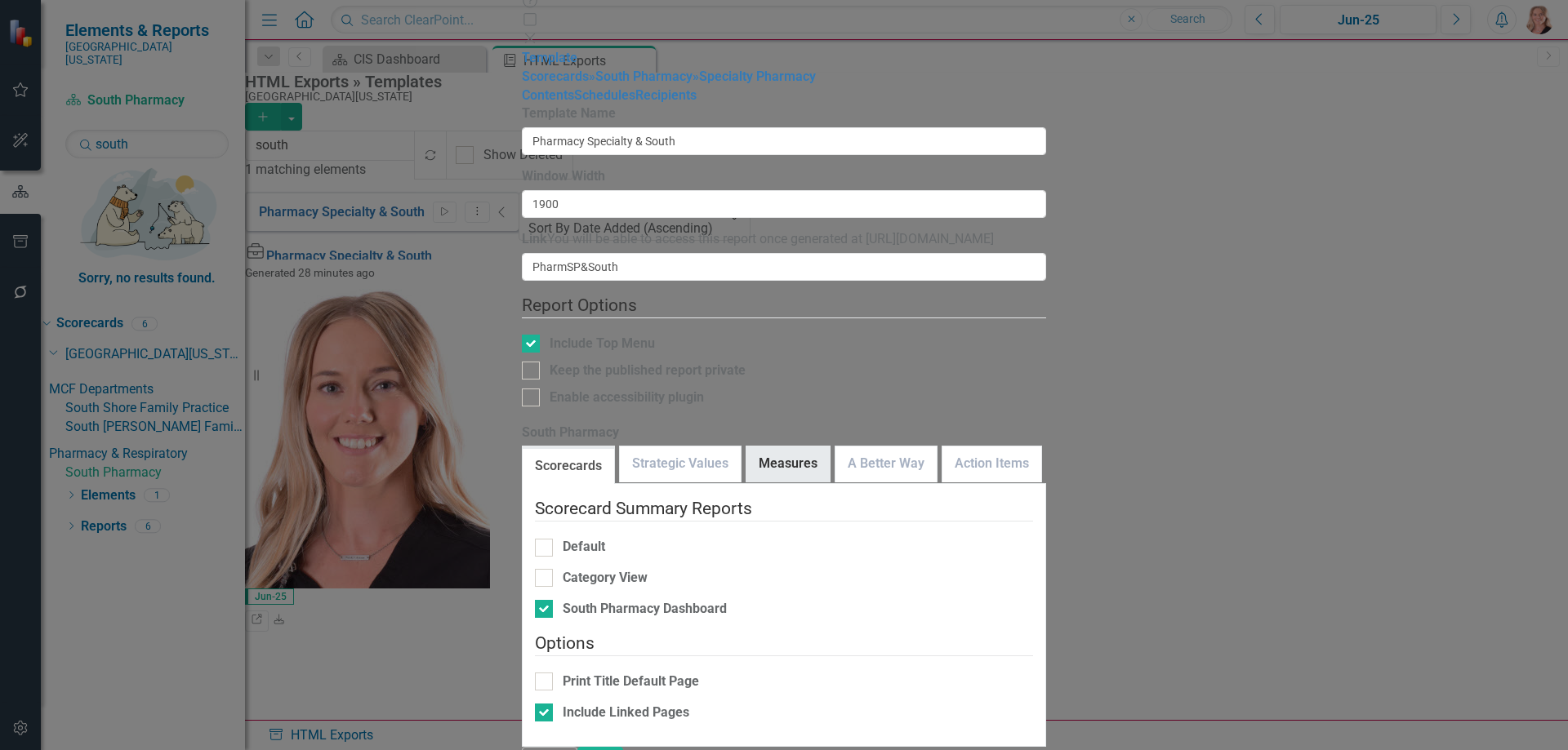
click at [747, 447] on link "Measures" at bounding box center [788, 464] width 83 height 35
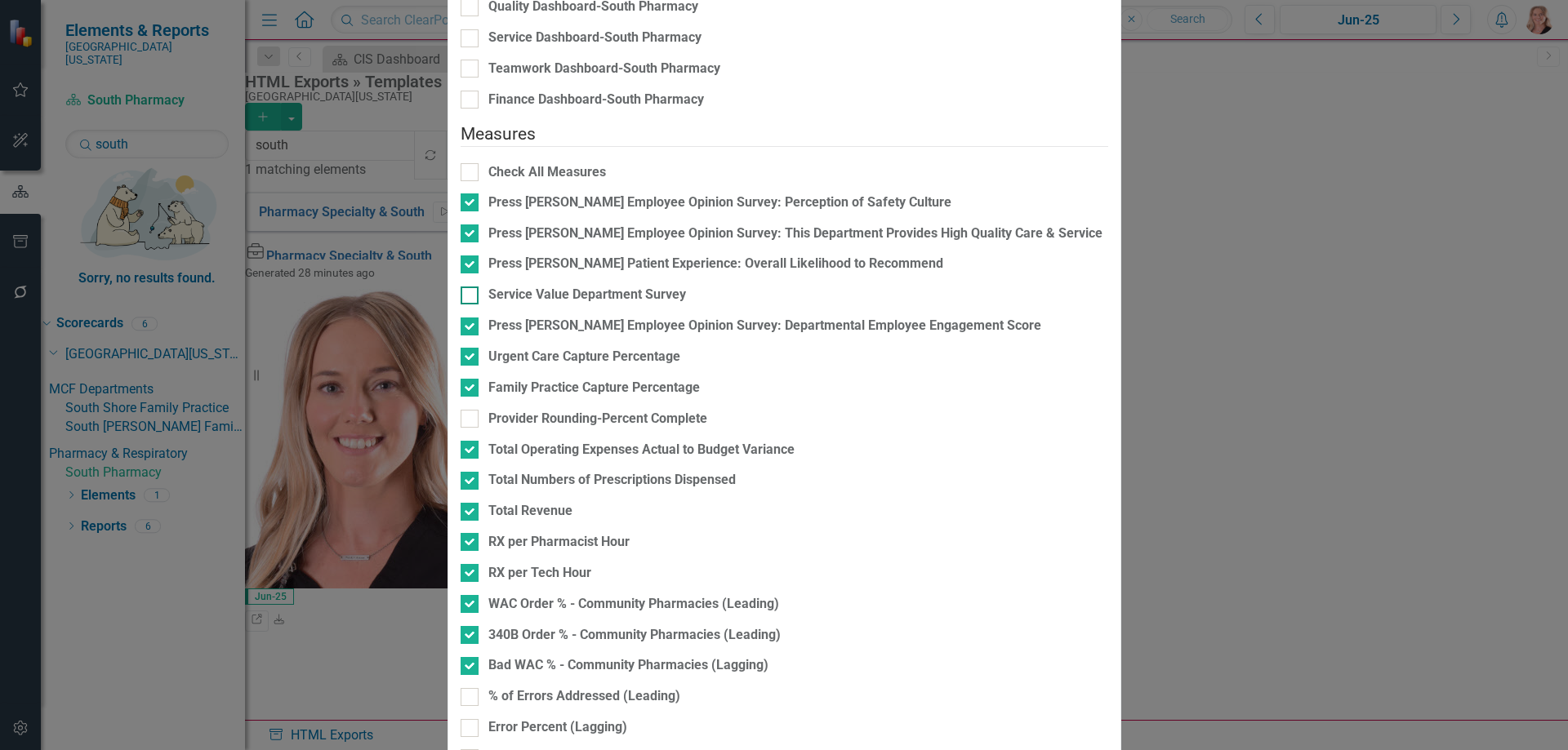
click at [542, 305] on div "Service Value Department Survey" at bounding box center [587, 295] width 198 height 19
click at [471, 297] on input "Service Value Department Survey" at bounding box center [465, 292] width 10 height 10
click at [516, 295] on div "Service Value Department Survey" at bounding box center [587, 295] width 198 height 19
click at [471, 295] on input "Service Value Department Survey" at bounding box center [465, 292] width 10 height 10
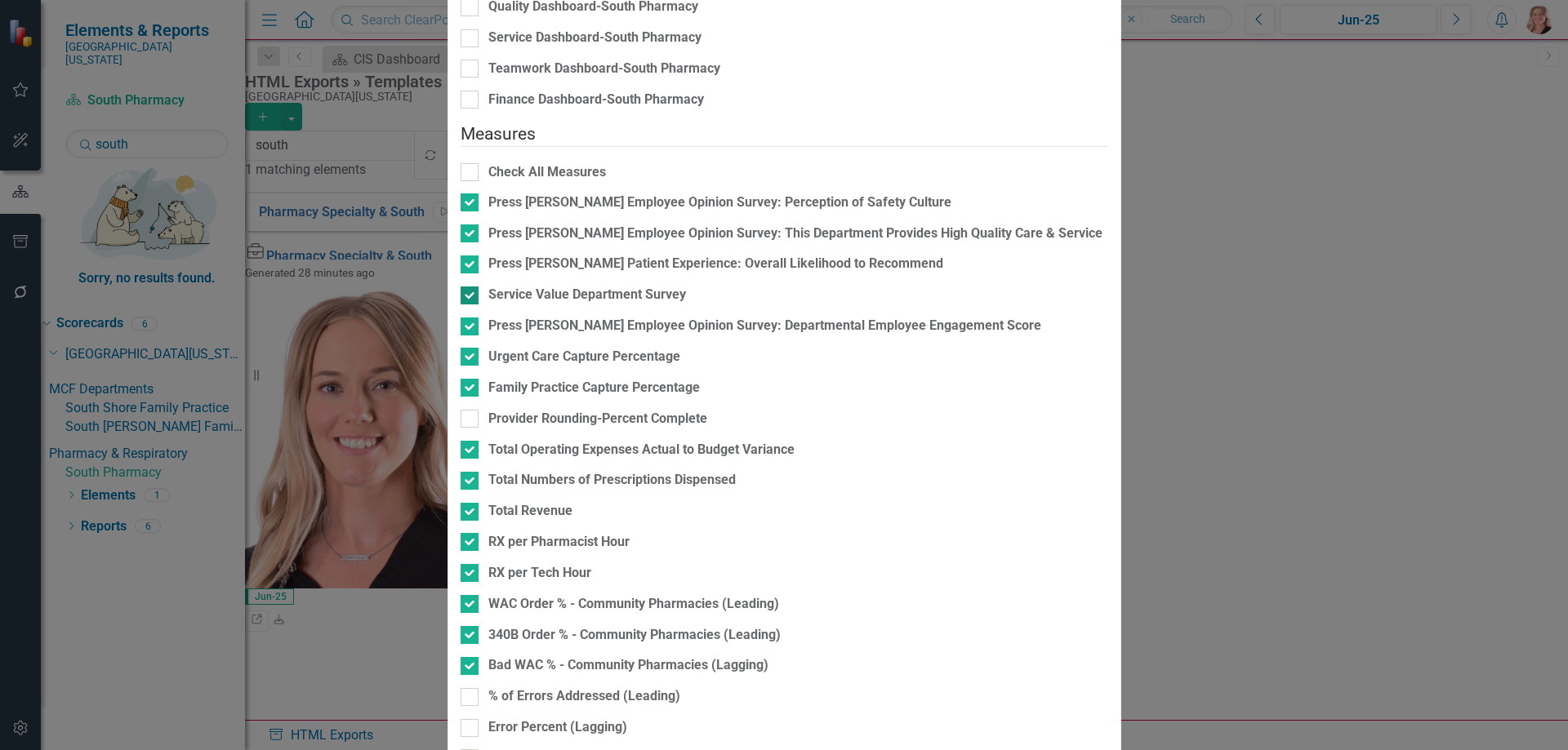
checkbox input "false"
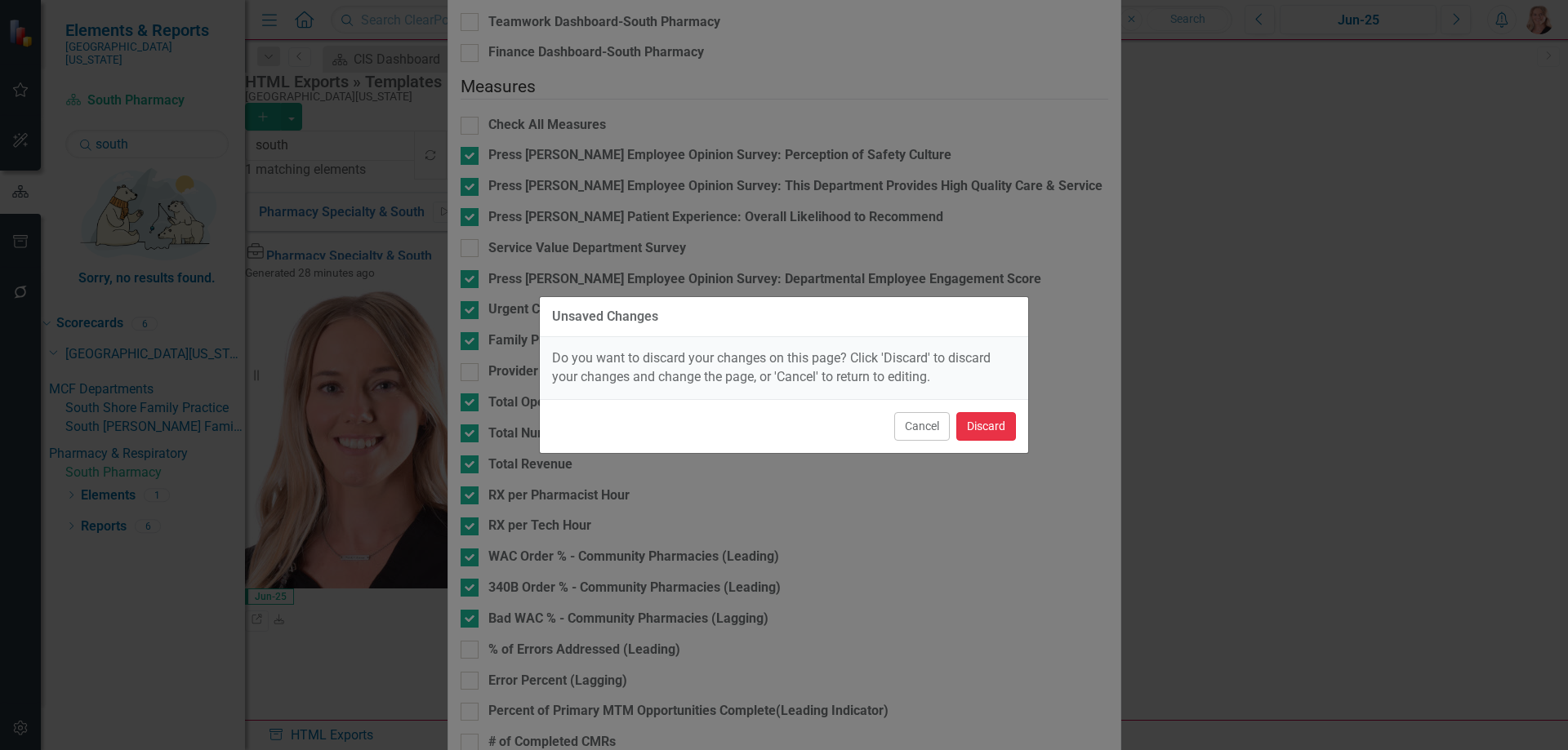
click at [1005, 413] on button "Discard" at bounding box center [986, 426] width 60 height 28
